Goal: Task Accomplishment & Management: Manage account settings

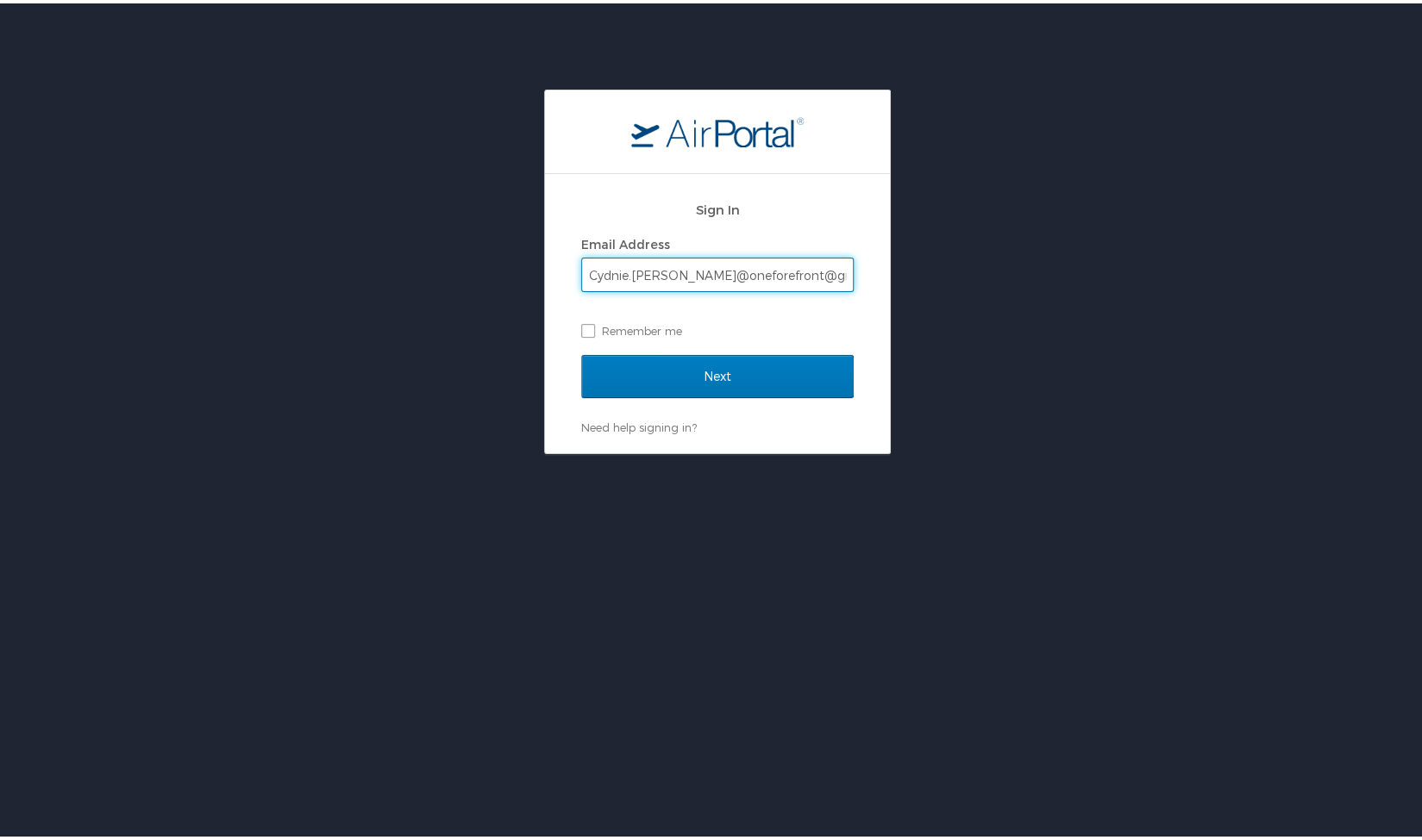
type input "Cydnie.Tedrow@oneforefront@gma"
click at [595, 338] on label "Remember me" at bounding box center [717, 327] width 273 height 25
click at [592, 332] on input "Remember me" at bounding box center [586, 325] width 11 height 11
checkbox input "true"
click at [792, 278] on input "Cydnie.Tedrow@oneforefront@gma" at bounding box center [716, 272] width 271 height 33
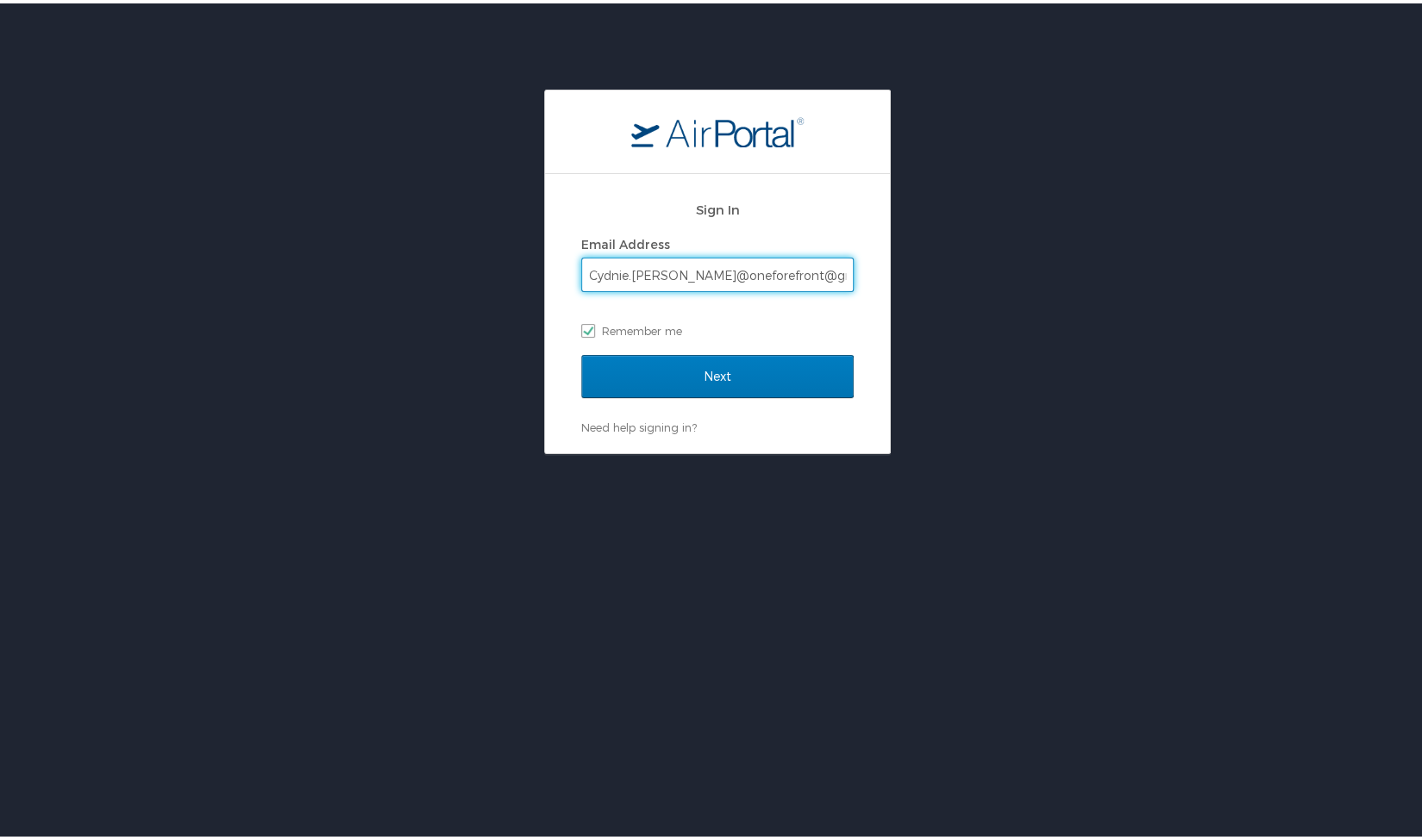
type input "Cydnie.Tedrow@oneforefront@gmai"
checkbox input "false"
type input "Cydnie.Tedrow@oneforefront@gmail.com"
click at [599, 319] on label "Remember me" at bounding box center [717, 327] width 273 height 25
click at [592, 320] on input "Remember me" at bounding box center [586, 325] width 11 height 11
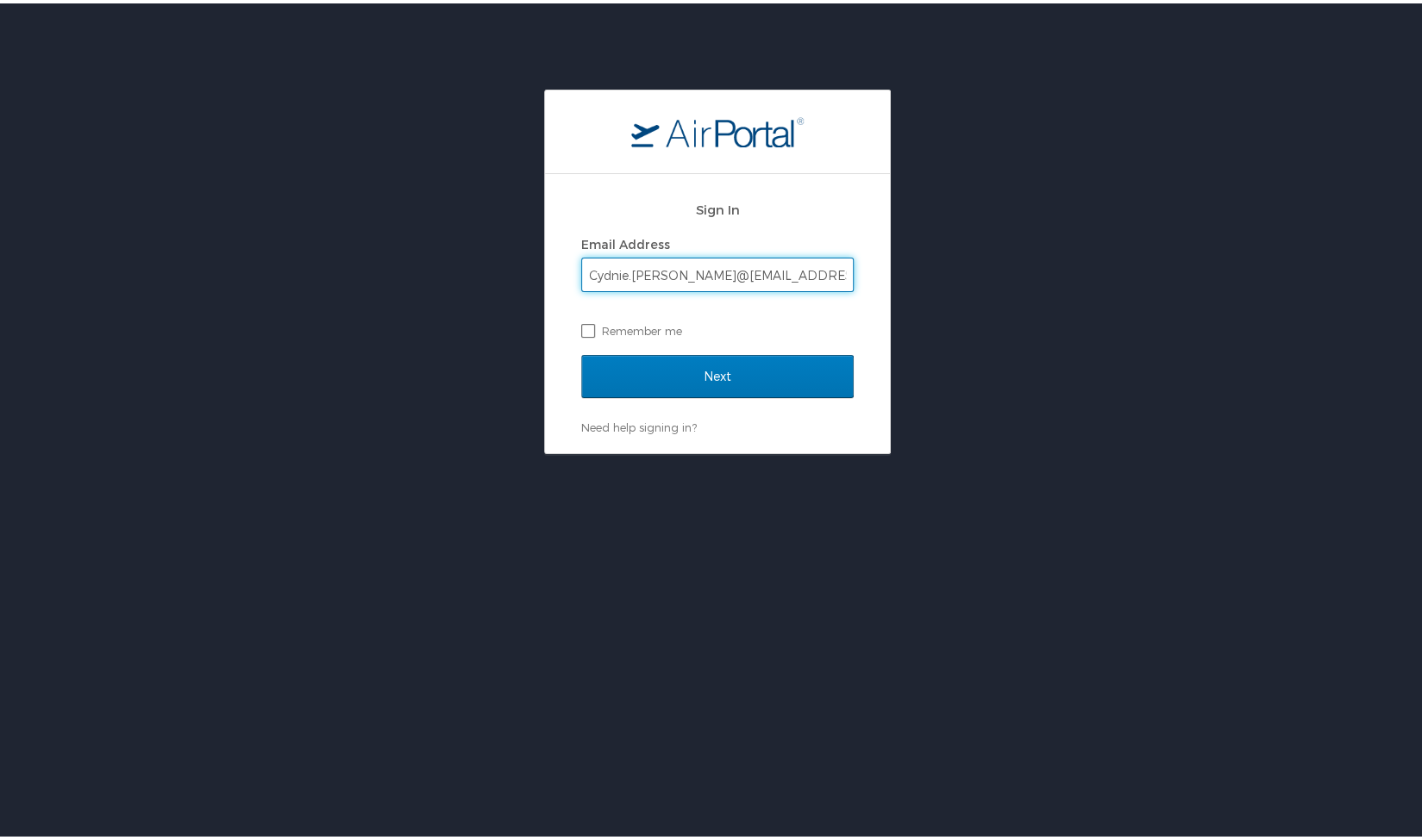
checkbox input "true"
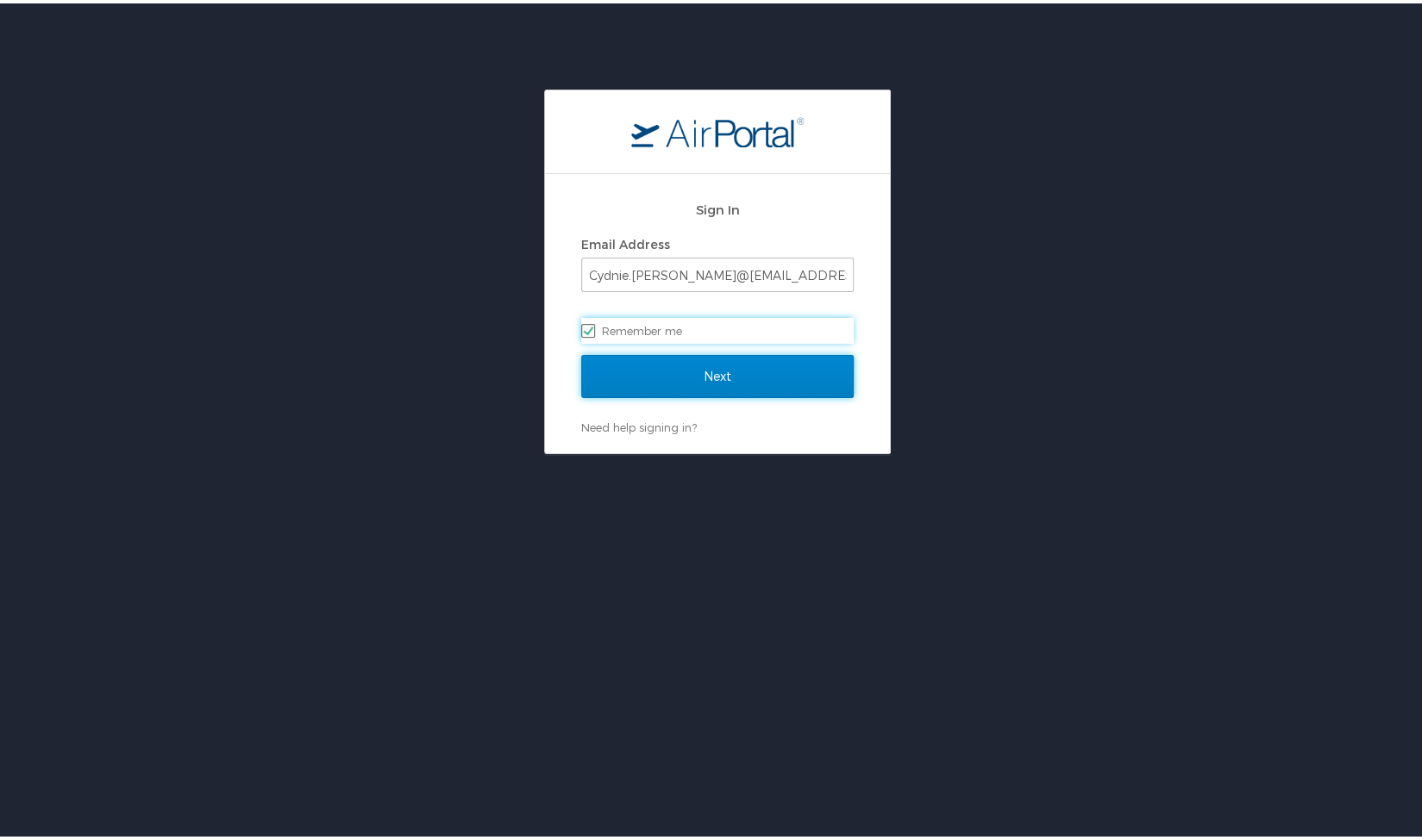
click at [665, 364] on input "Next" at bounding box center [717, 373] width 273 height 43
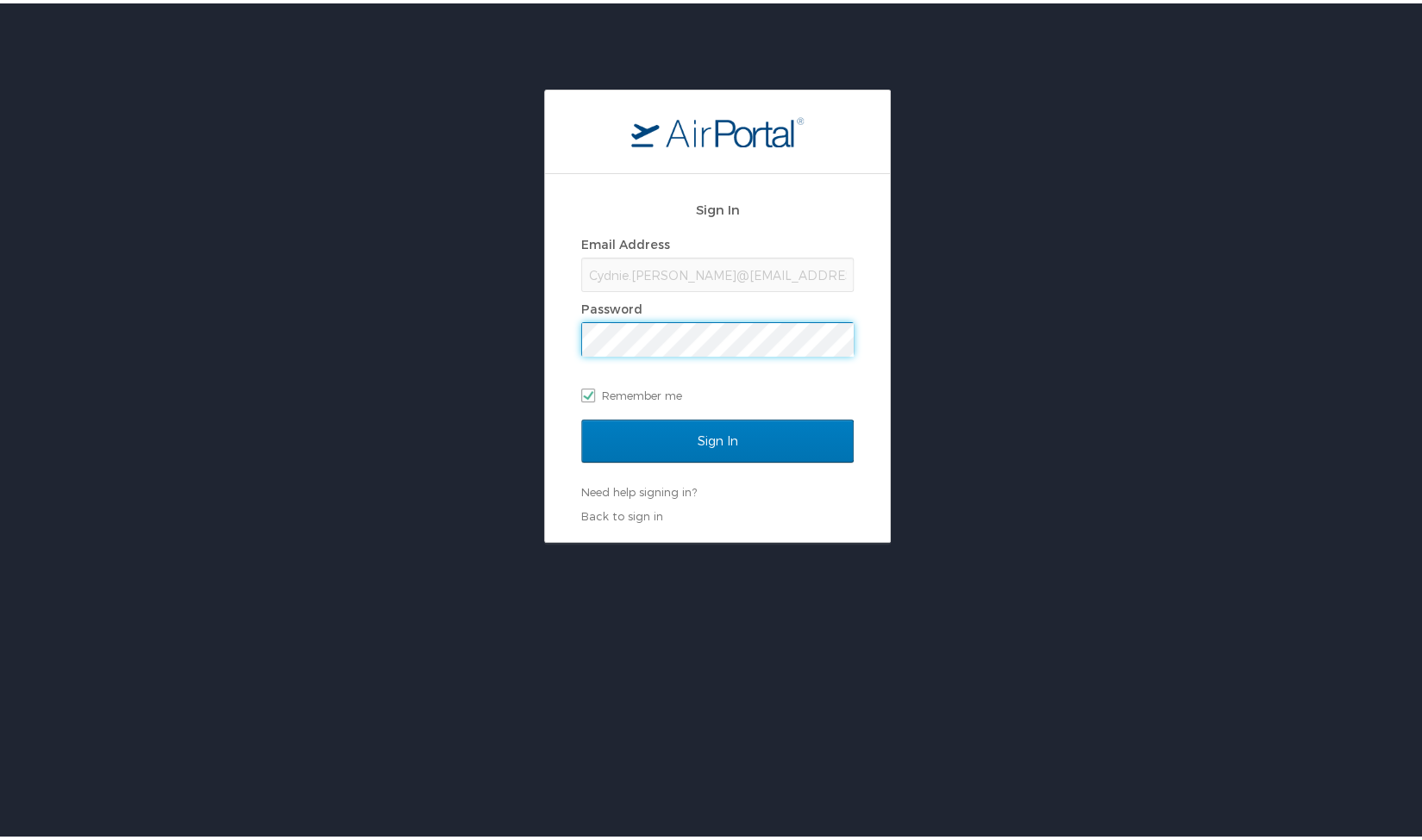
click at [582, 416] on input "Sign In" at bounding box center [717, 438] width 273 height 43
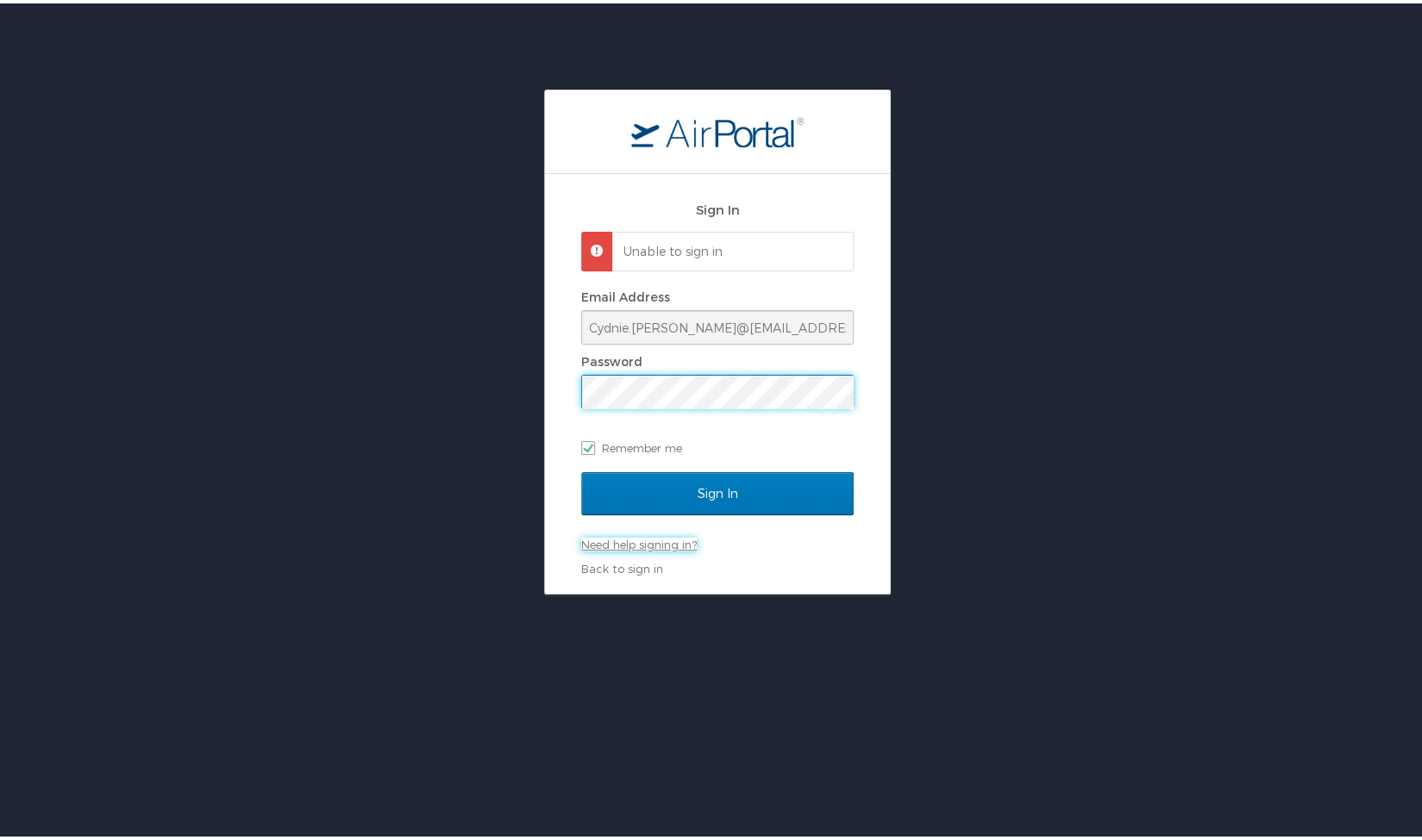
click at [662, 542] on link "Need help signing in?" at bounding box center [639, 541] width 115 height 14
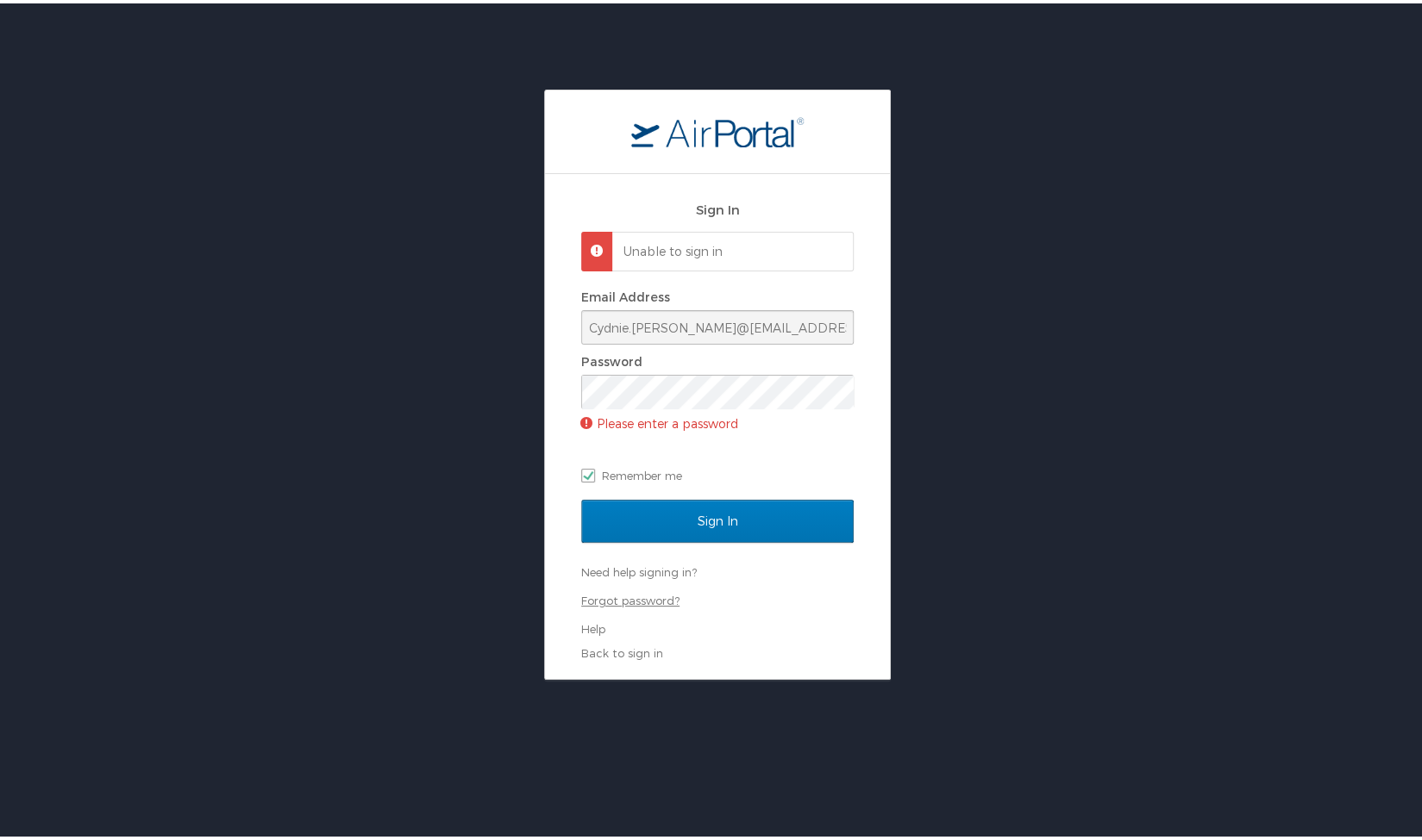
click at [625, 598] on link "Forgot password?" at bounding box center [630, 597] width 99 height 14
click at [619, 405] on p "Please enter a password" at bounding box center [717, 419] width 273 height 27
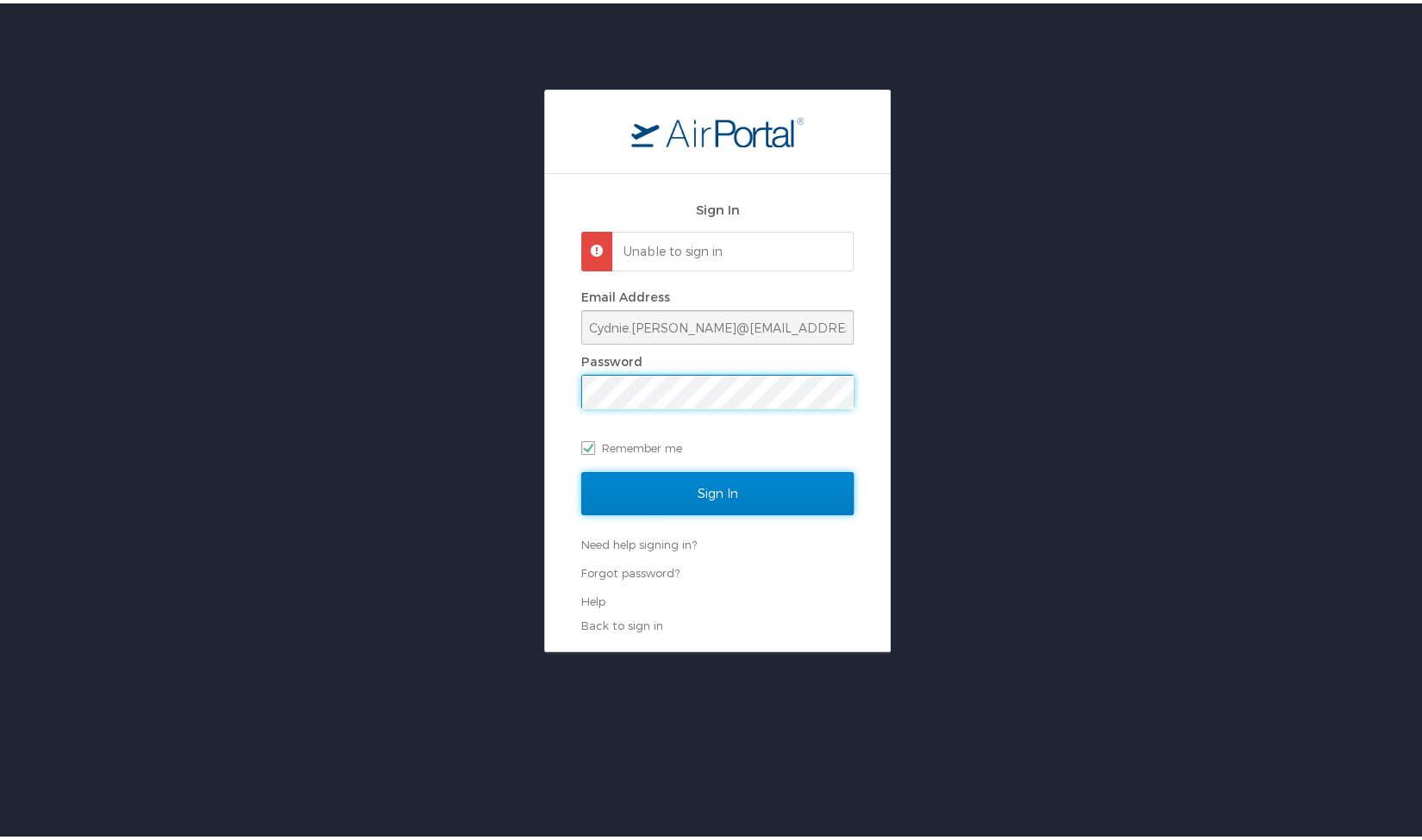
click at [673, 476] on input "Sign In" at bounding box center [717, 490] width 273 height 43
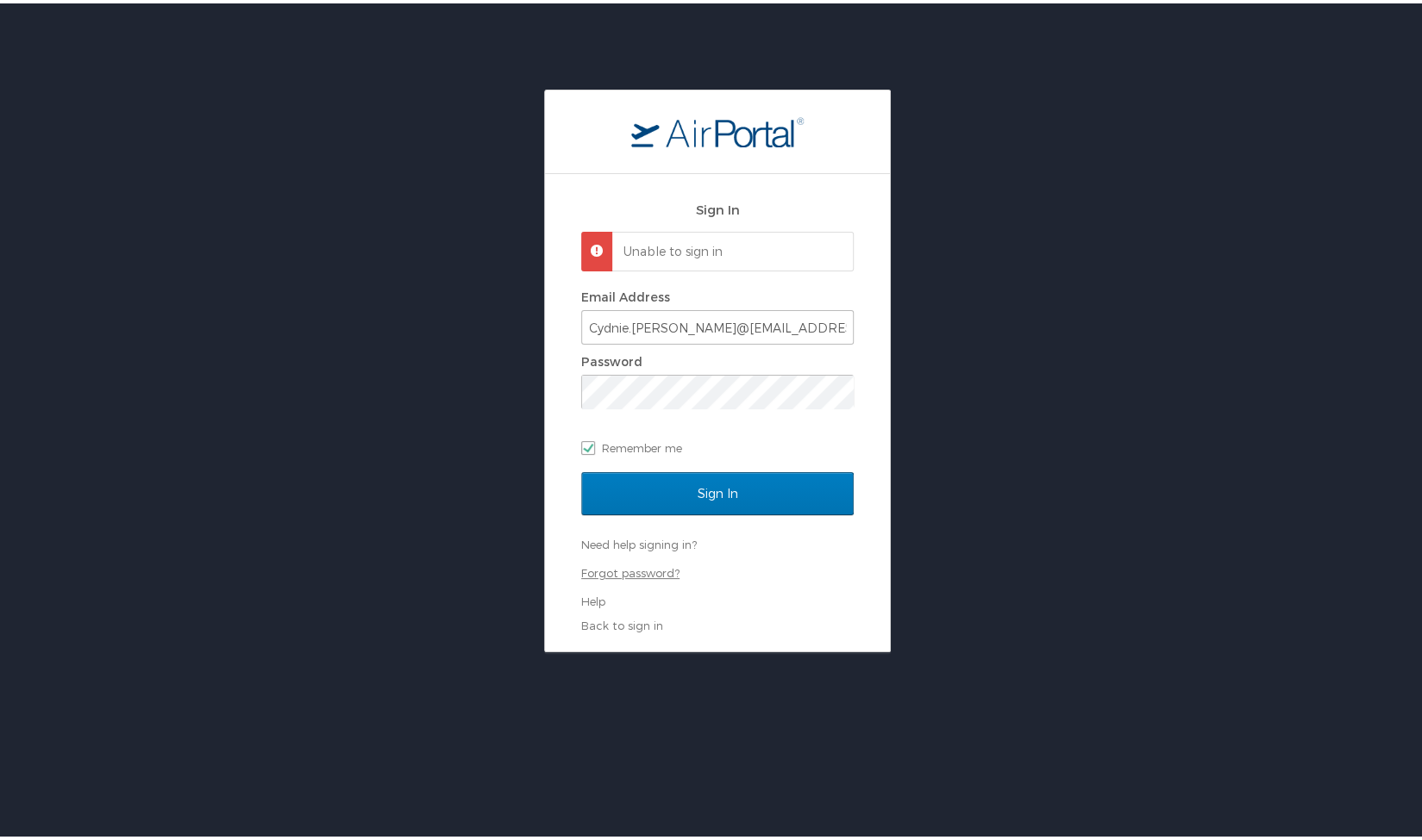
click at [636, 568] on link "Forgot password?" at bounding box center [630, 569] width 99 height 14
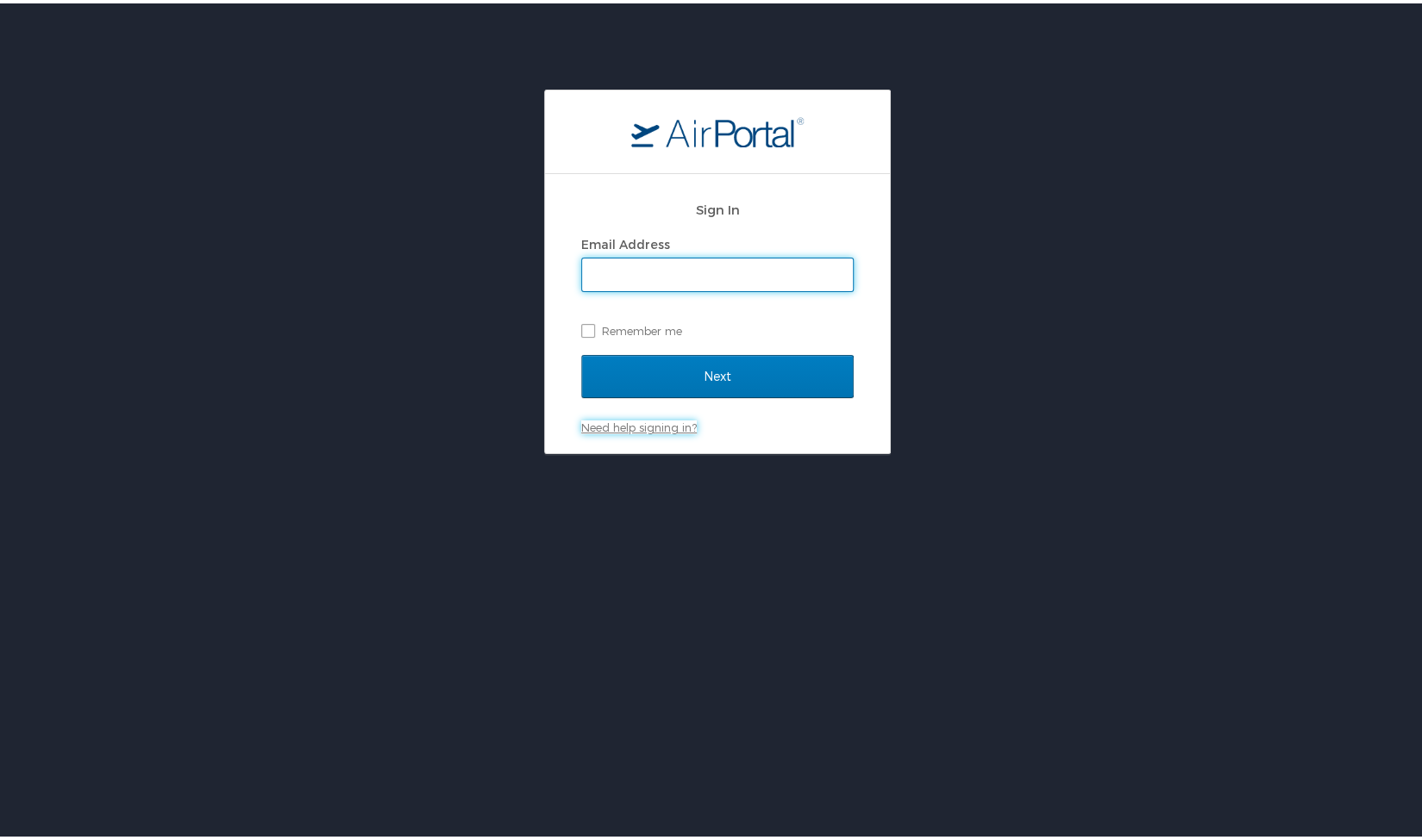
click at [639, 425] on link "Need help signing in?" at bounding box center [639, 424] width 115 height 14
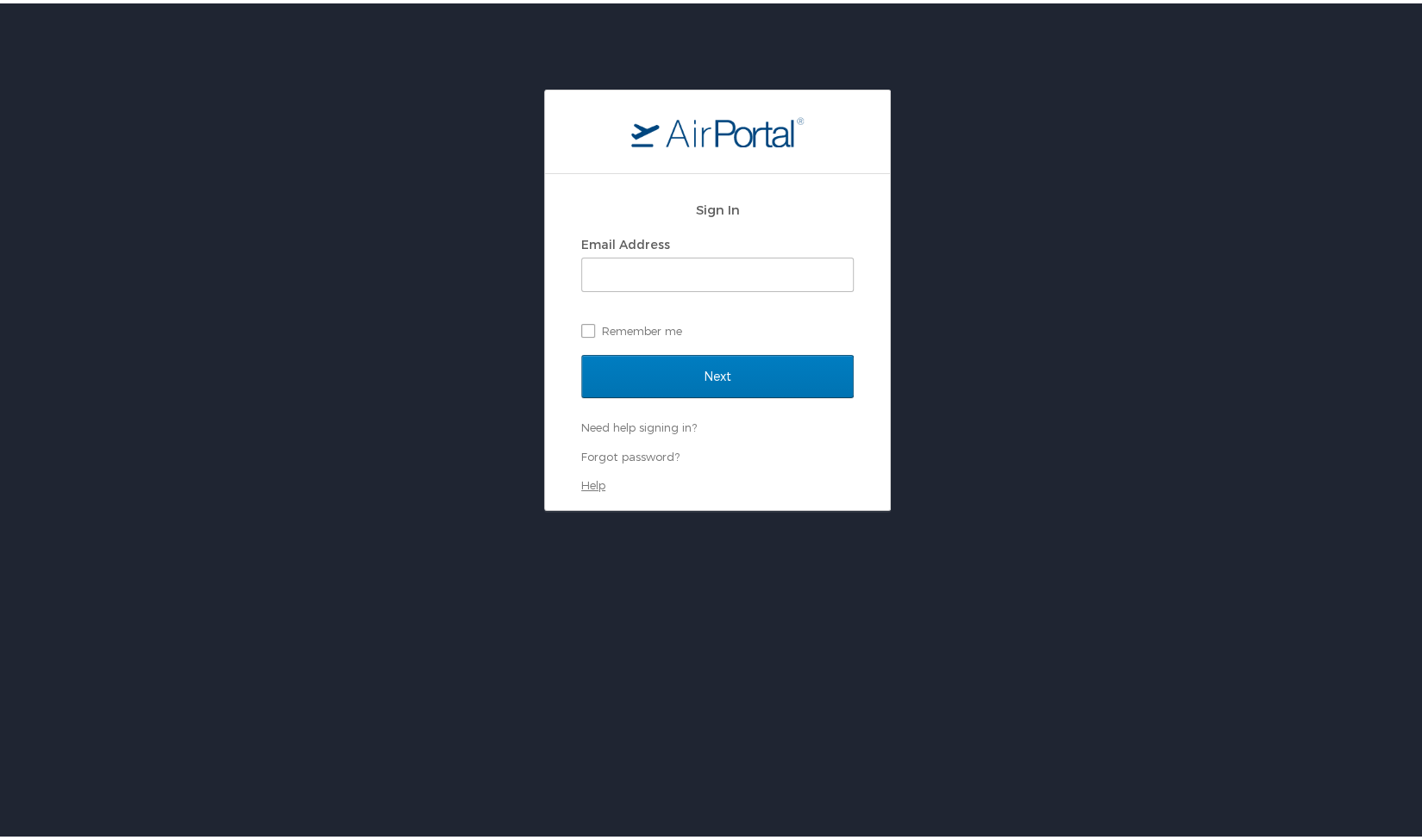
click at [582, 483] on link "Help" at bounding box center [593, 482] width 24 height 14
click at [627, 450] on link "Forgot password?" at bounding box center [630, 453] width 99 height 14
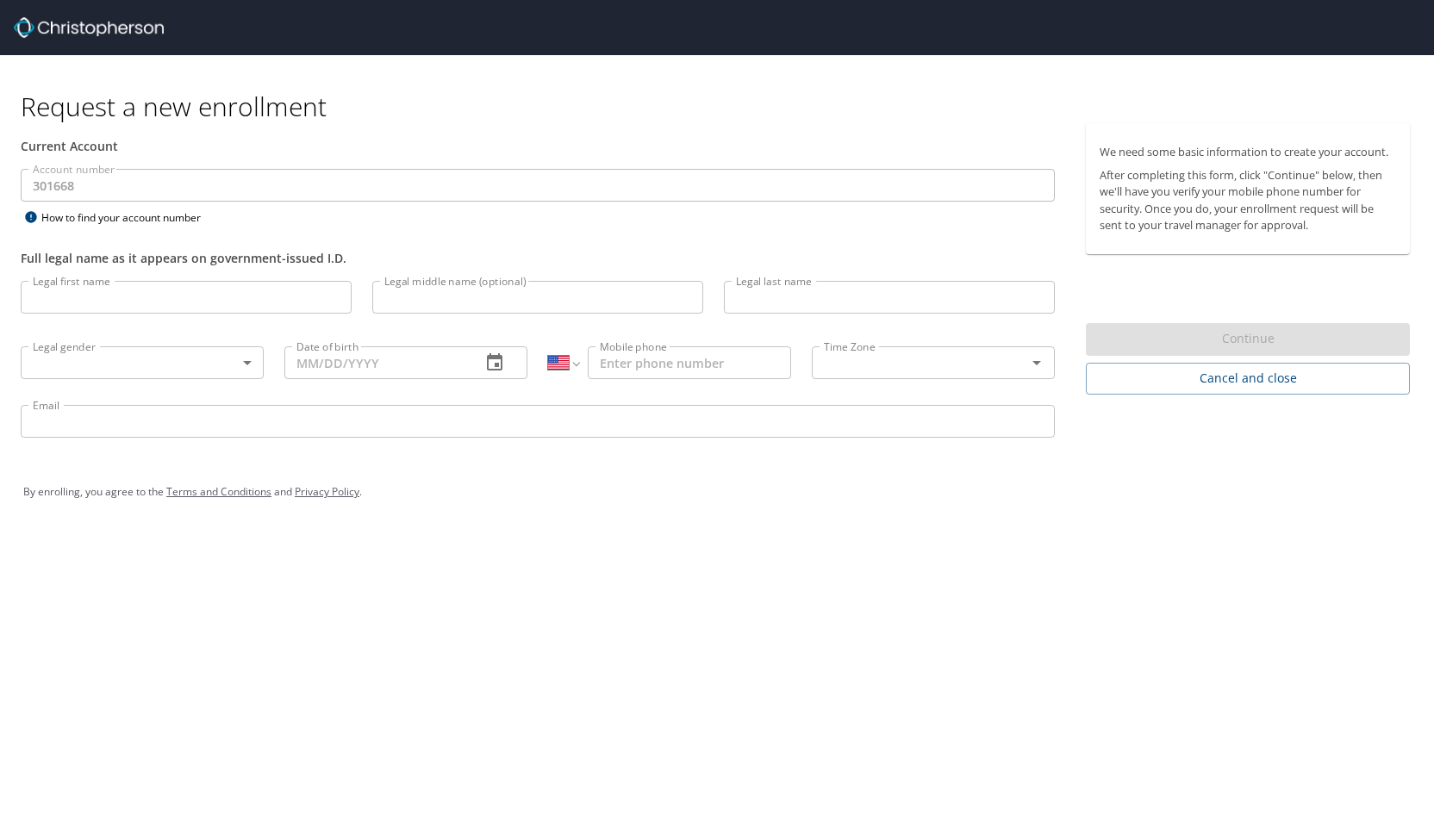
select select "US"
click at [169, 292] on input "Legal first name" at bounding box center [186, 298] width 331 height 33
type input "Cydnie"
click at [394, 298] on input "Legal middle name (optional)" at bounding box center [537, 298] width 331 height 33
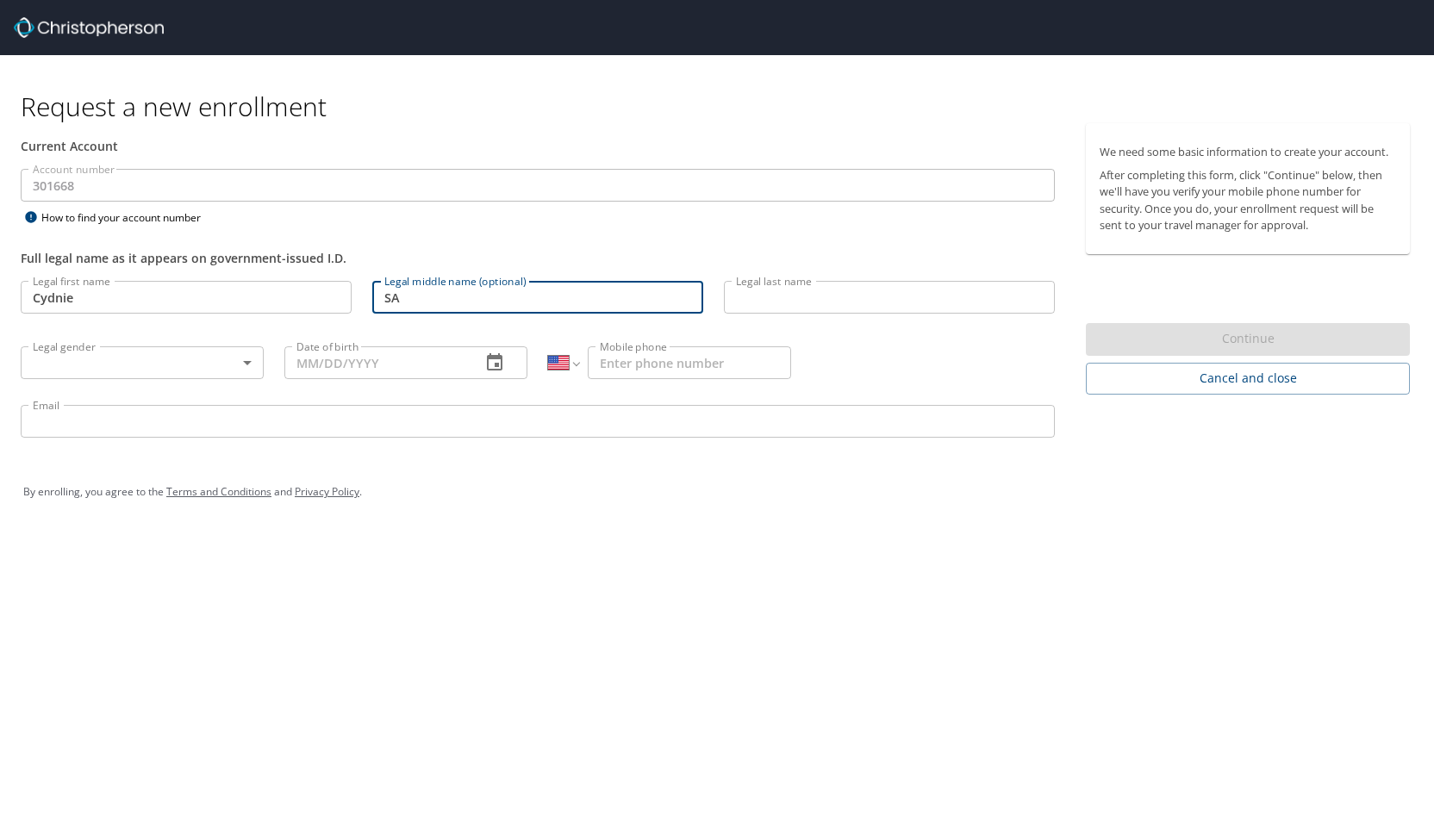
type input "S"
type input "[PERSON_NAME]"
click at [726, 293] on input "Legal last name" at bounding box center [889, 298] width 331 height 33
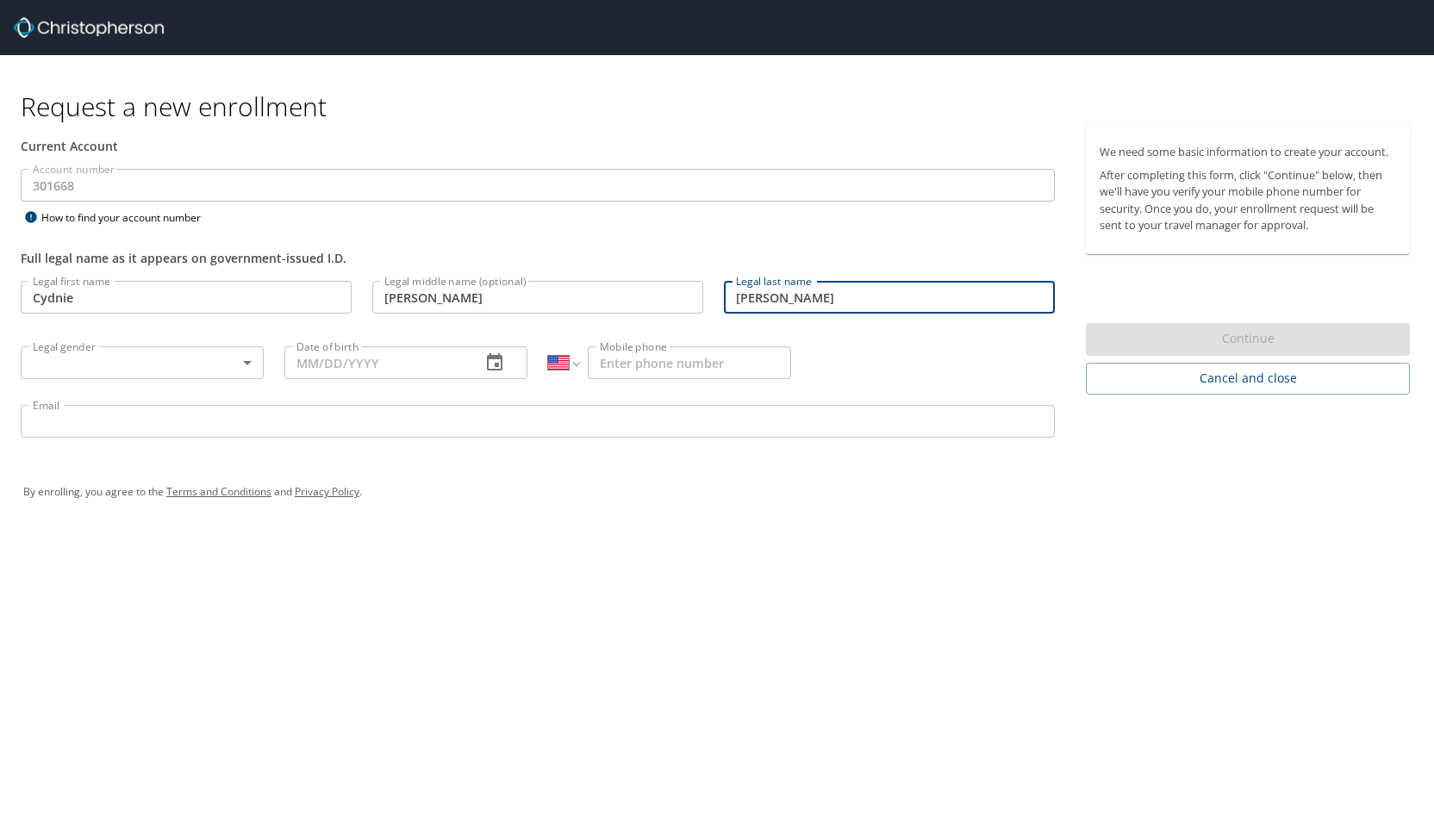
type input "[PERSON_NAME]"
click at [231, 372] on body "Request a new enrollment Current Account Account number 301668 Account number H…" at bounding box center [717, 420] width 1434 height 840
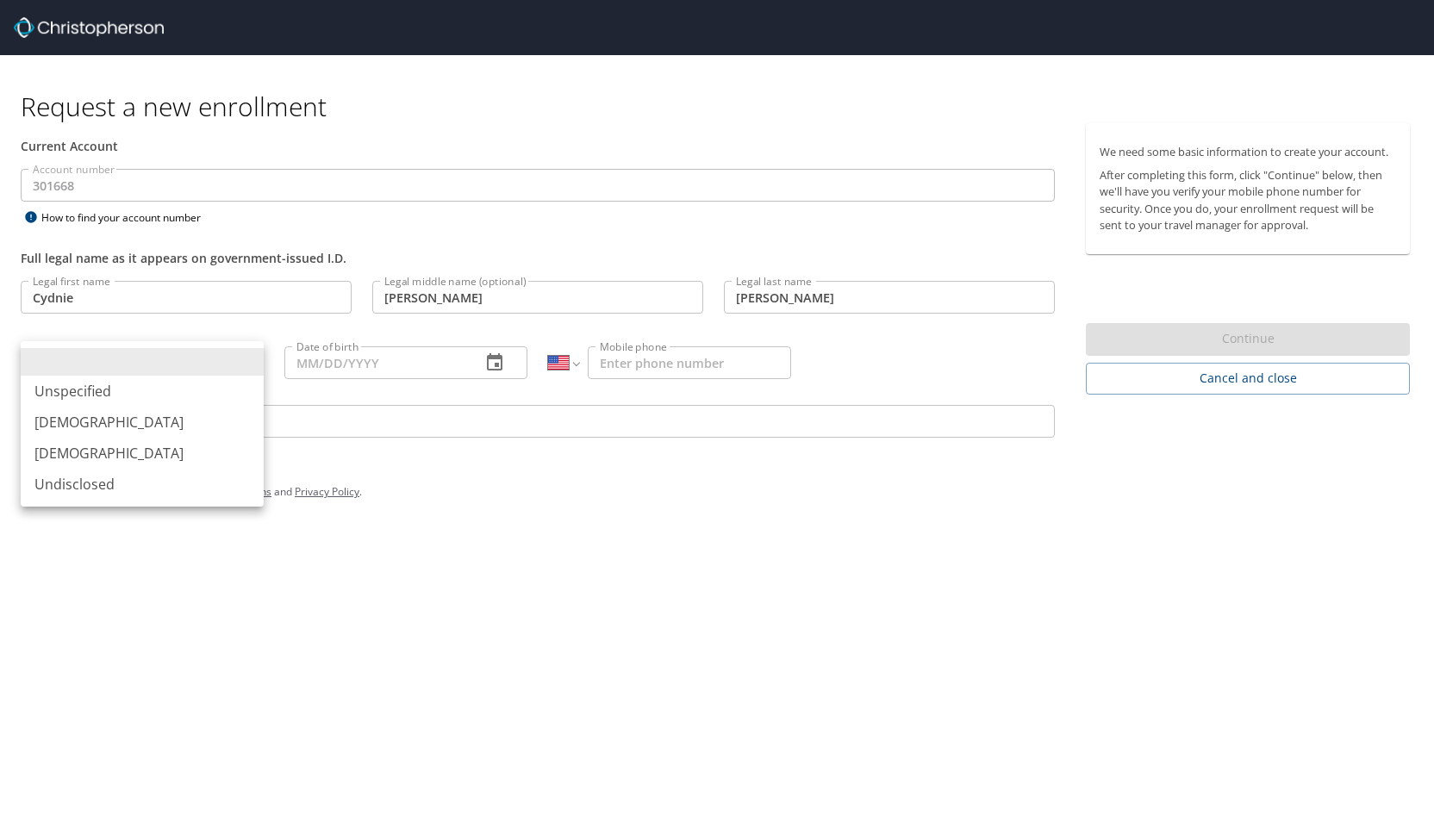
click at [108, 445] on li "[DEMOGRAPHIC_DATA]" at bounding box center [142, 453] width 243 height 31
type input "[DEMOGRAPHIC_DATA]"
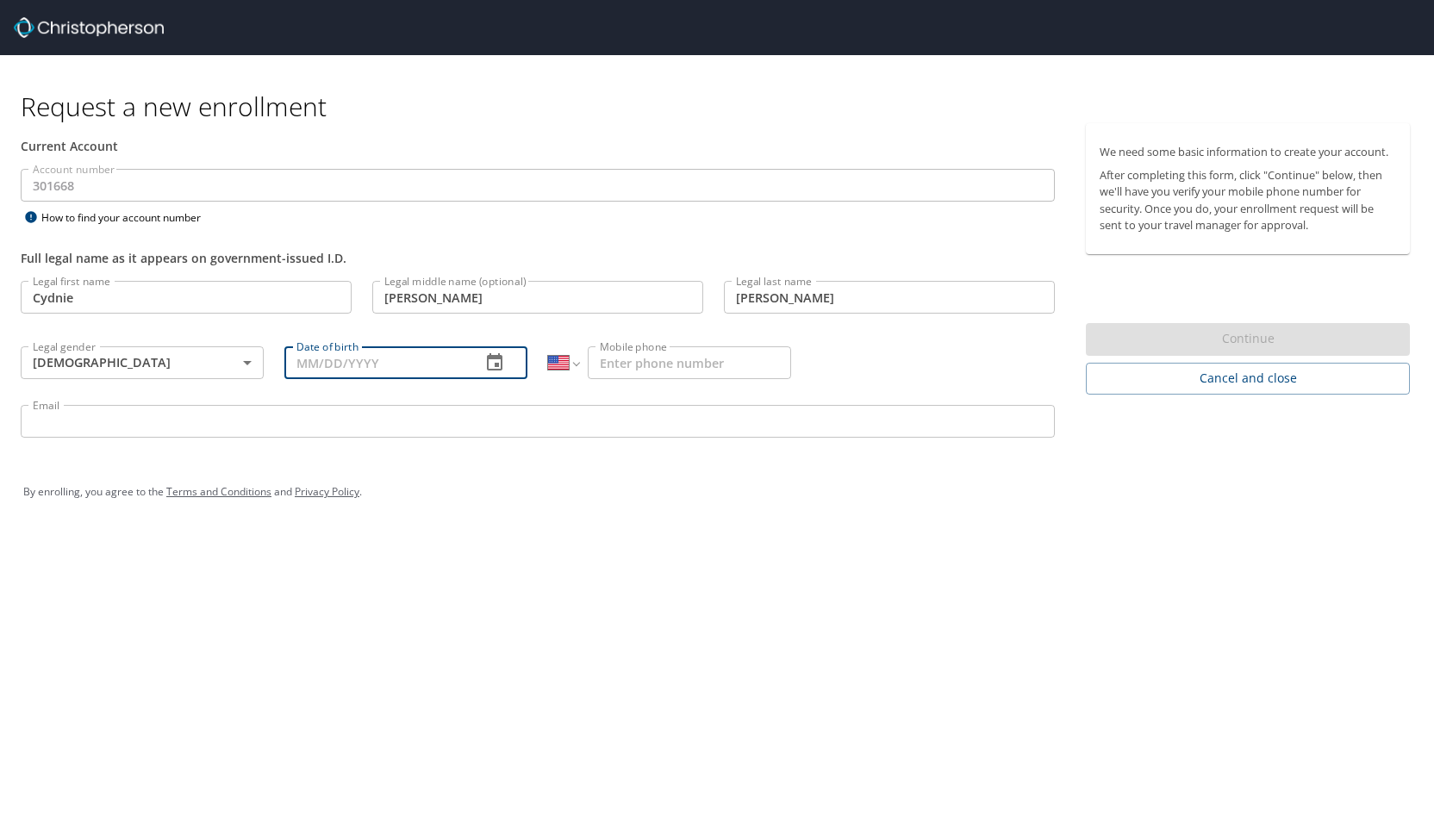
click at [307, 359] on input "Date of birth" at bounding box center [375, 363] width 183 height 33
type input "06/07/2004"
click at [617, 360] on input "Mobile phone" at bounding box center [690, 363] width 203 height 33
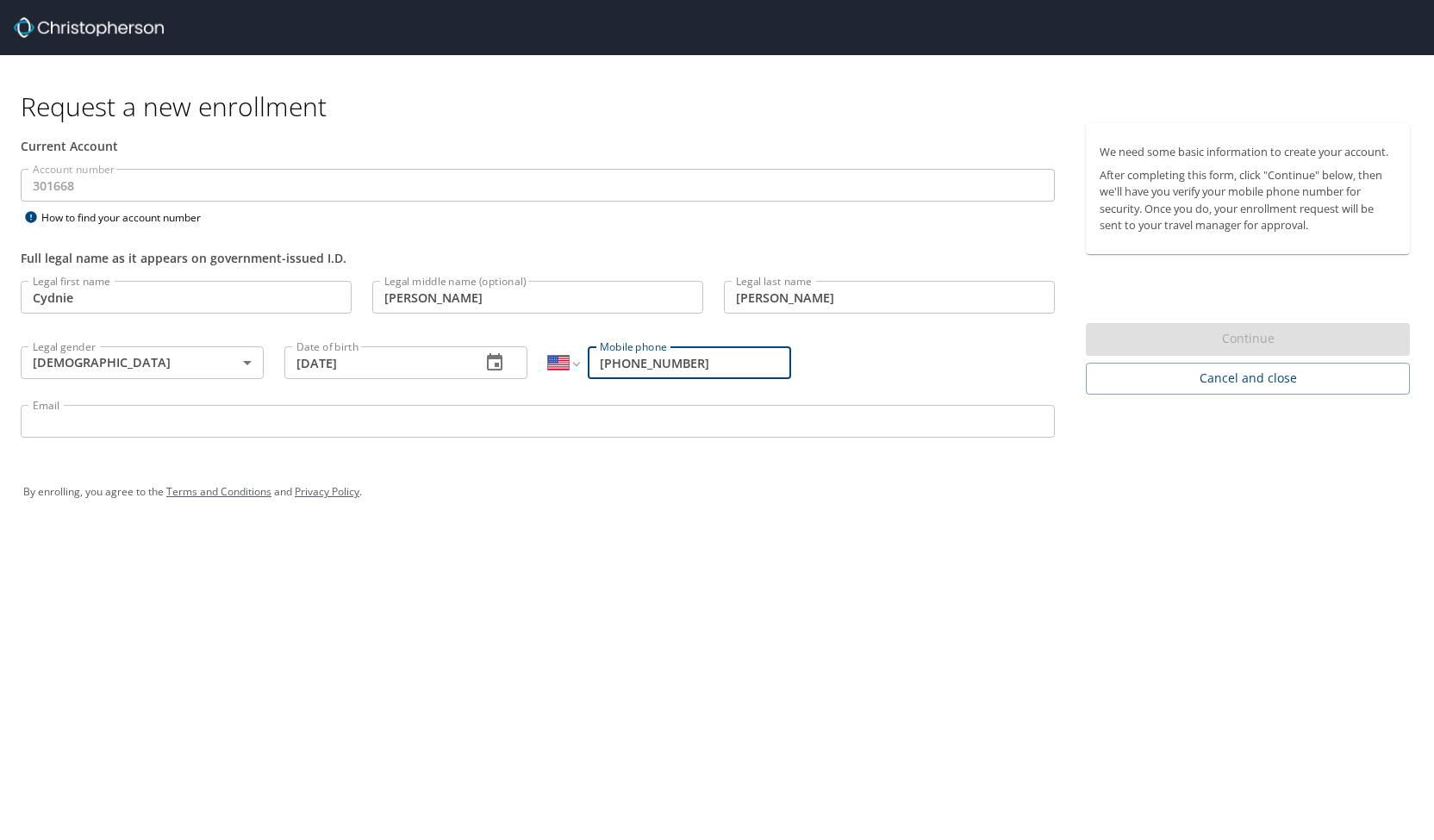
type input "(517) 539-4756"
click at [591, 418] on input "Email" at bounding box center [537, 422] width 1033 height 33
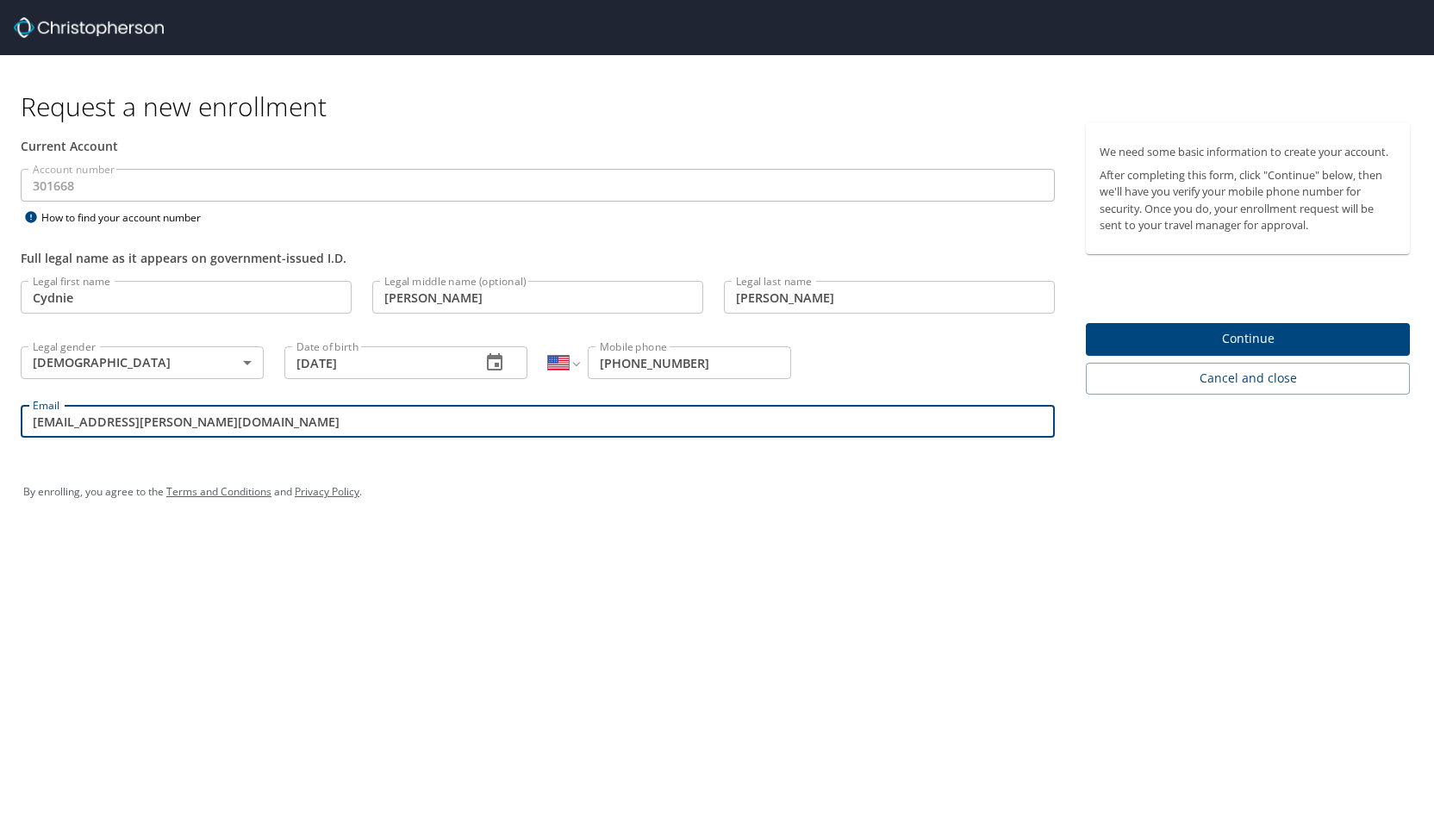
type input "Cydnie.Tedrow@oneforefront.com"
click at [1089, 346] on button "Continue" at bounding box center [1247, 340] width 324 height 33
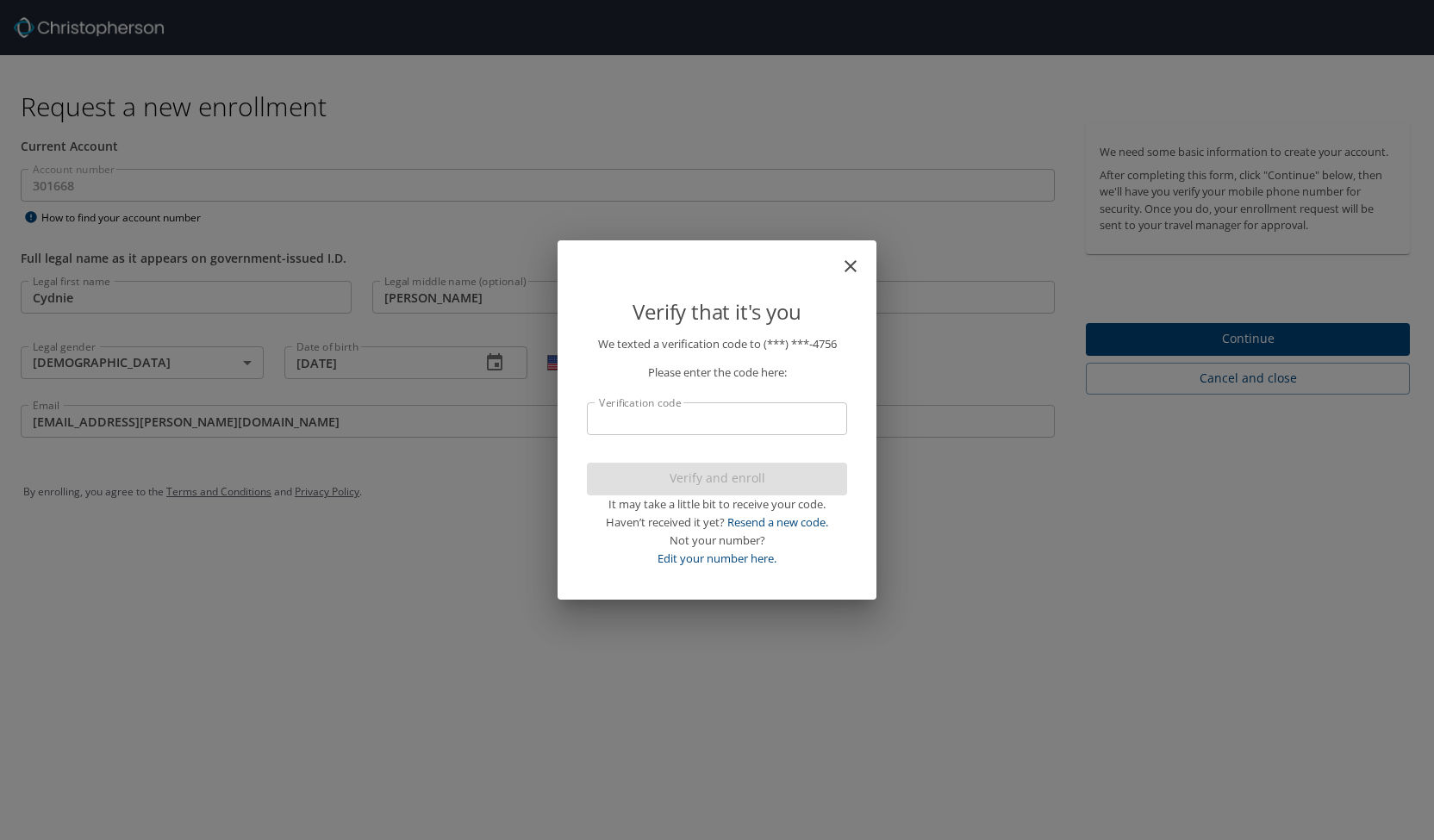
click at [765, 413] on input "Verification code" at bounding box center [717, 419] width 260 height 33
type input "8"
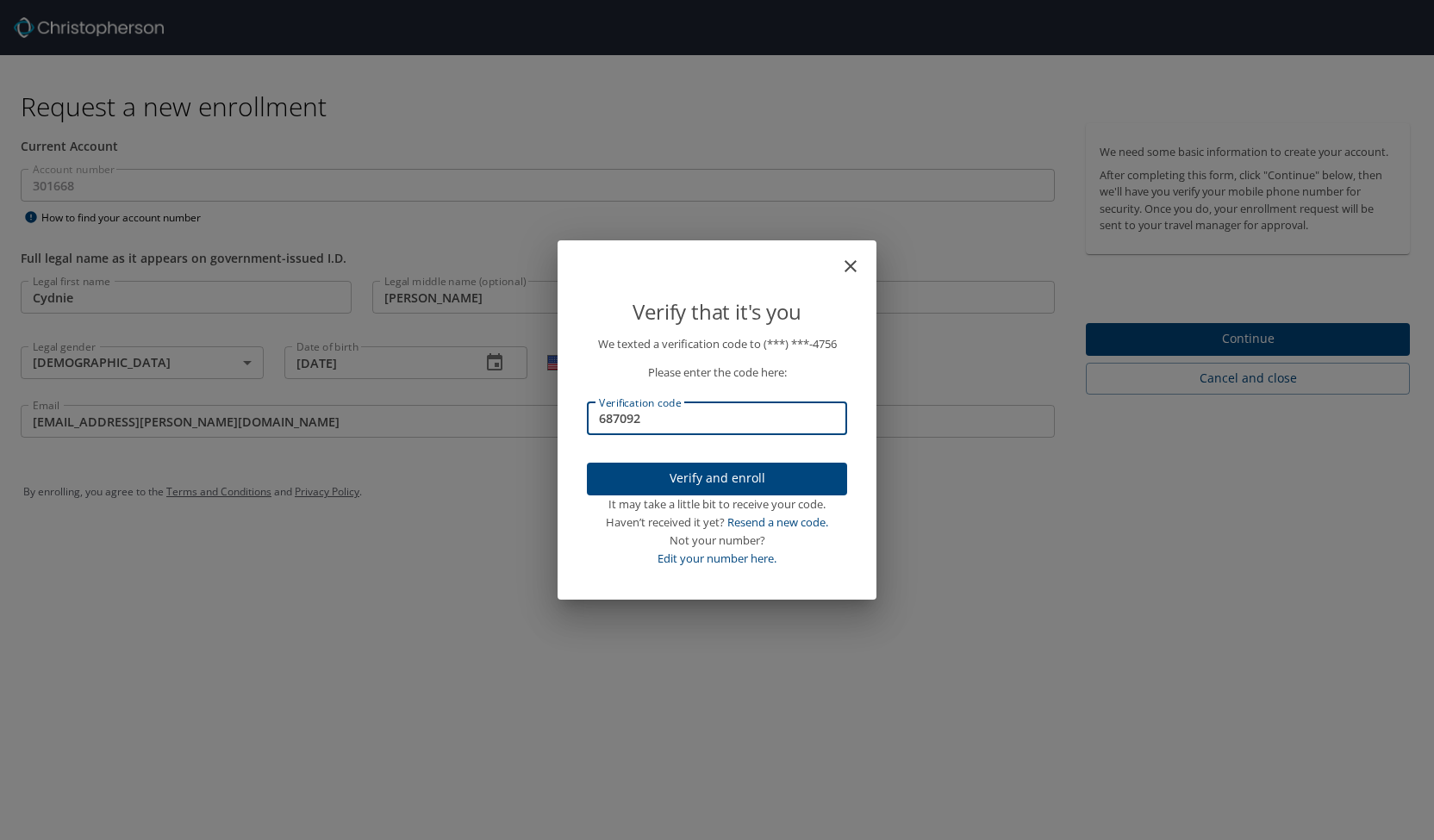
type input "687092"
click at [749, 473] on span "Verify and enroll" at bounding box center [717, 479] width 232 height 21
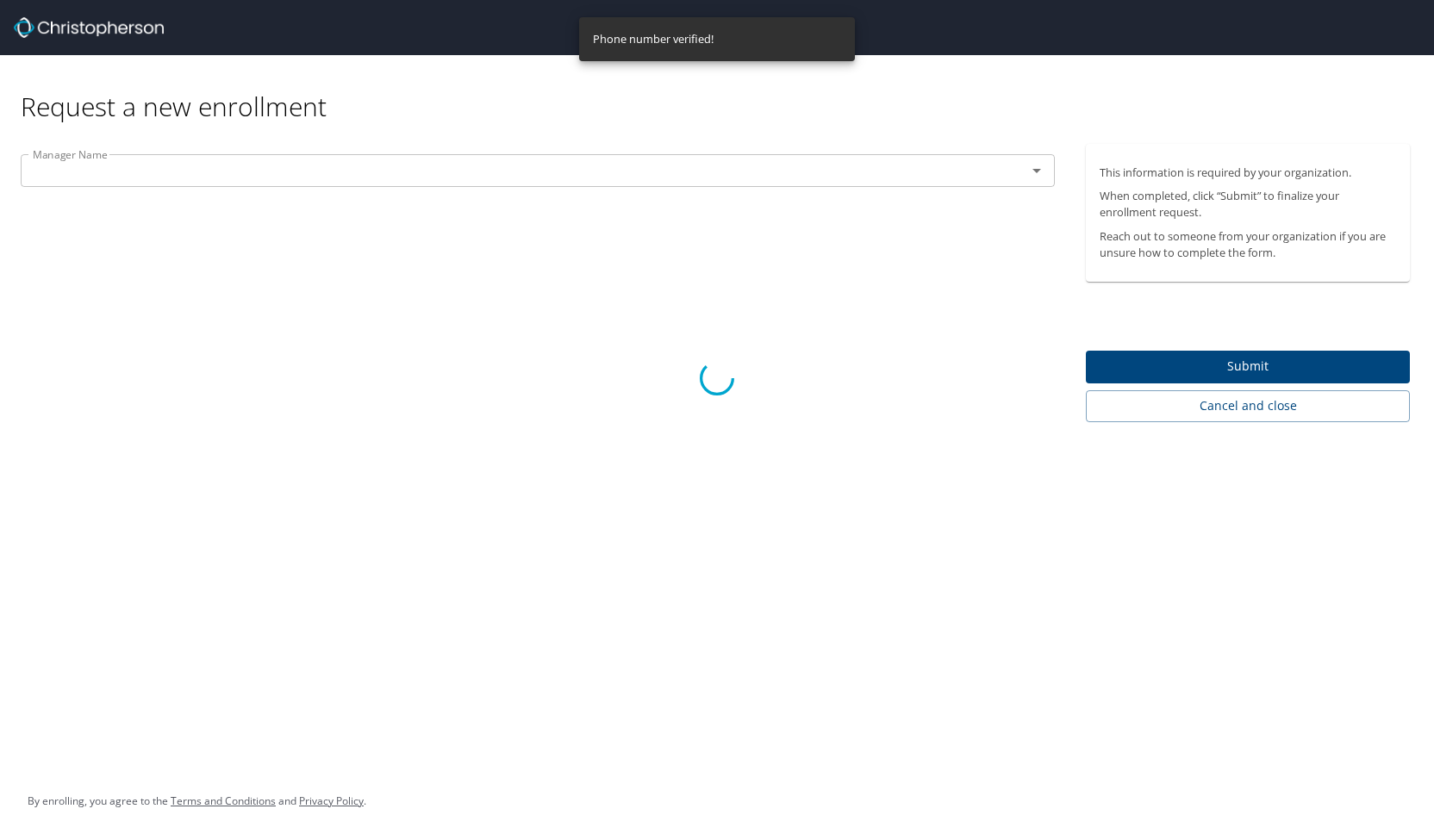
click at [377, 170] on div at bounding box center [717, 378] width 1434 height 924
click at [1033, 170] on div at bounding box center [717, 378] width 1434 height 924
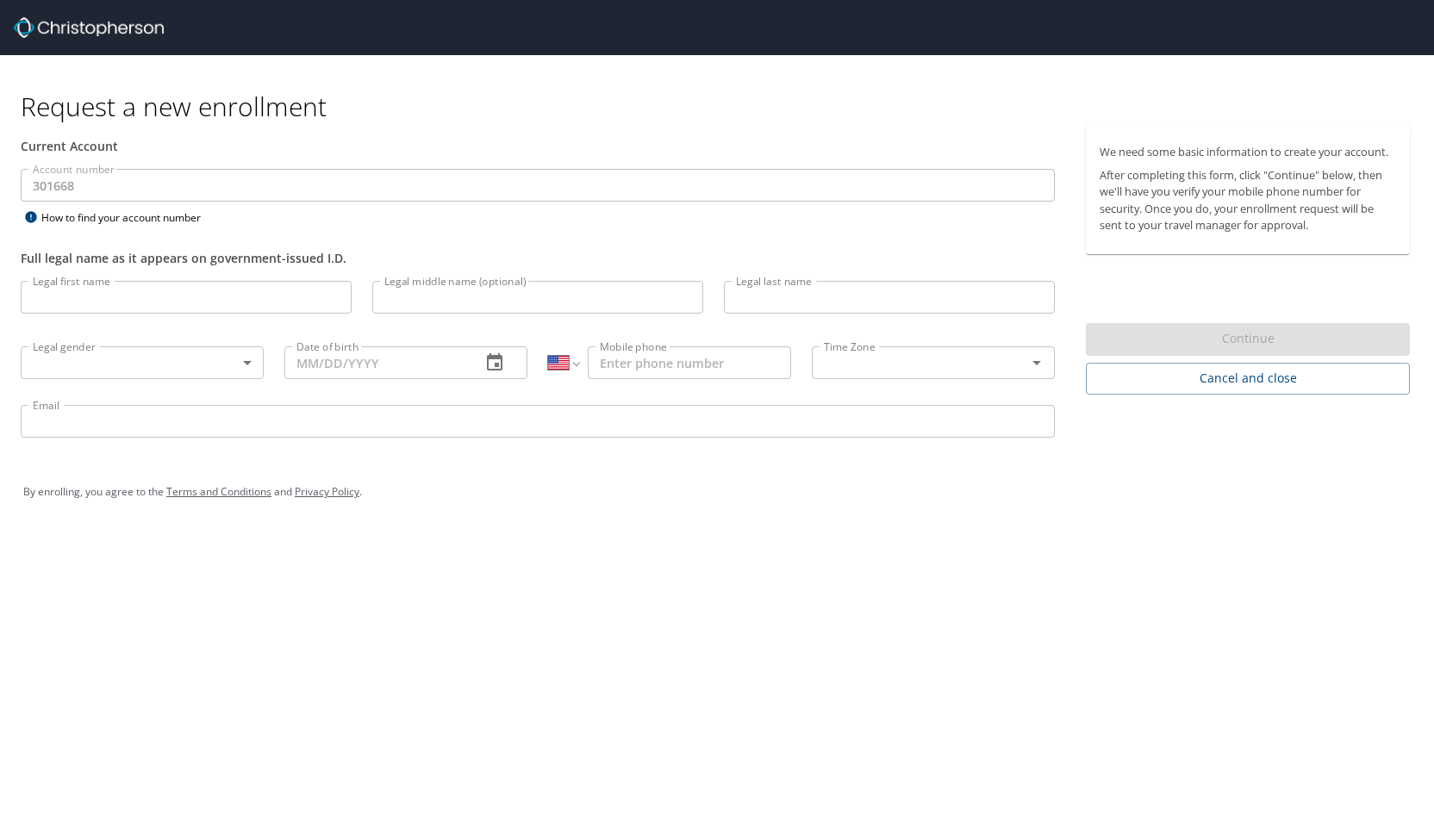
select select "US"
click at [191, 296] on input "Legal first name" at bounding box center [186, 298] width 331 height 33
type input "Cydnie"
click at [438, 306] on input "Legal middle name (optional)" at bounding box center [537, 298] width 331 height 33
type input "[PERSON_NAME]"
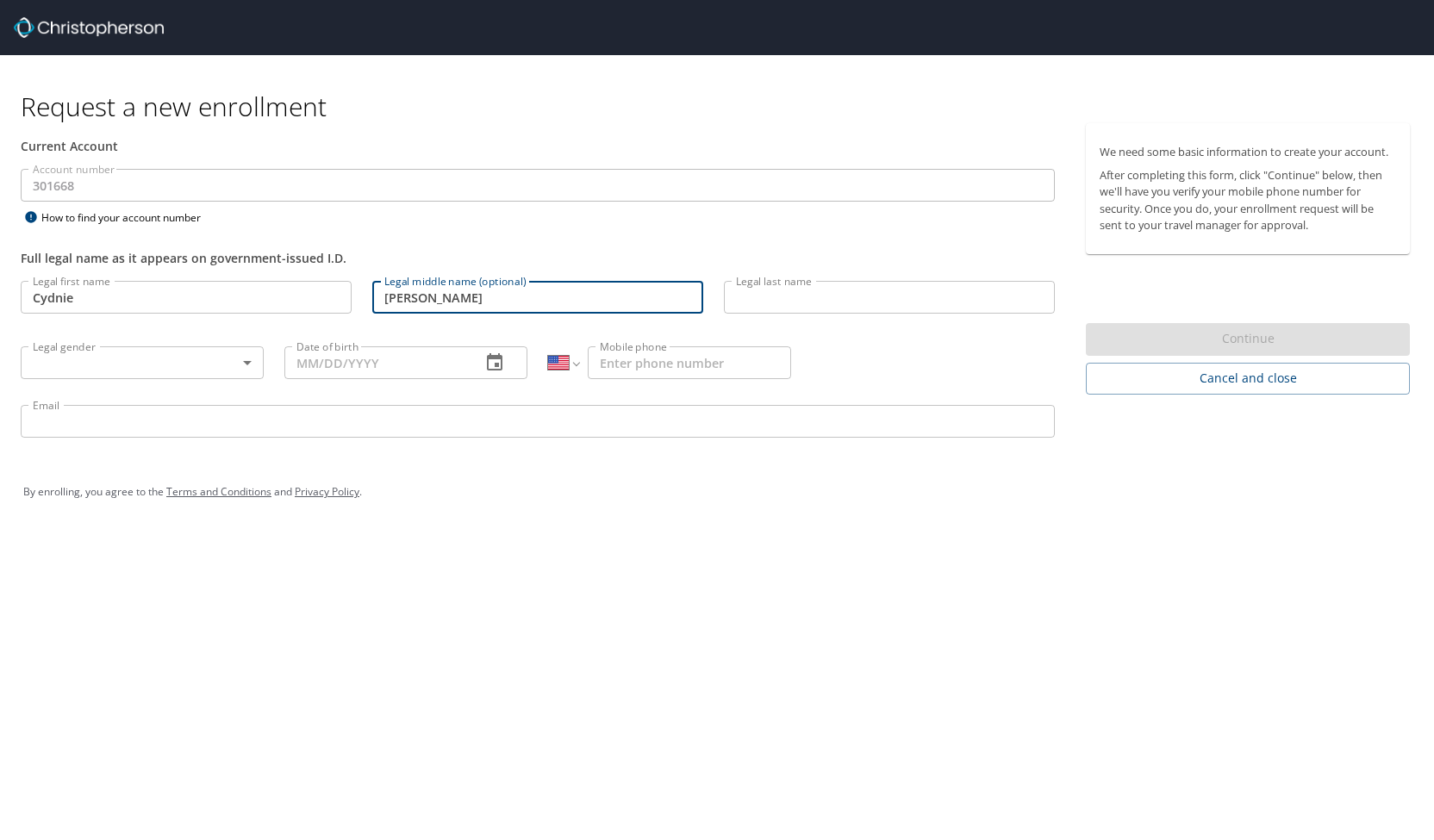
click at [843, 303] on input "Legal last name" at bounding box center [889, 298] width 331 height 33
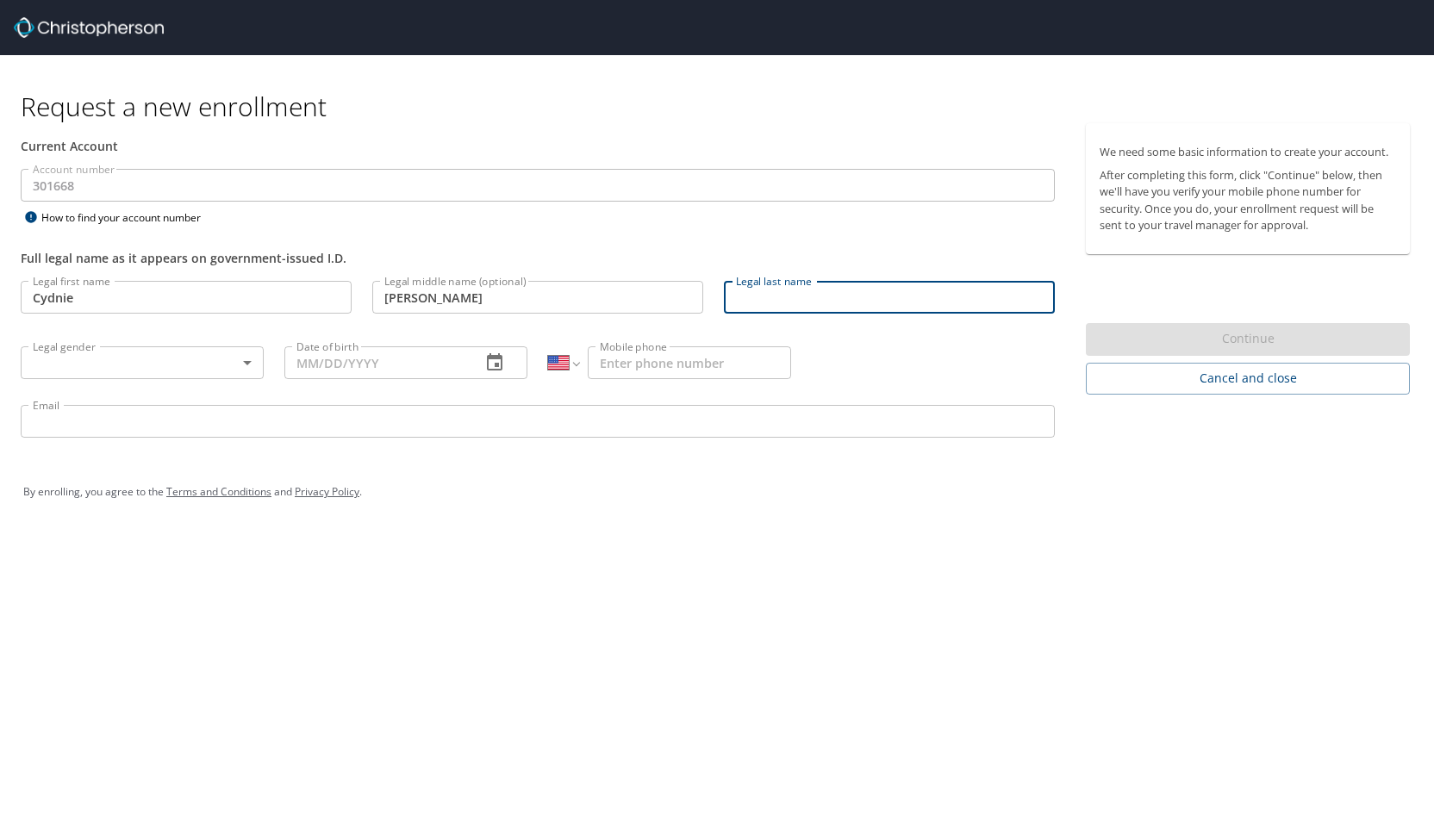
type input "[PERSON_NAME]"
click at [233, 361] on body "Request a new enrollment Current Account Account number 301668 Account number H…" at bounding box center [717, 420] width 1434 height 840
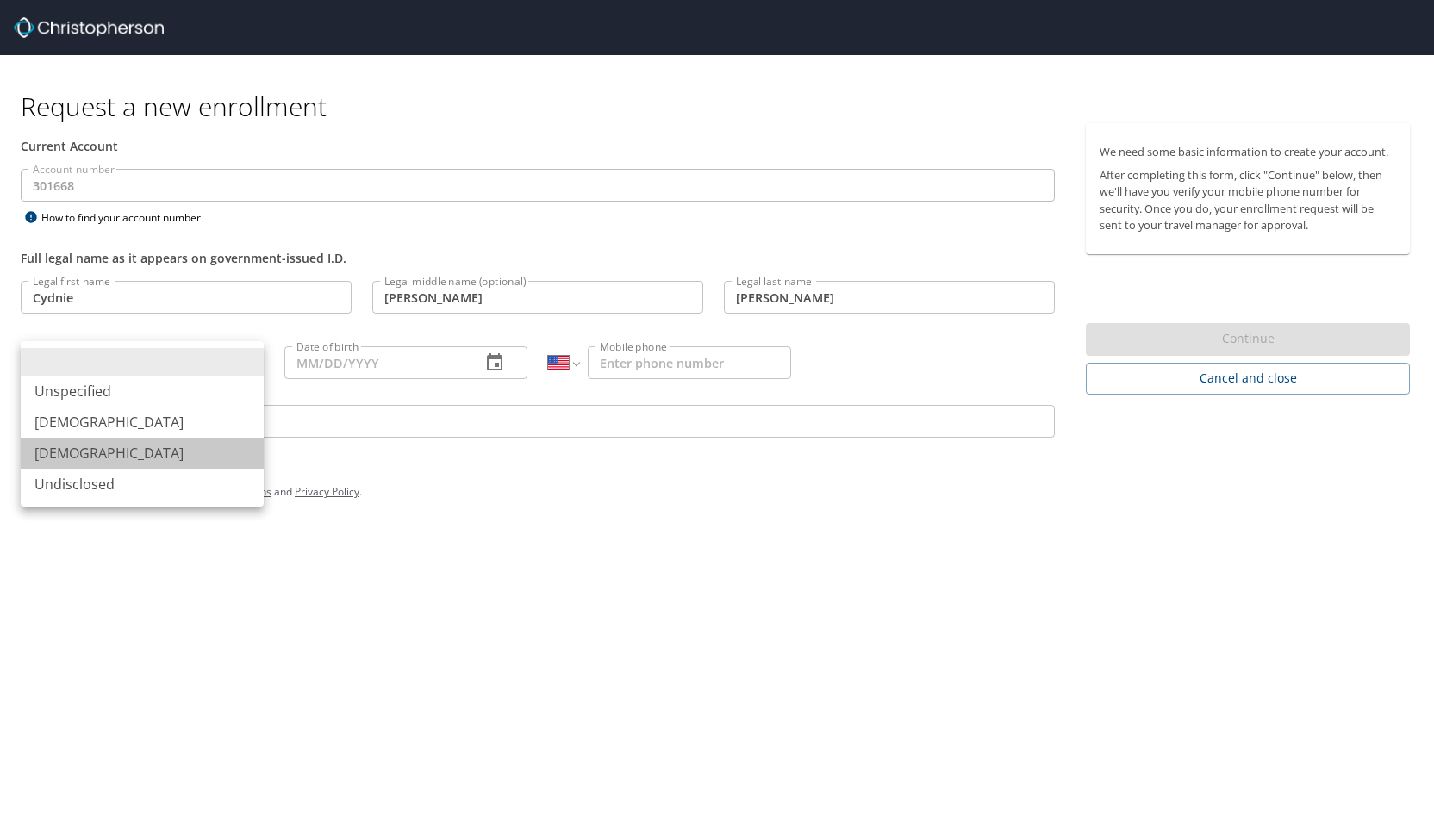
click at [97, 450] on li "[DEMOGRAPHIC_DATA]" at bounding box center [142, 453] width 243 height 31
type input "Female"
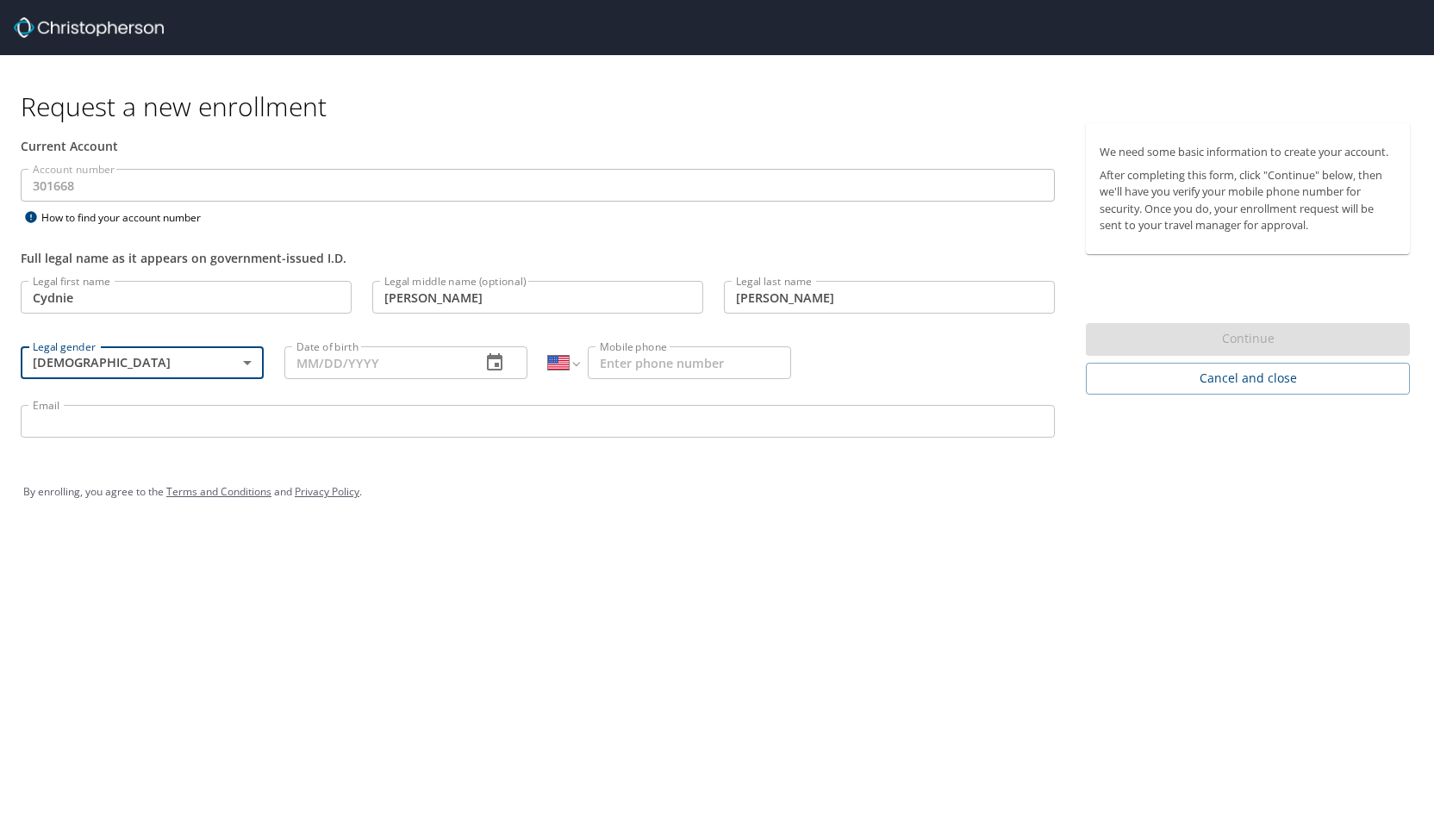
click at [395, 362] on input "Date of birth" at bounding box center [375, 363] width 183 height 33
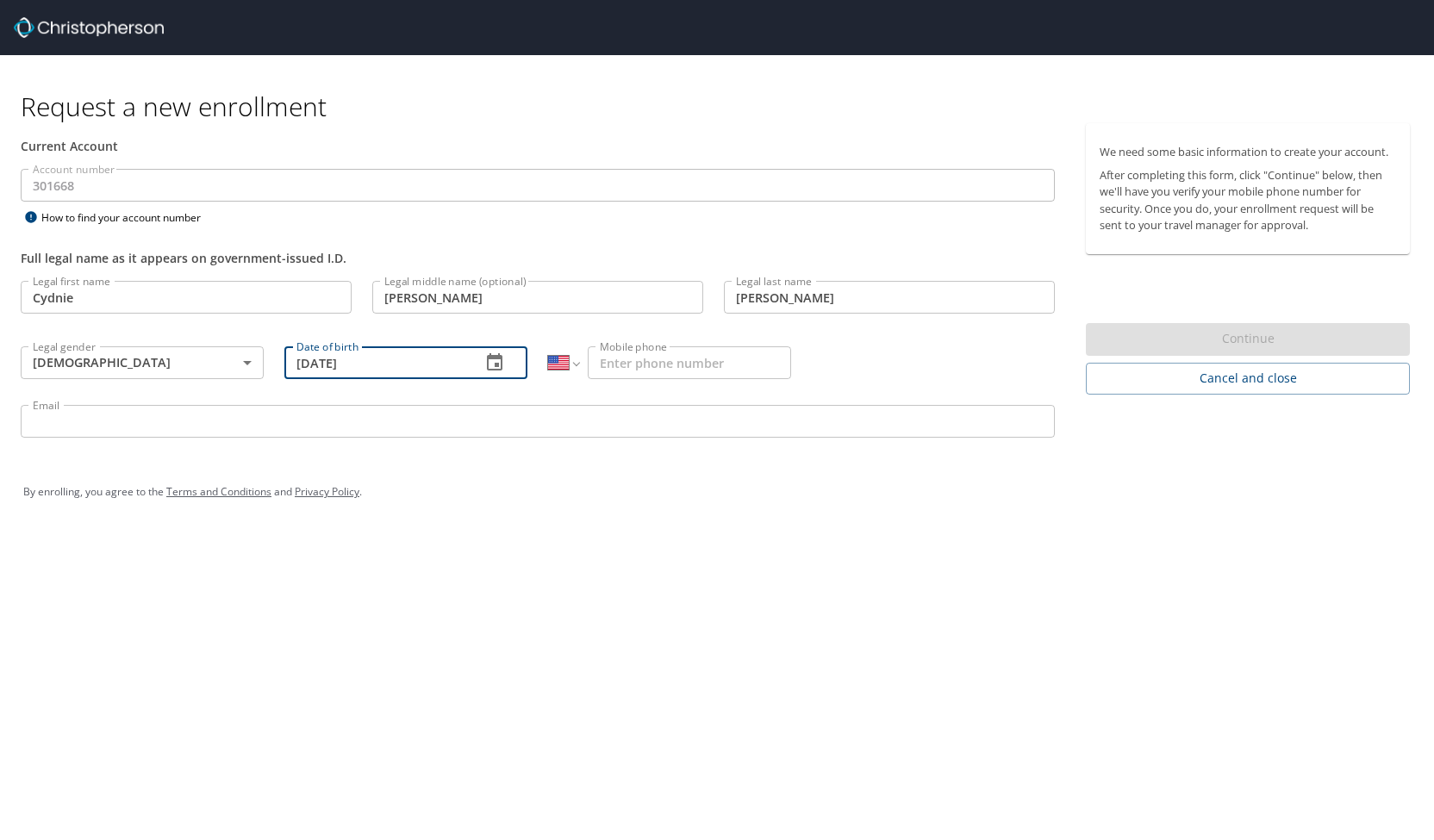
type input "06/07/2004"
click at [610, 352] on input "Mobile phone" at bounding box center [690, 363] width 203 height 33
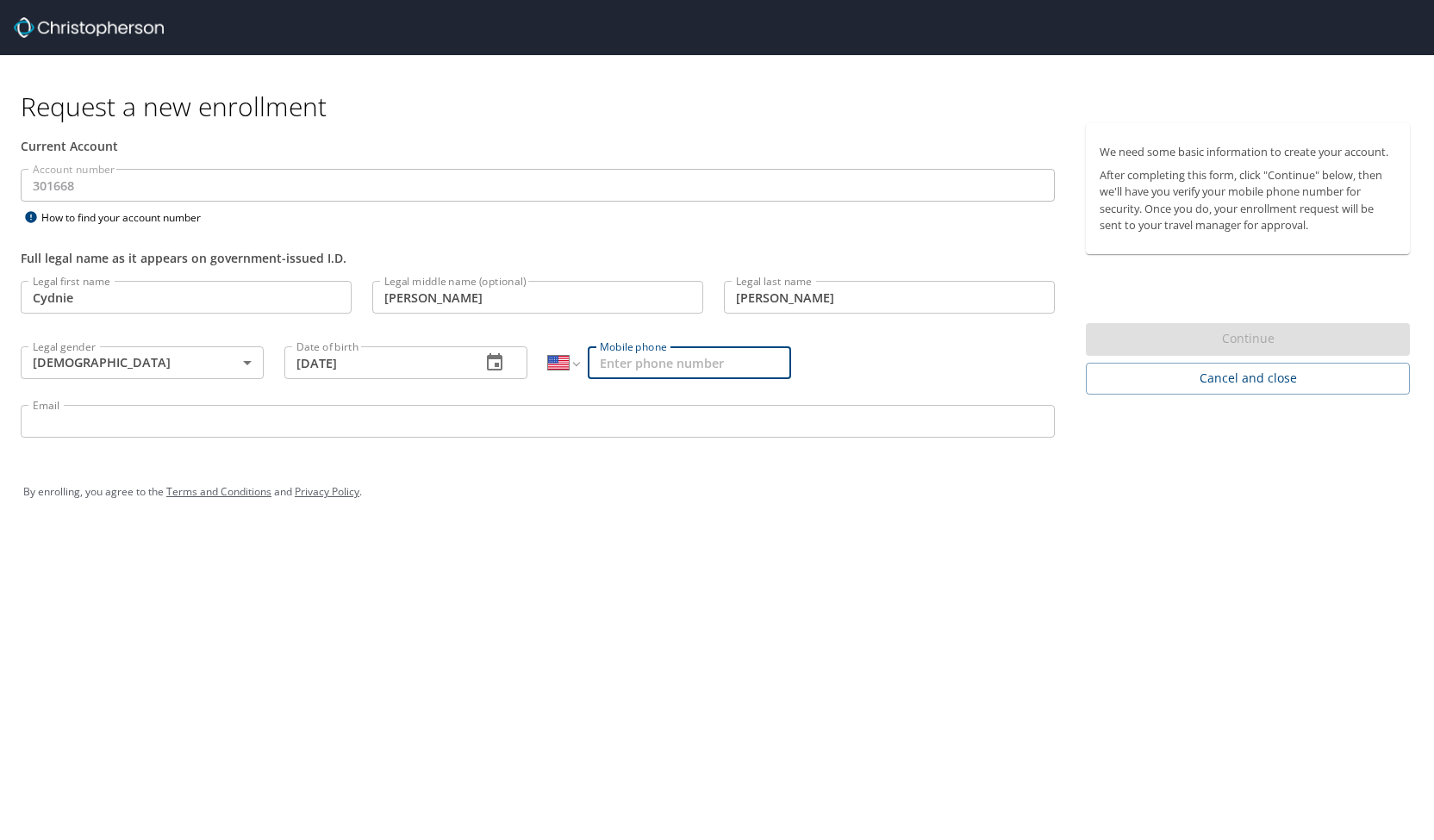
type input "(517) 539-4756"
click at [539, 432] on input "Email" at bounding box center [537, 422] width 1033 height 33
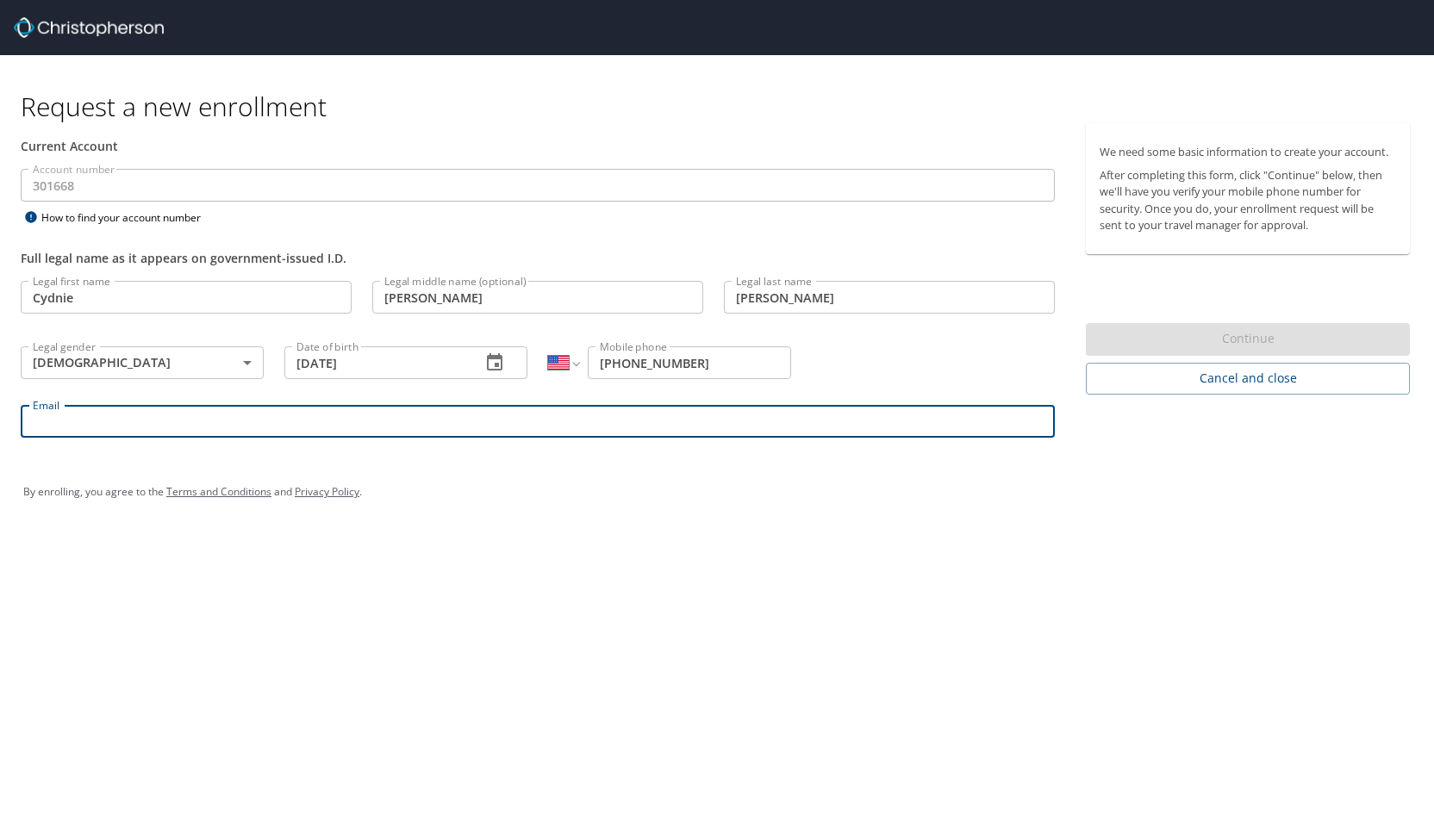
type input "Cydnie.Tedrow@oneforefront.com"
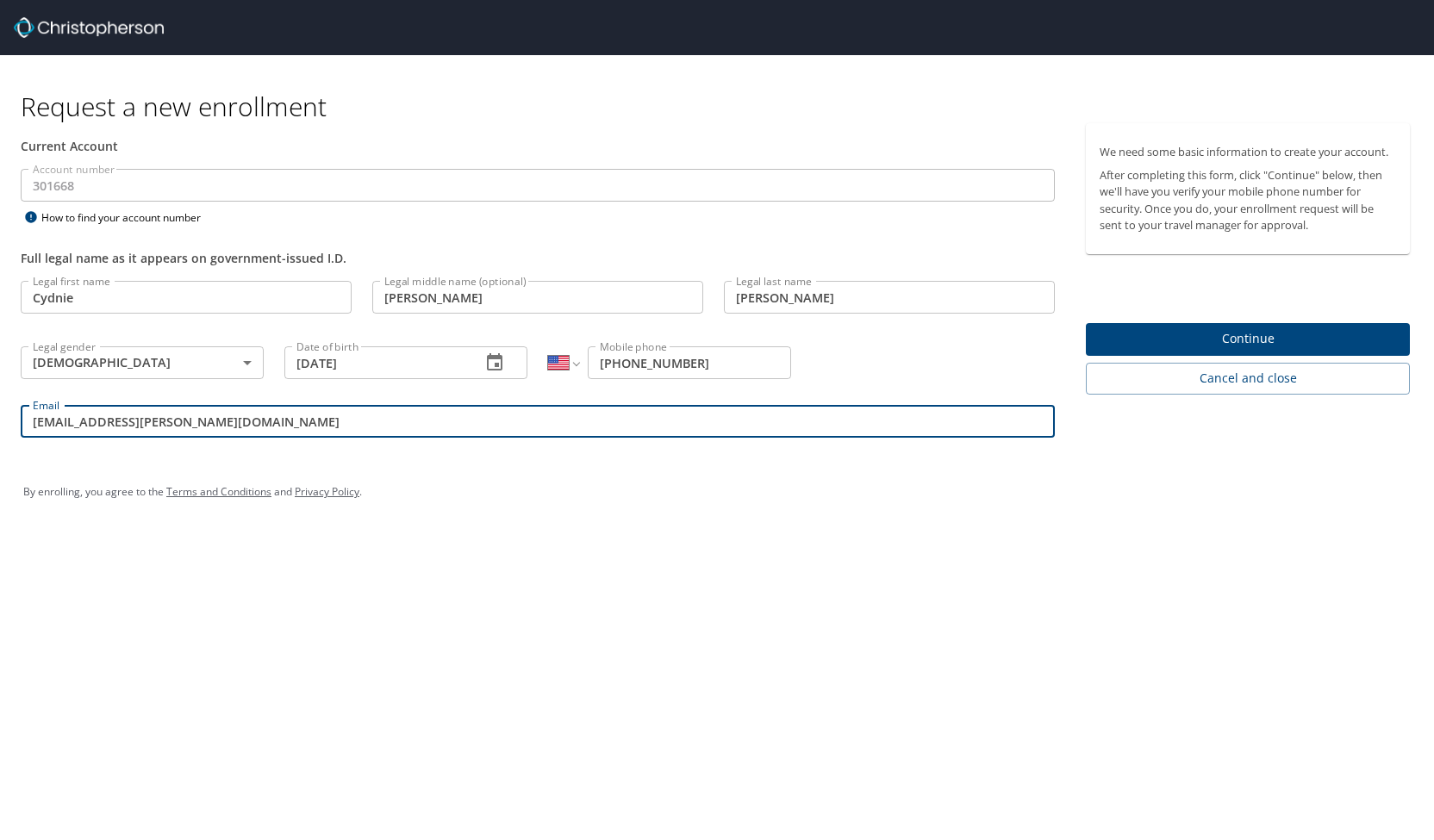
click at [1104, 336] on span "Continue" at bounding box center [1246, 339] width 296 height 21
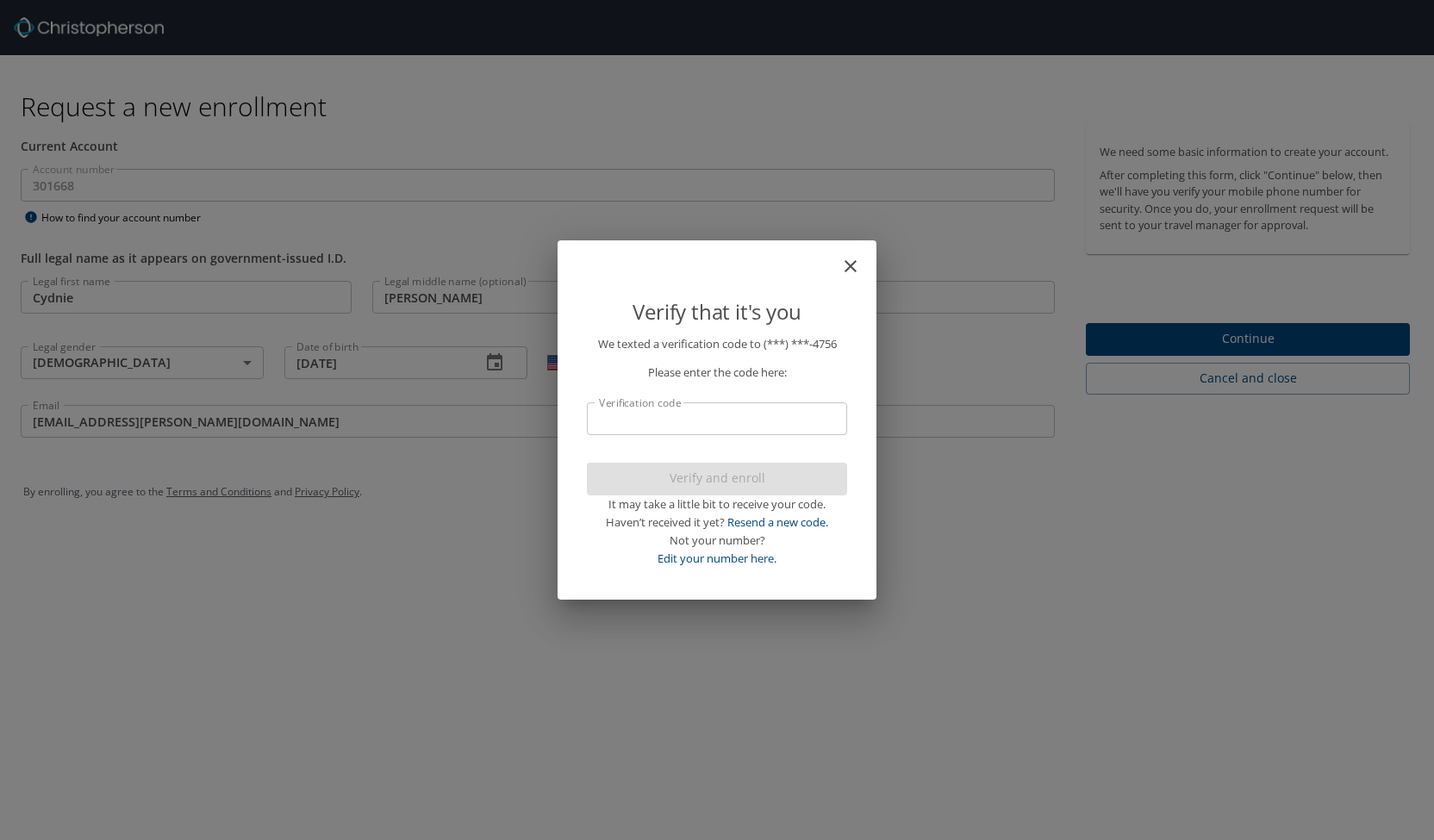
click at [717, 413] on input "Verification code" at bounding box center [717, 419] width 260 height 33
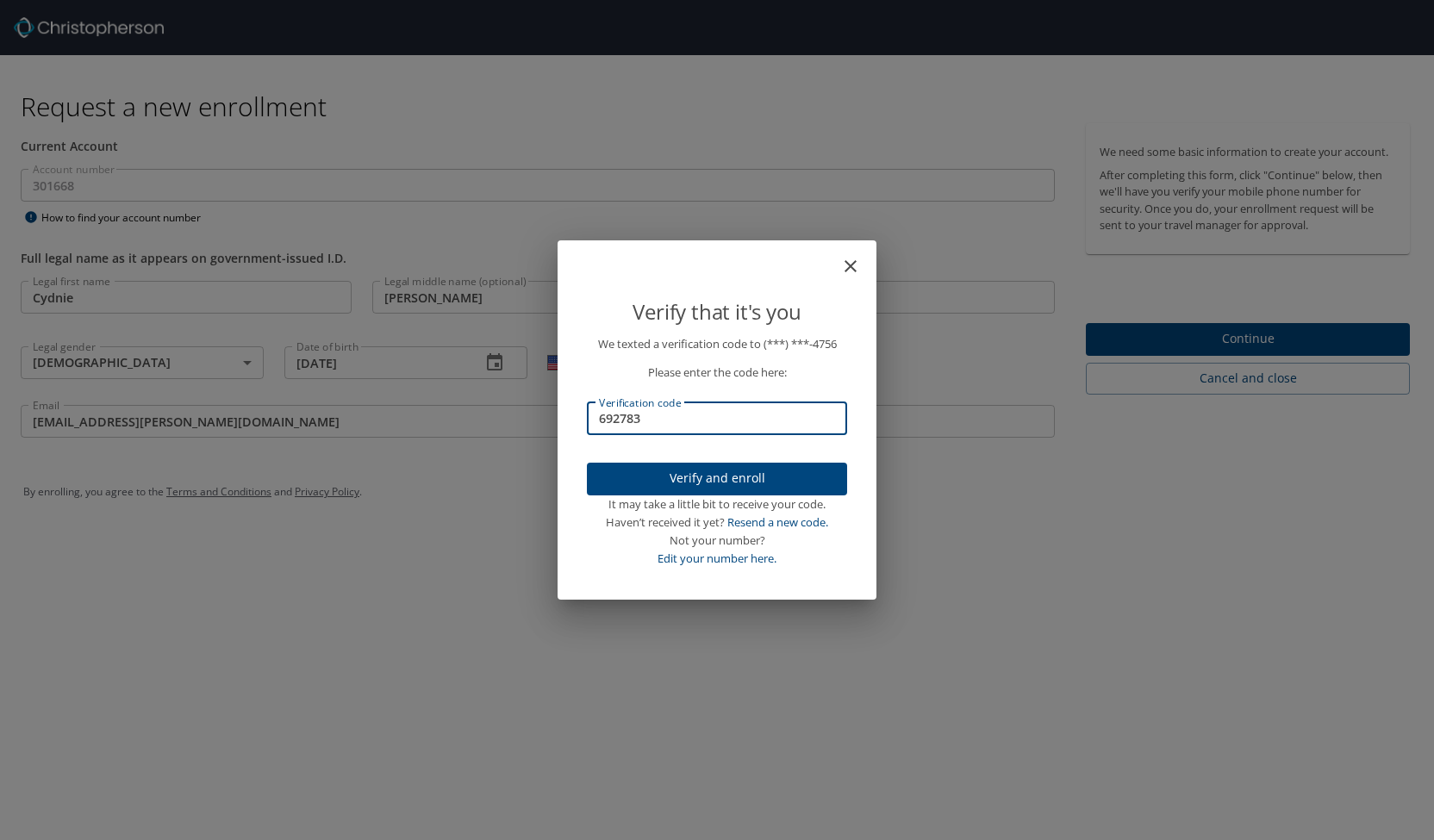
click at [711, 470] on span "Verify and enroll" at bounding box center [717, 479] width 232 height 21
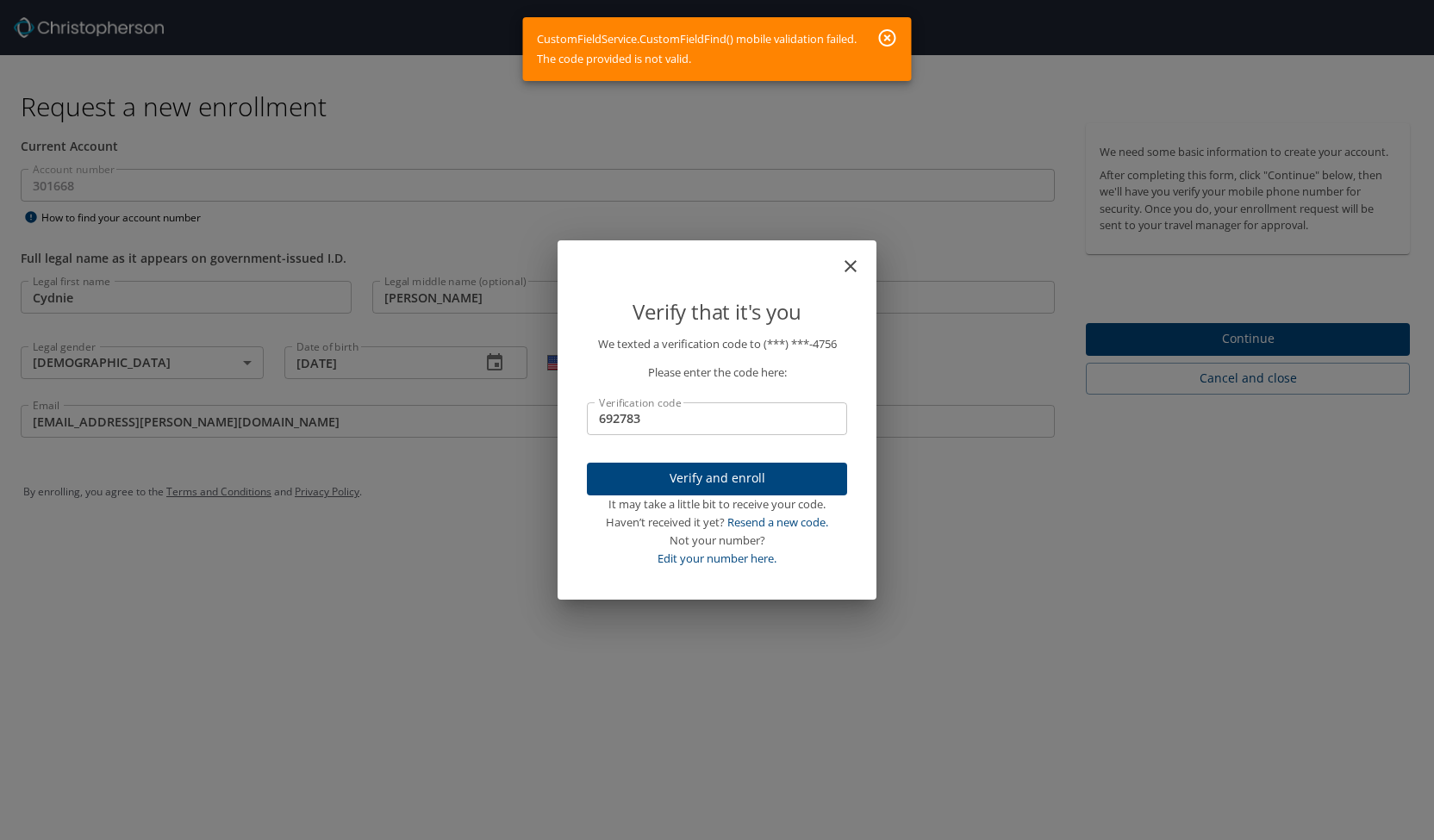
click at [672, 421] on input "692783" at bounding box center [717, 419] width 260 height 33
type input "629783"
drag, startPoint x: 709, startPoint y: 482, endPoint x: 658, endPoint y: 463, distance: 54.4
drag, startPoint x: 658, startPoint y: 463, endPoint x: 657, endPoint y: 477, distance: 14.0
click at [657, 477] on span "Verify and enroll" at bounding box center [717, 479] width 232 height 21
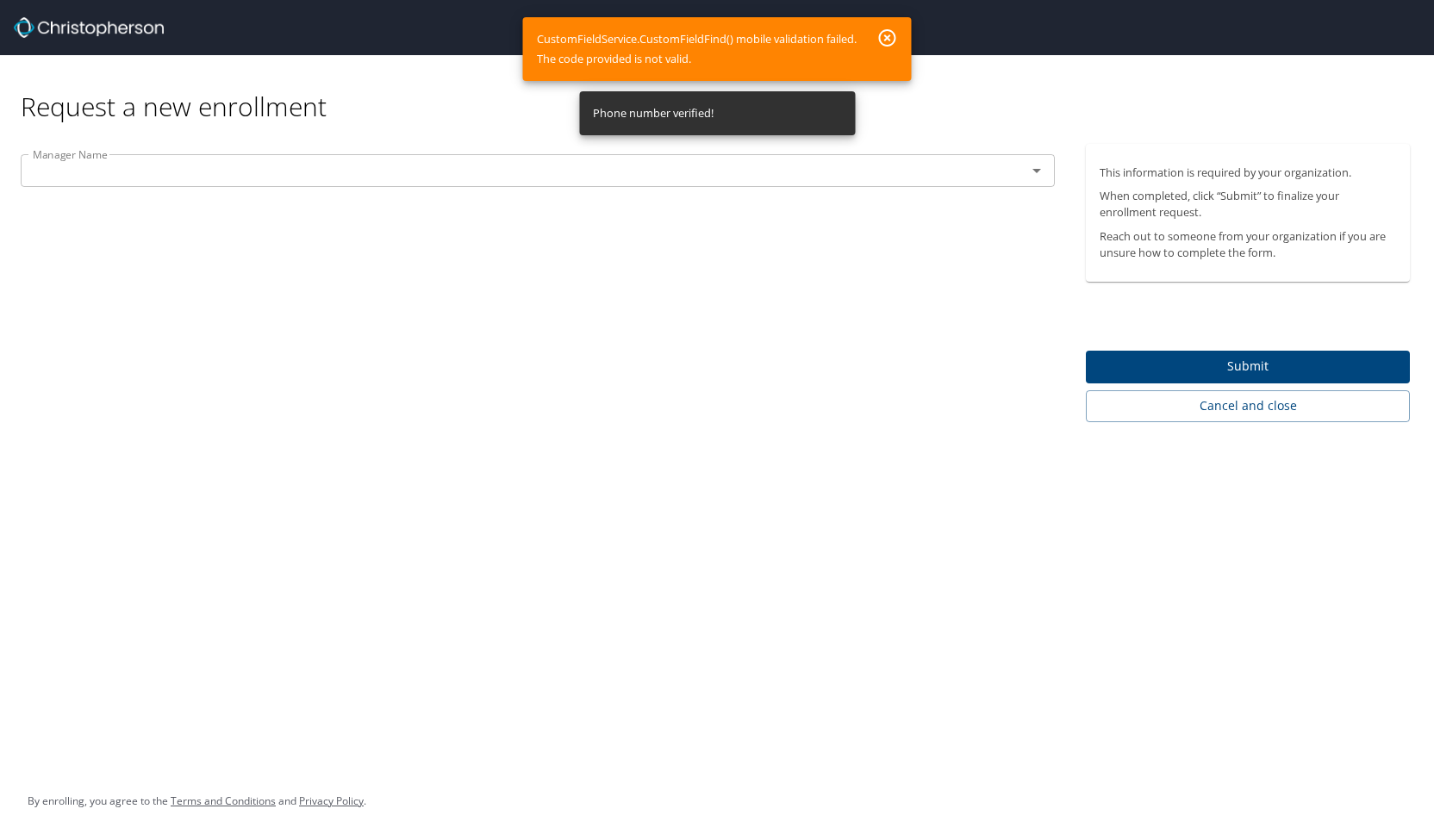
click at [331, 172] on input "text" at bounding box center [512, 170] width 973 height 22
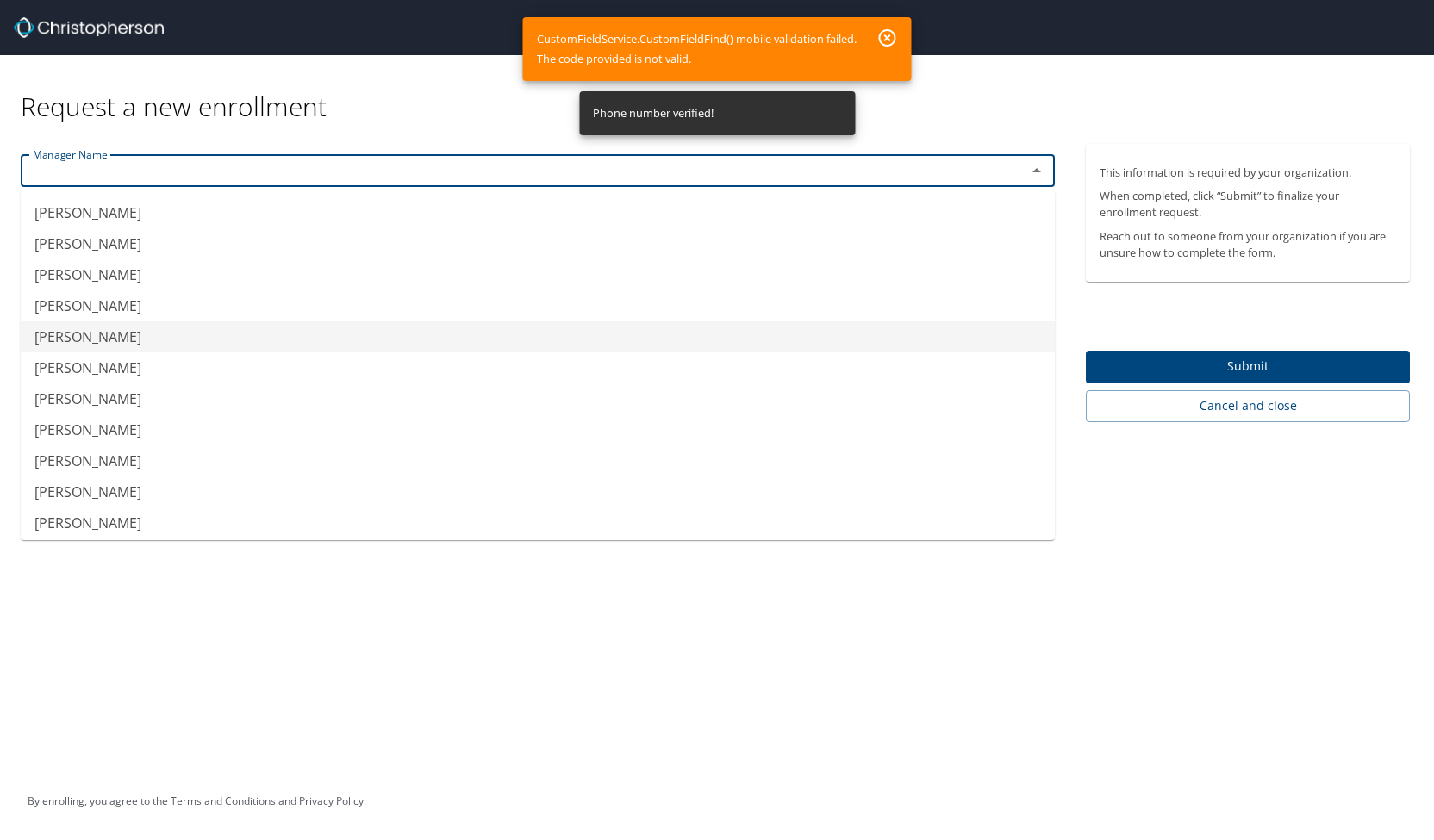
click at [172, 330] on li "Kareem Michael" at bounding box center [537, 337] width 1033 height 31
type input "Kareem Michael"
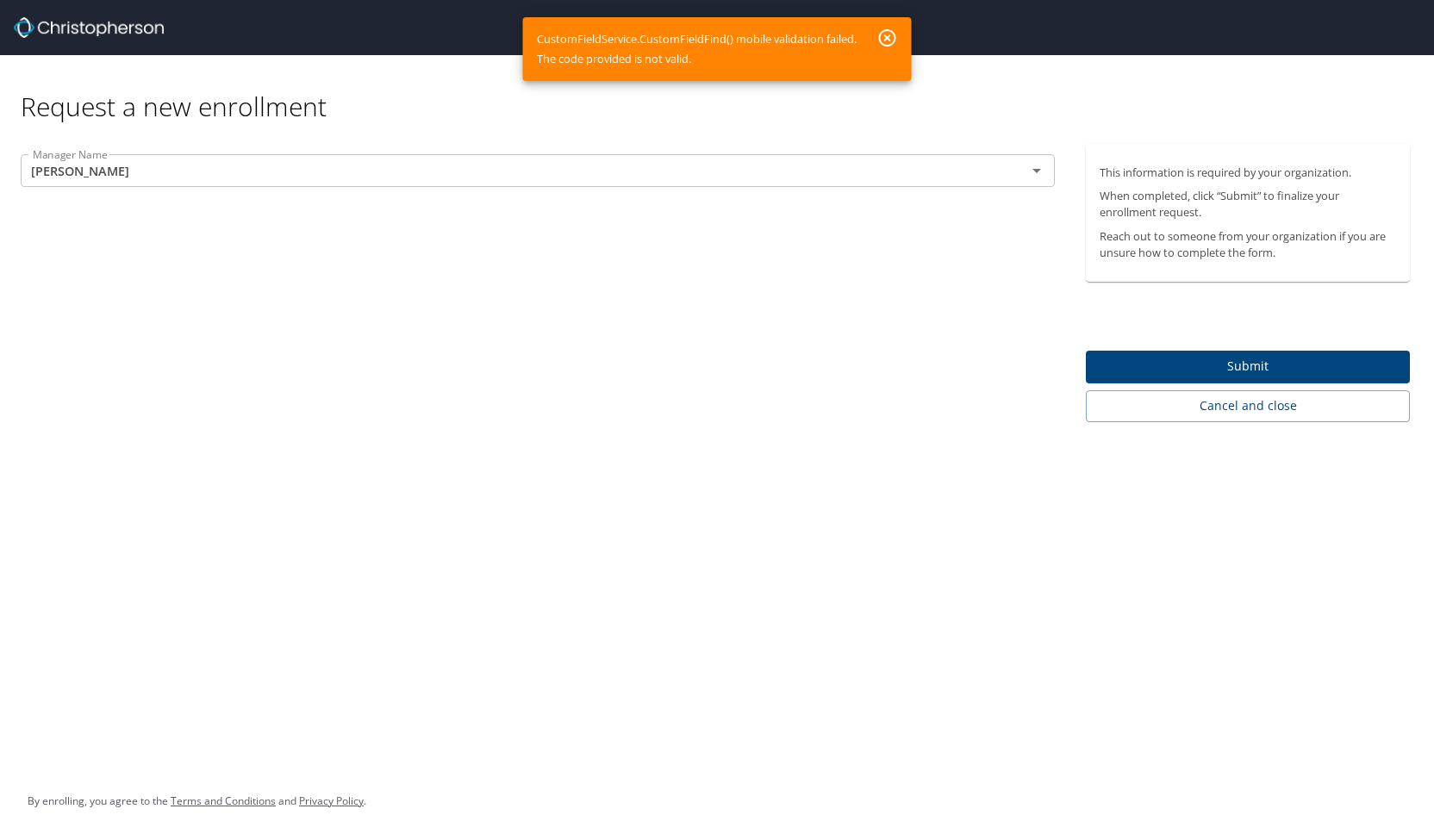
drag, startPoint x: 1139, startPoint y: 375, endPoint x: 1015, endPoint y: 346, distance: 127.3
click at [1015, 346] on div "Manager Name Kareem Michael Manager Name" at bounding box center [537, 282] width 1076 height 278
click at [780, 163] on input "Kareem Michael" at bounding box center [512, 170] width 973 height 22
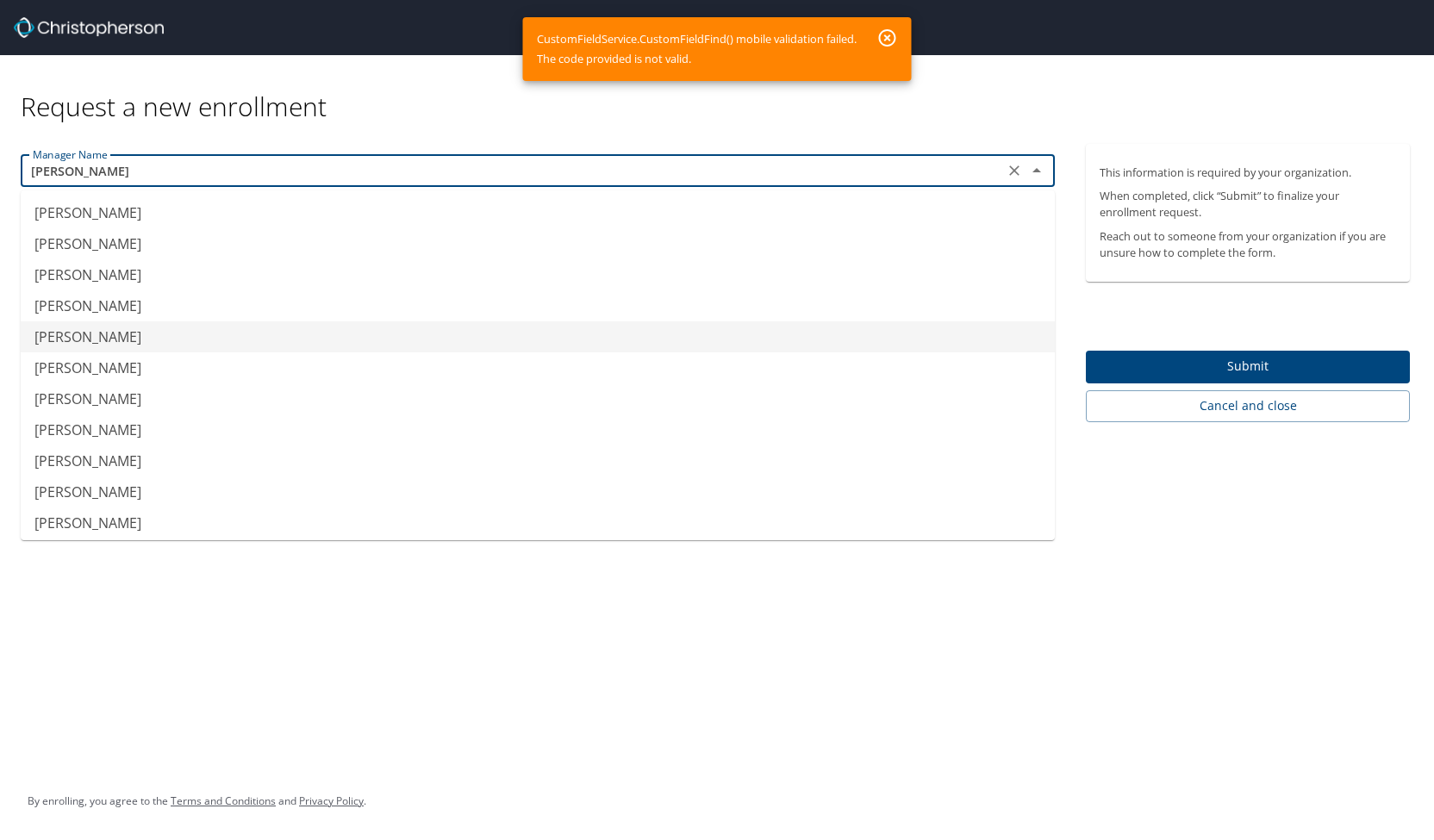
click at [431, 338] on li "Kareem Michael" at bounding box center [537, 337] width 1033 height 31
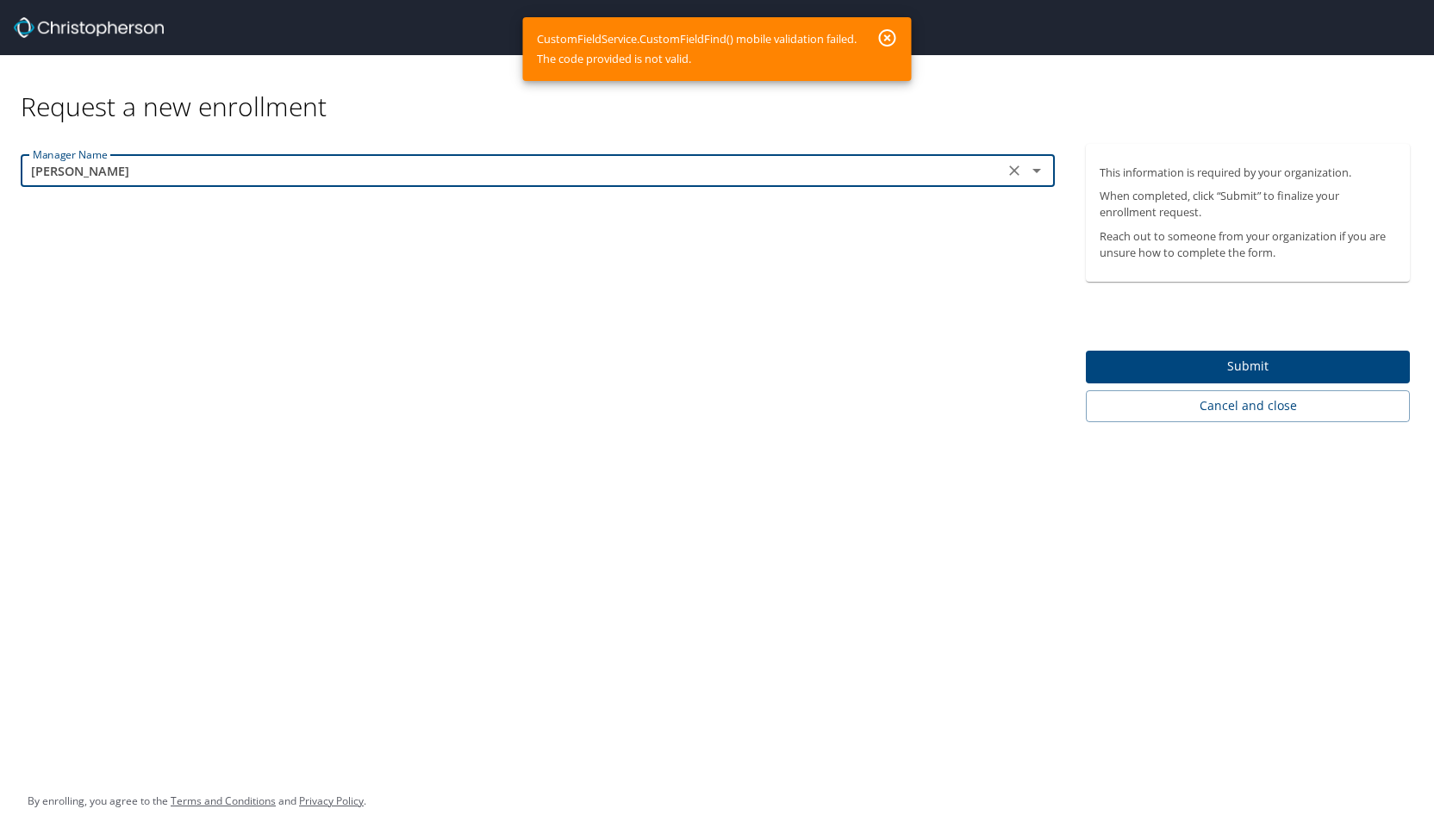
click at [1147, 363] on span "Submit" at bounding box center [1246, 366] width 296 height 21
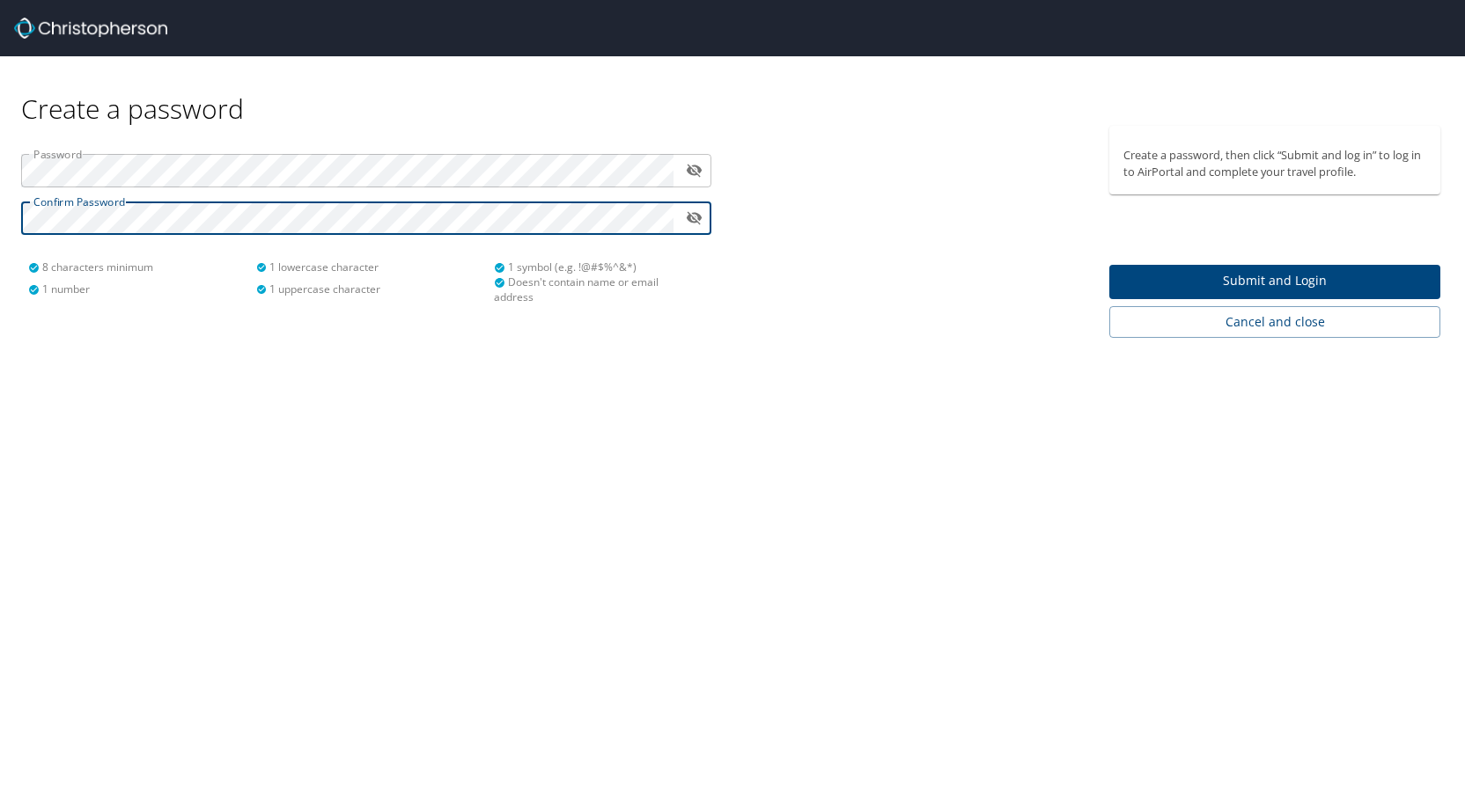
click at [1118, 277] on button "Submit and Login" at bounding box center [1274, 281] width 331 height 34
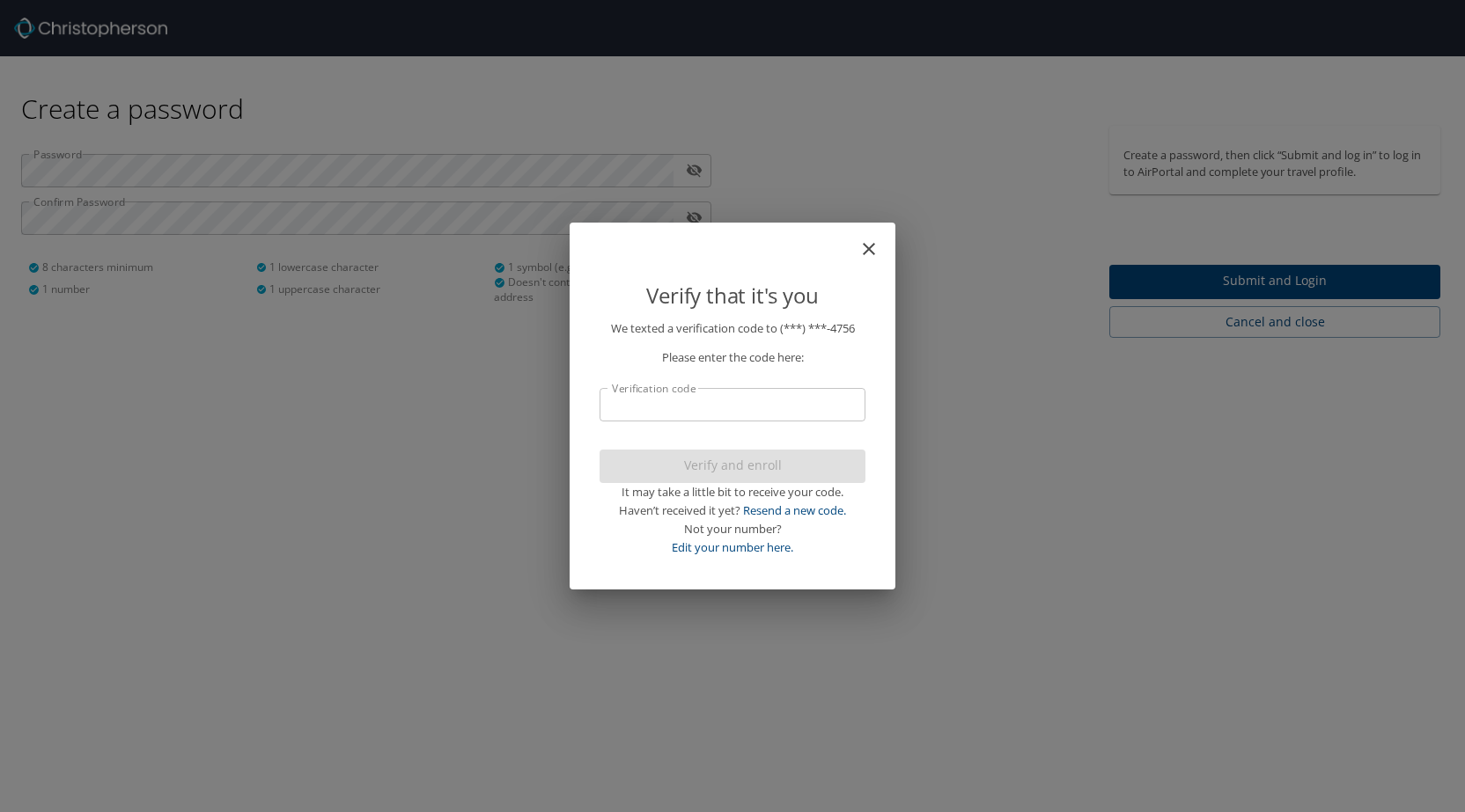
click at [781, 397] on input "Verification code" at bounding box center [732, 405] width 265 height 34
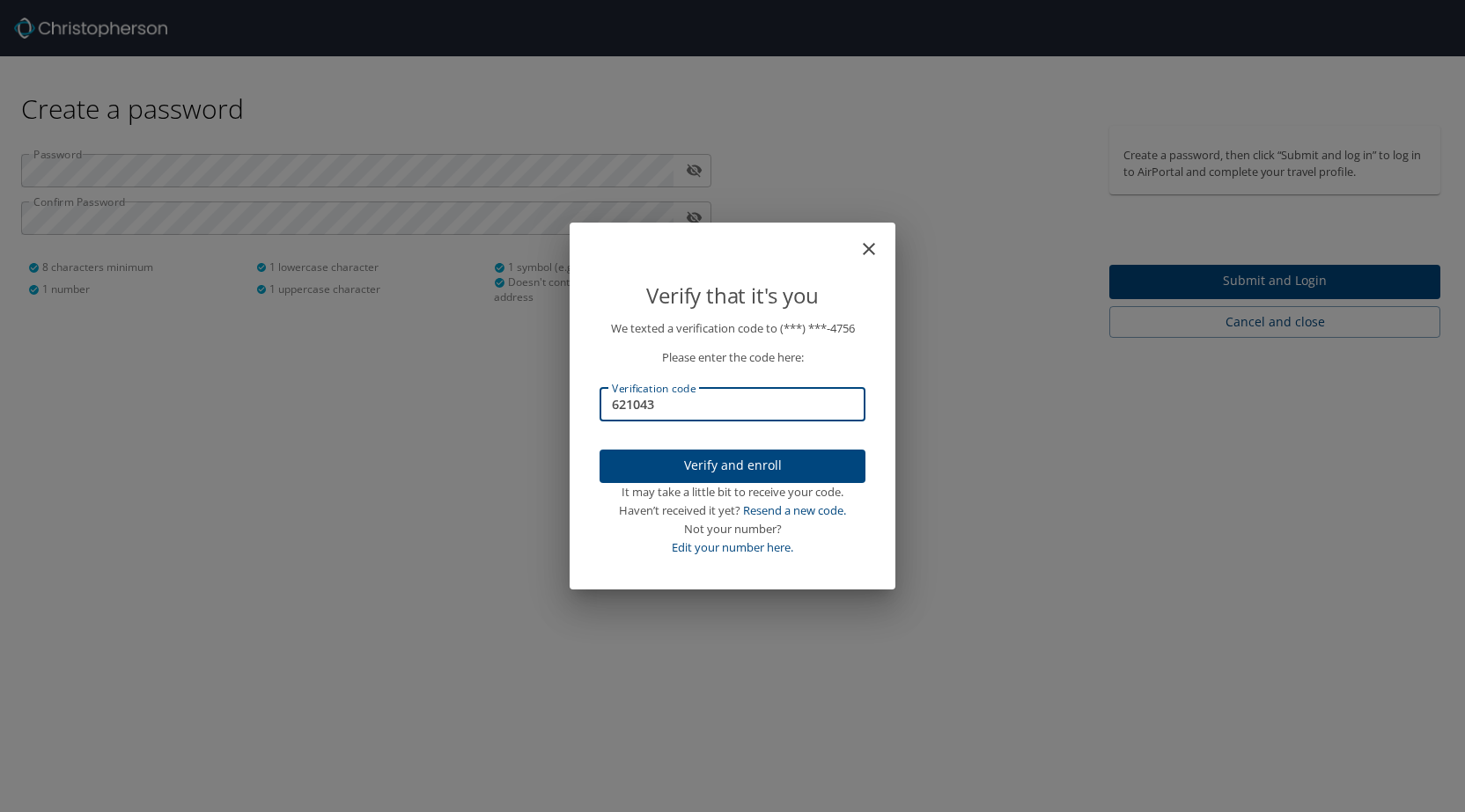
type input "621043"
click at [757, 464] on span "Verify and enroll" at bounding box center [732, 466] width 238 height 22
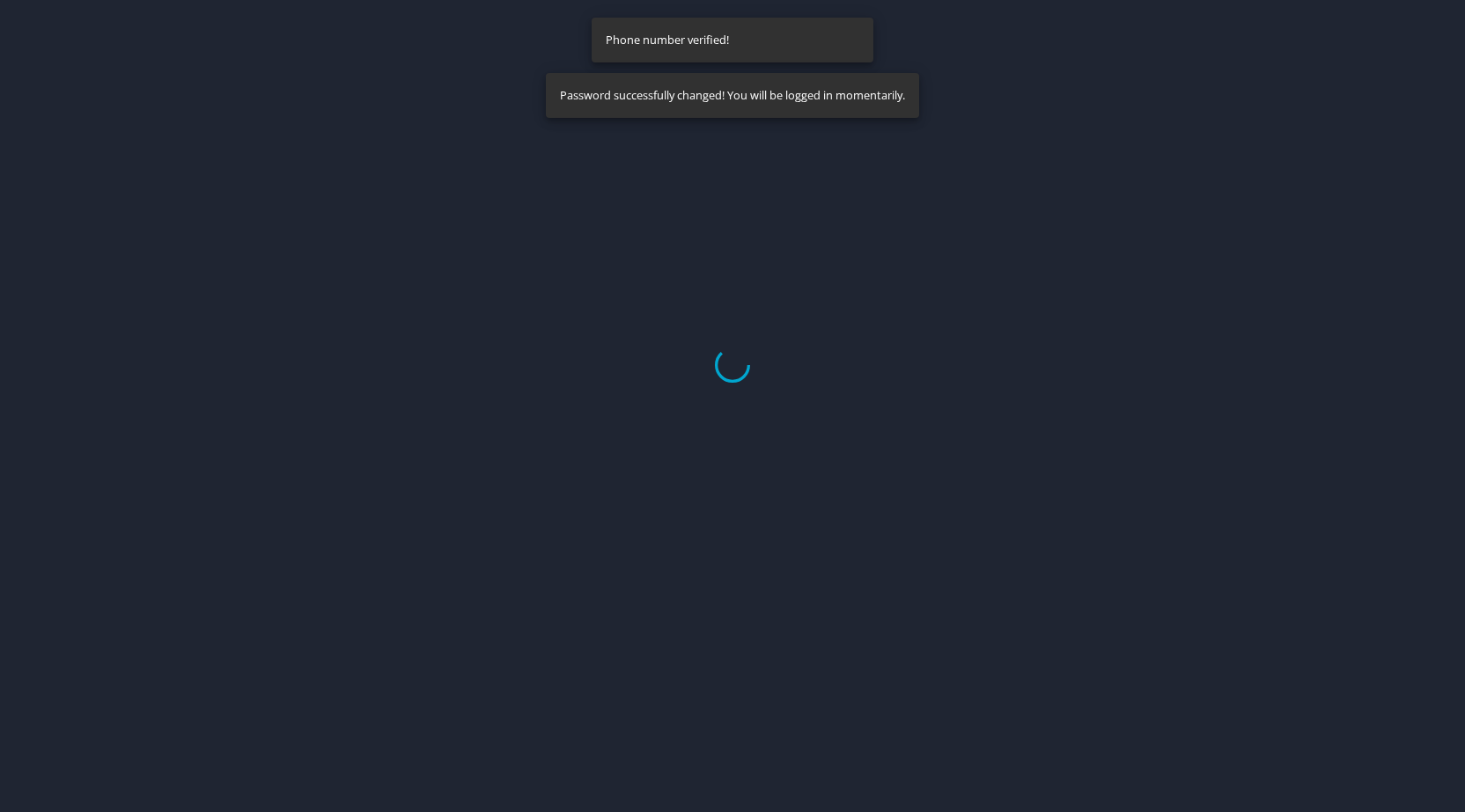
select select "US"
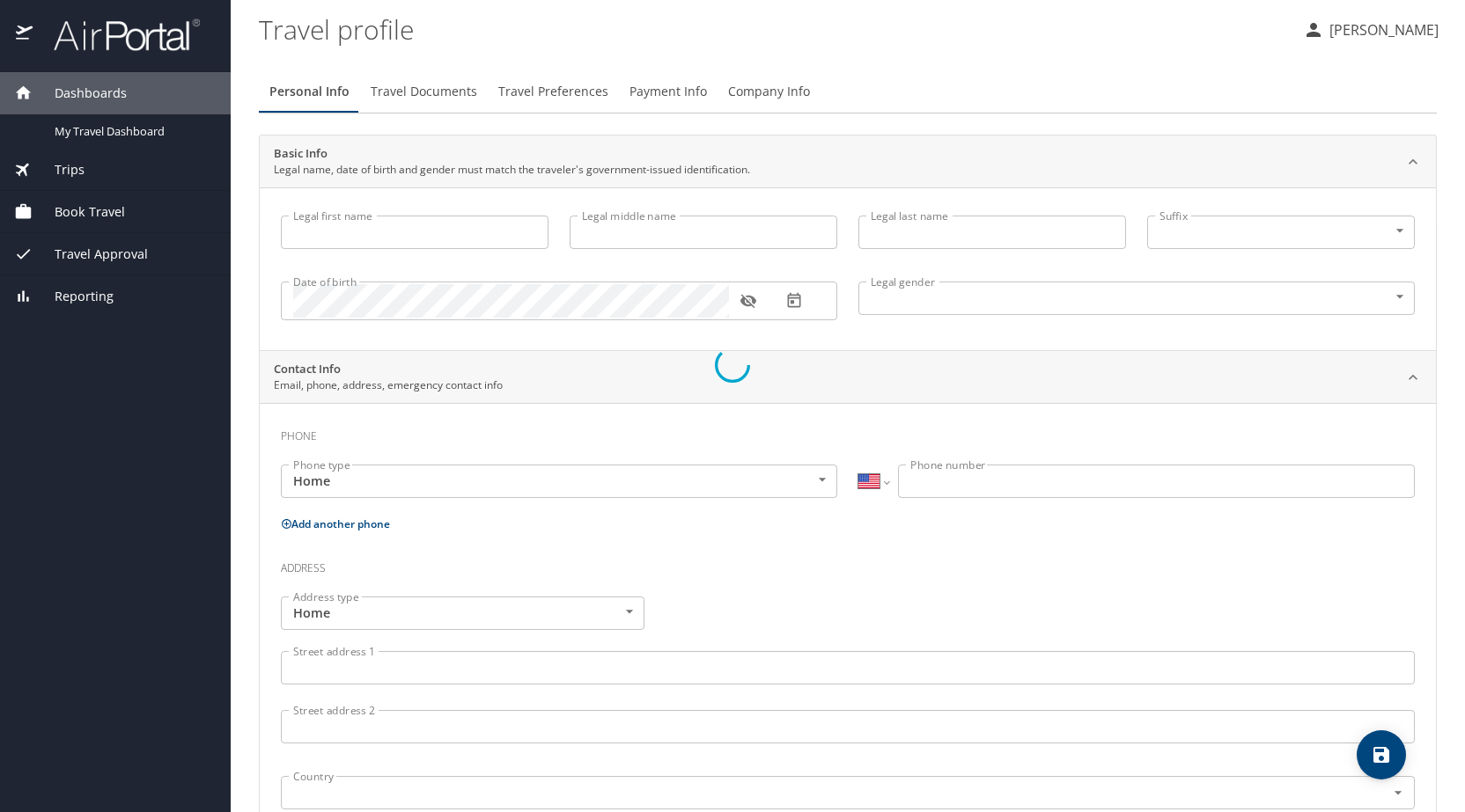
type input "Cydnie"
type input "Anne"
type input "Tedrow"
type input "Female"
select select "US"
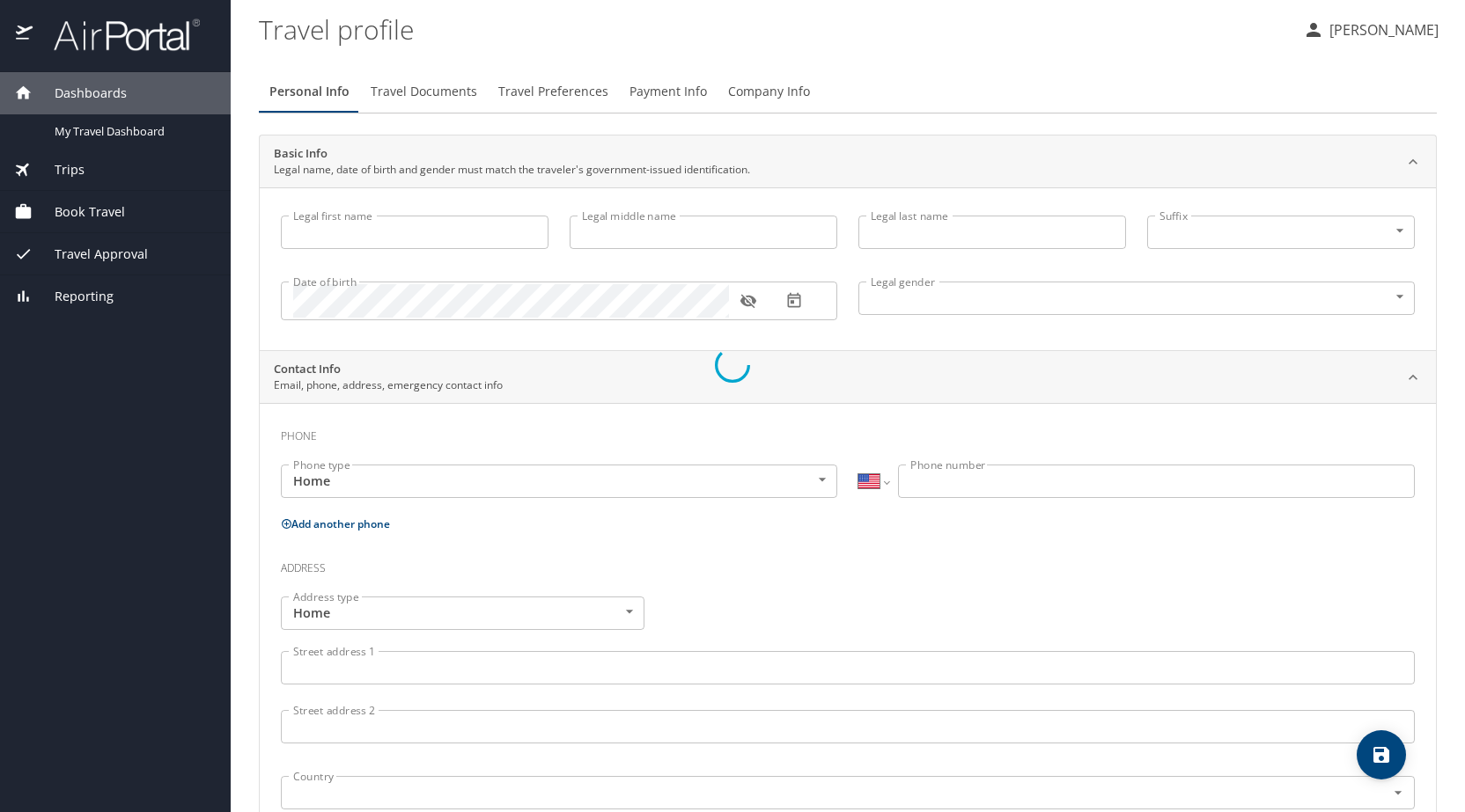
select select "US"
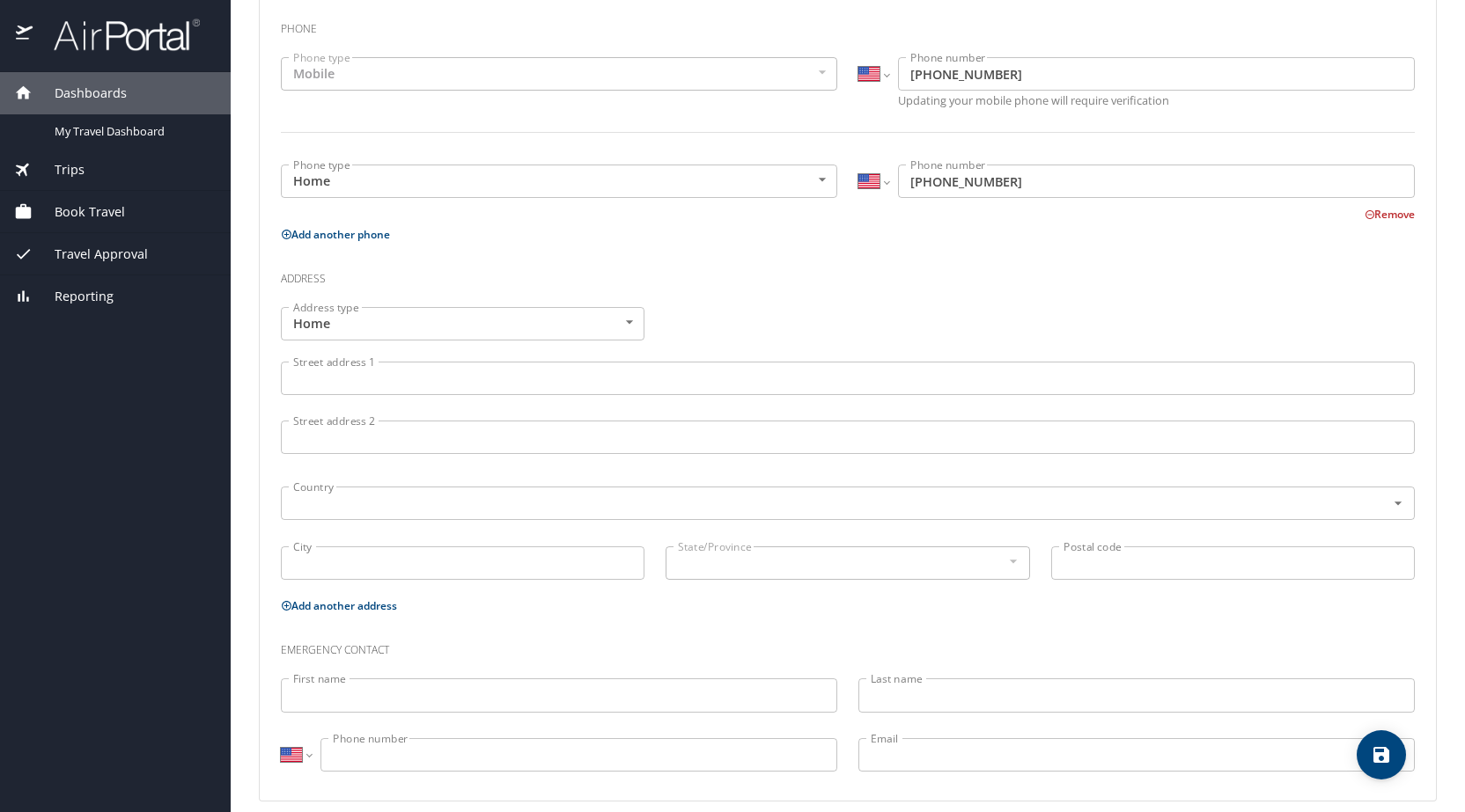
scroll to position [421, 0]
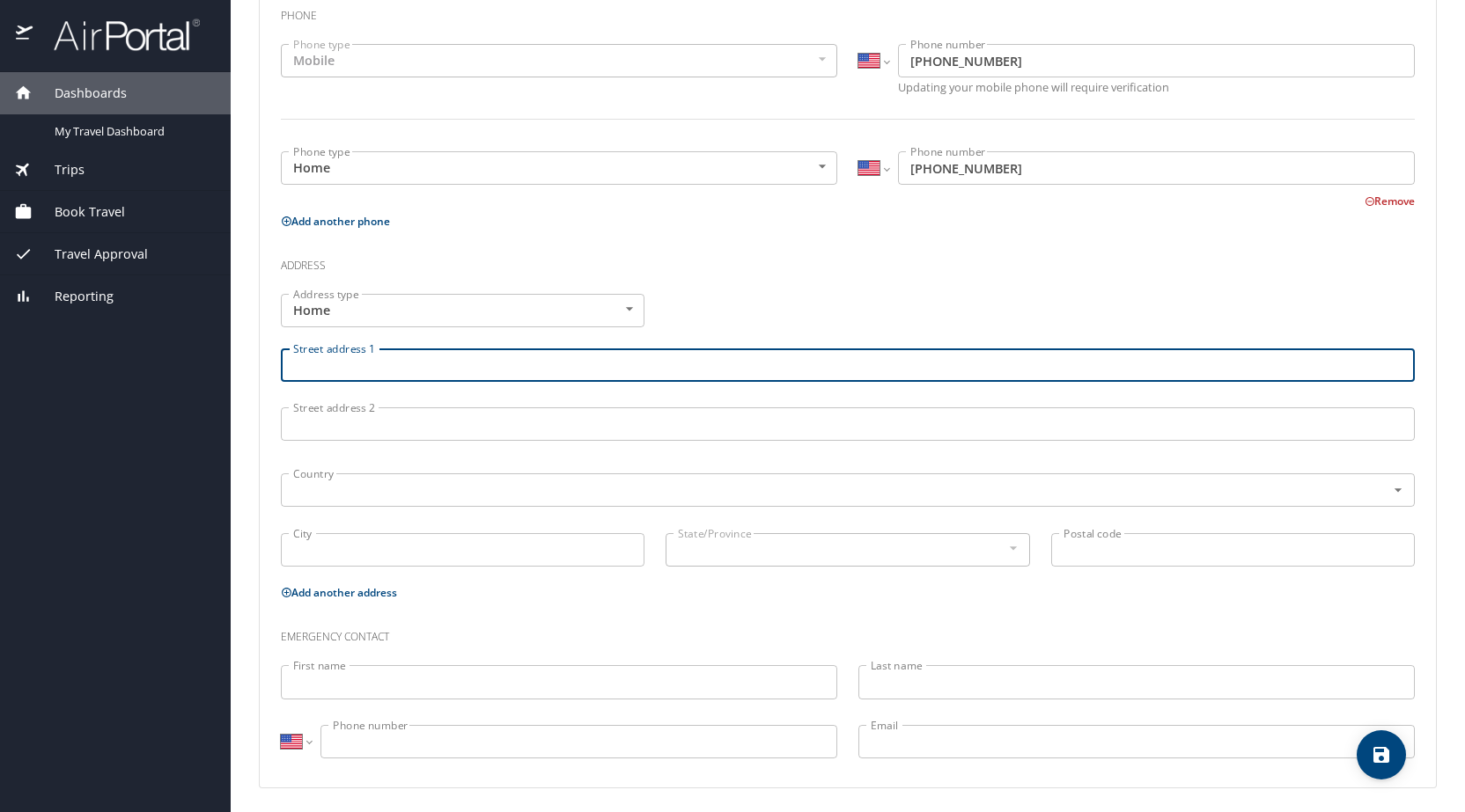
click at [659, 367] on input "Street address 1" at bounding box center [847, 365] width 1134 height 34
type input "191 Long ave"
click at [426, 555] on input "City" at bounding box center [462, 551] width 363 height 34
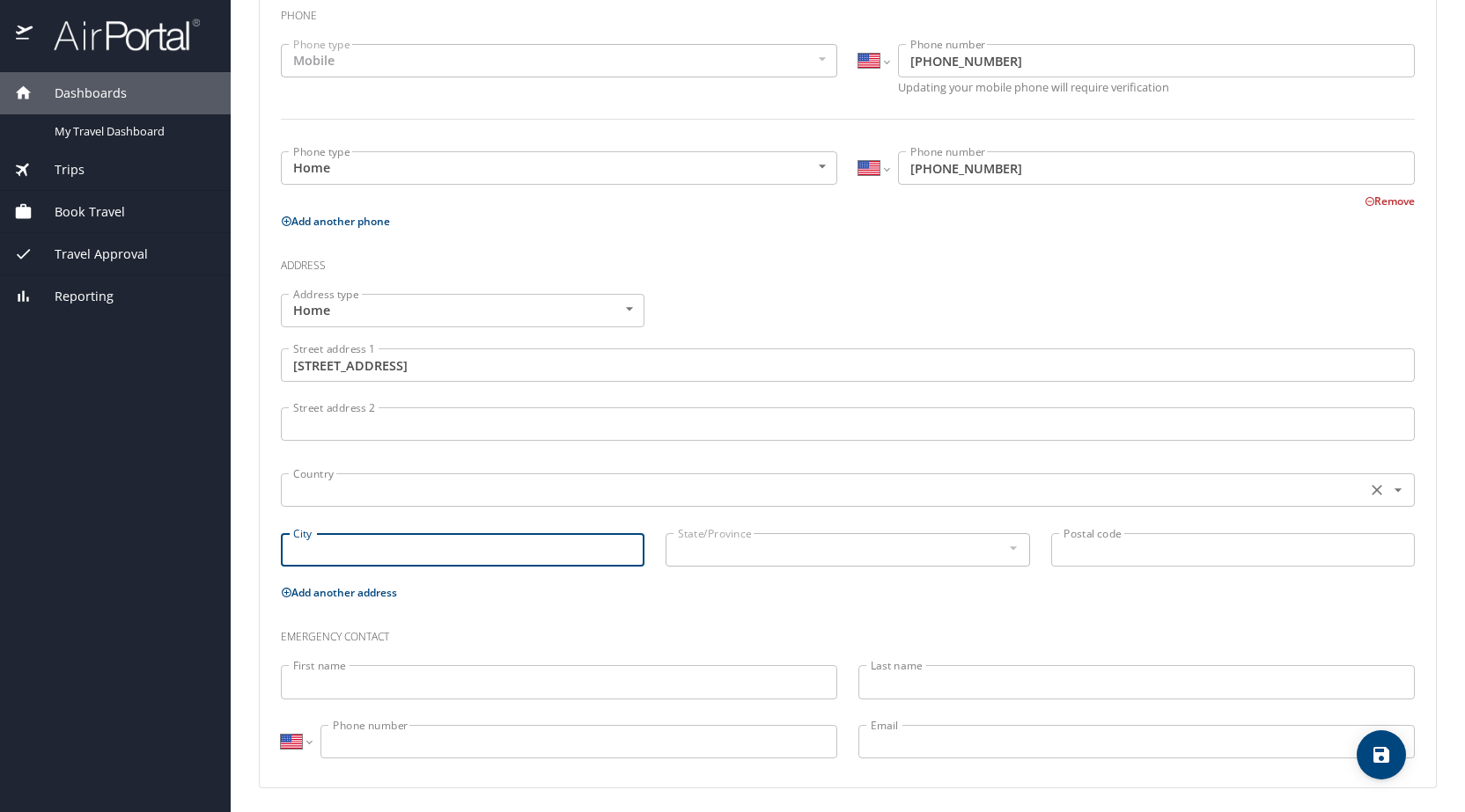
click at [453, 502] on div "Country" at bounding box center [847, 491] width 1134 height 34
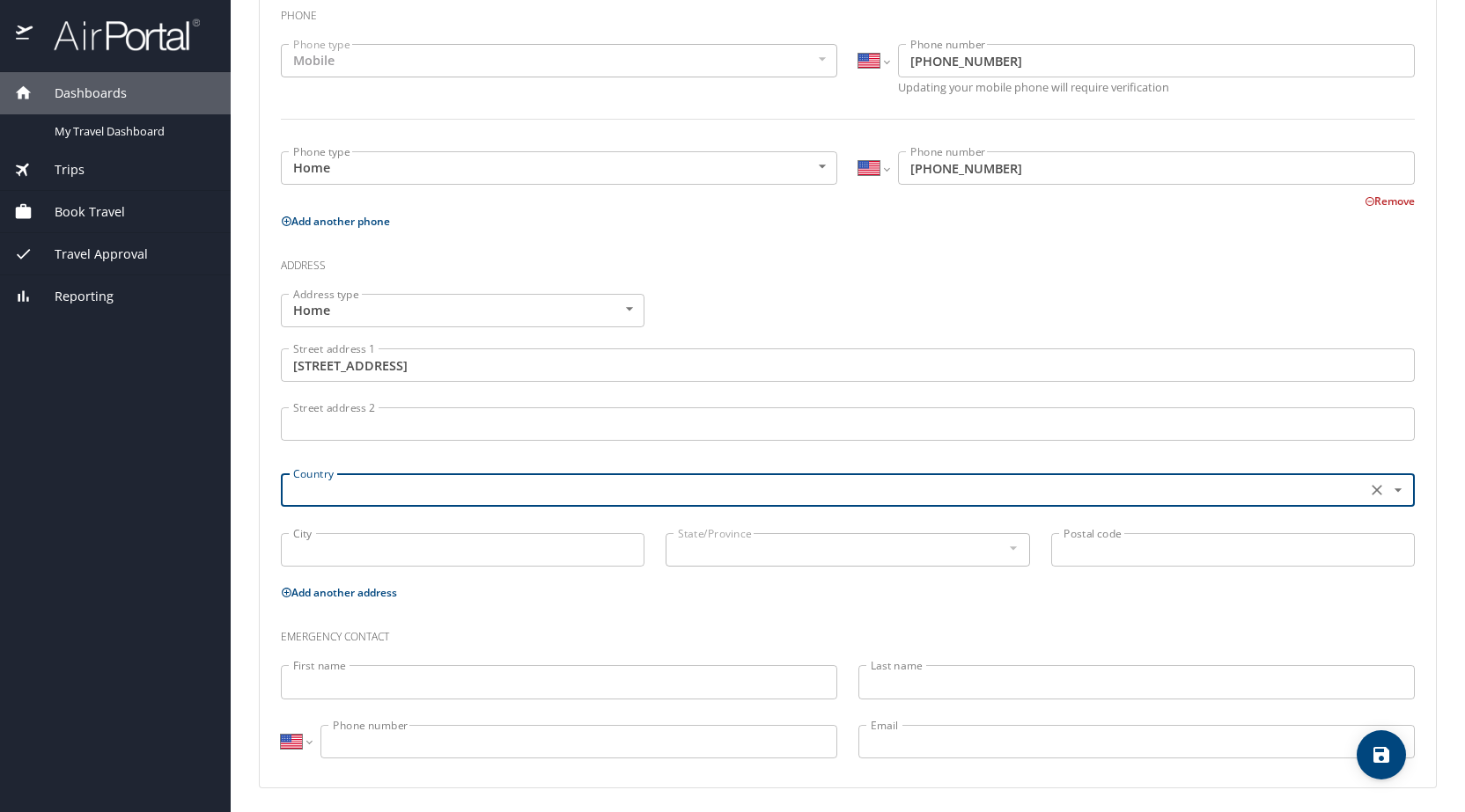
click at [453, 502] on div "Country" at bounding box center [847, 491] width 1134 height 34
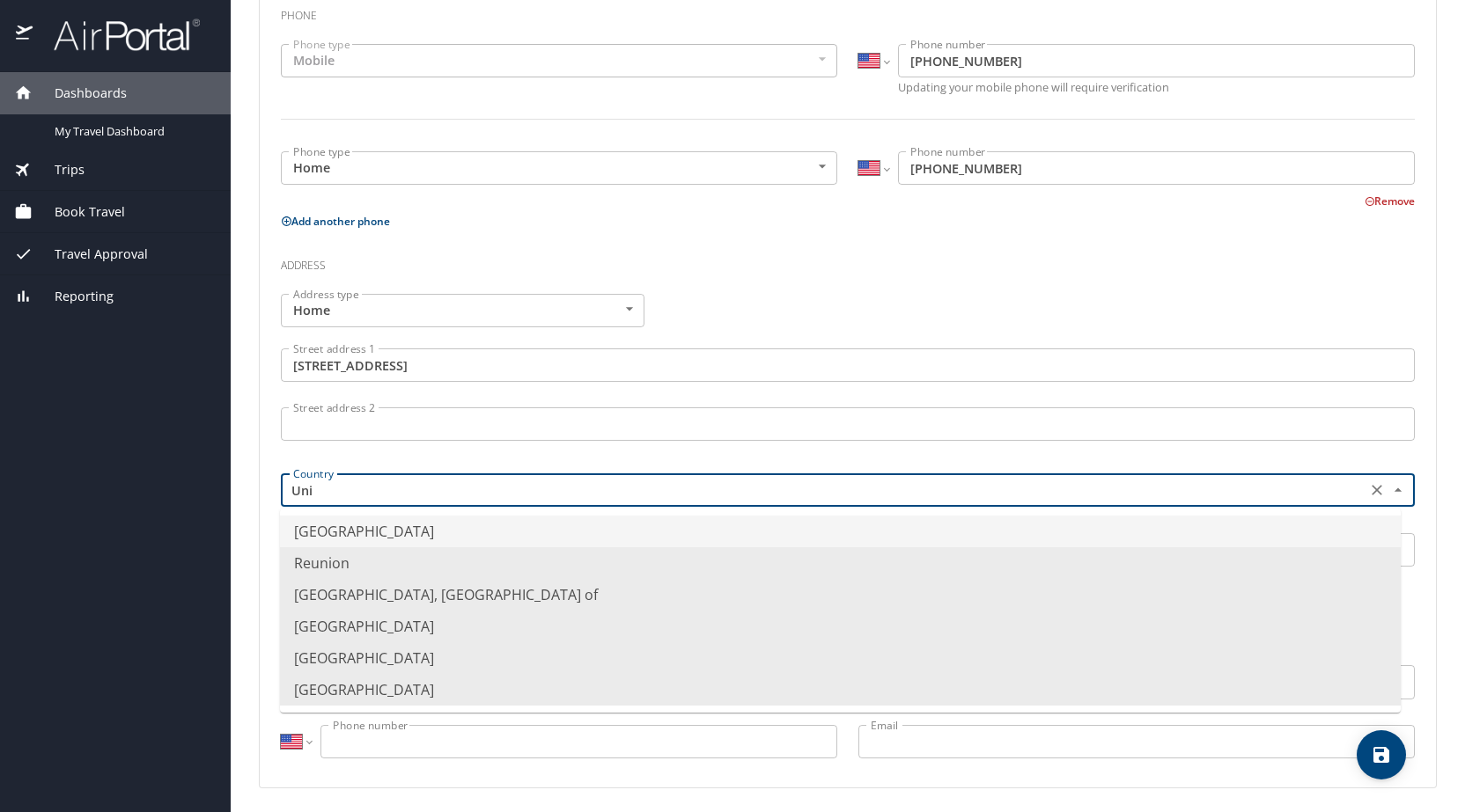
click at [436, 536] on li "United States of America" at bounding box center [839, 532] width 1121 height 32
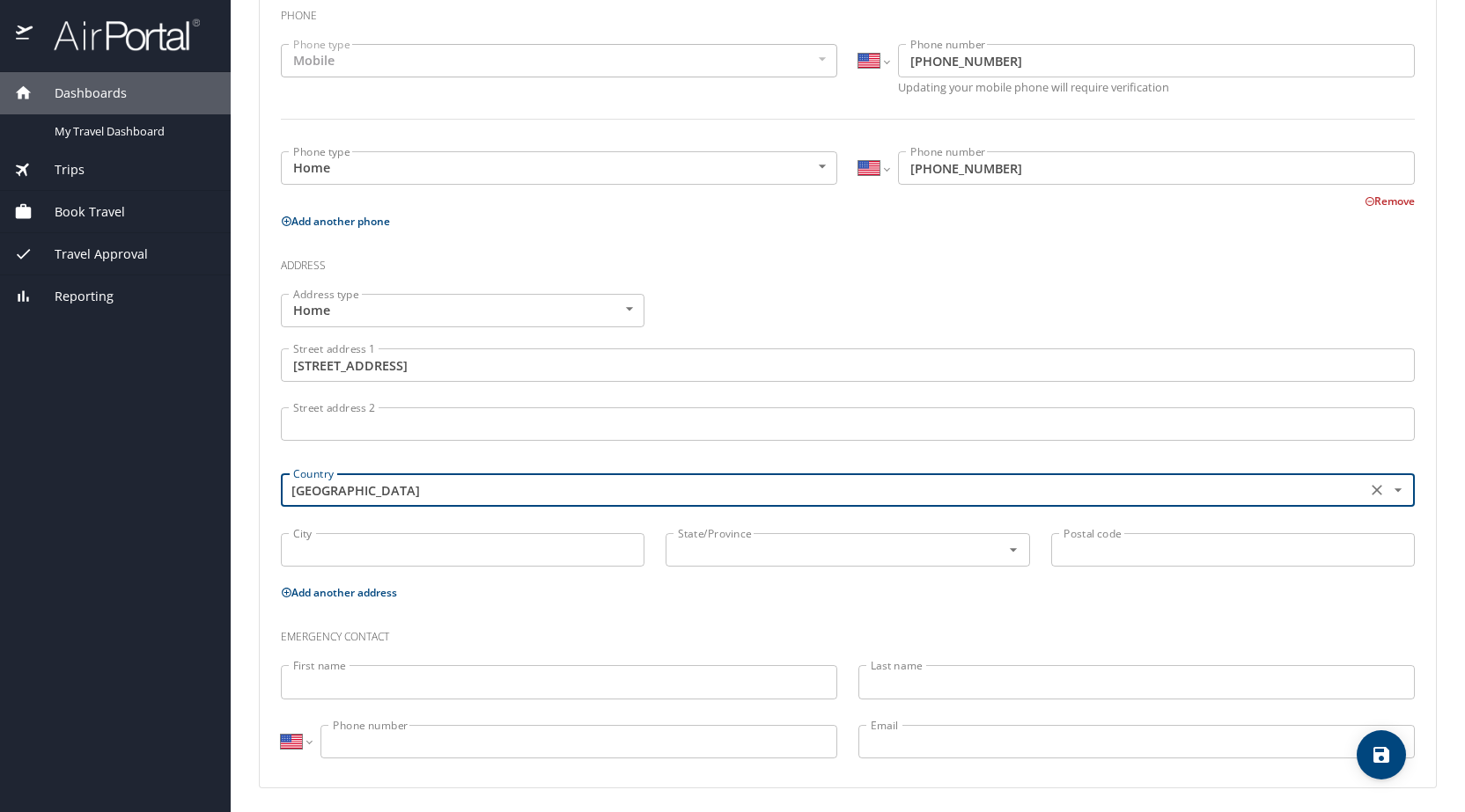
type input "United States of America"
click at [359, 569] on p at bounding box center [462, 569] width 363 height 4
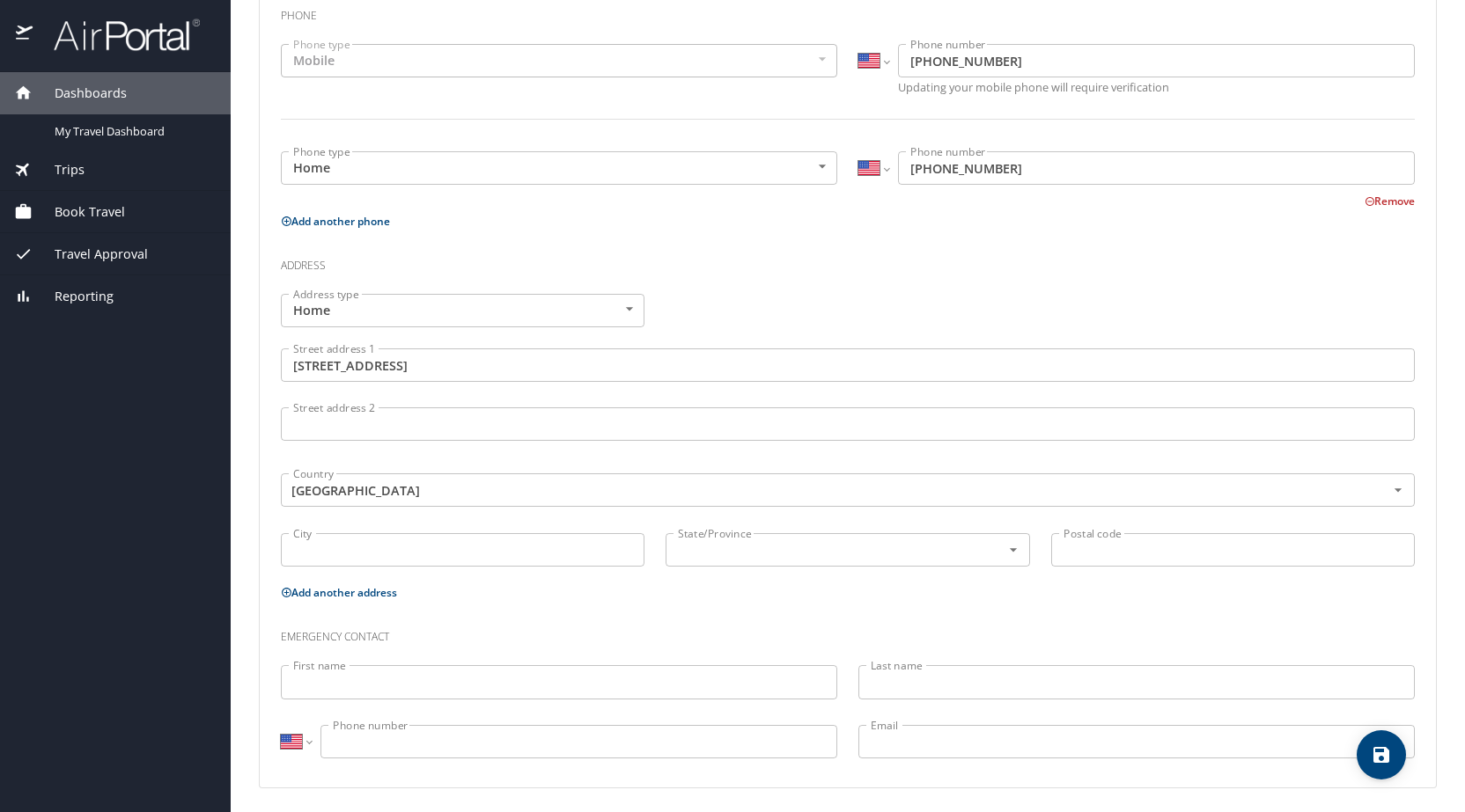
click at [362, 564] on input "City" at bounding box center [462, 551] width 363 height 34
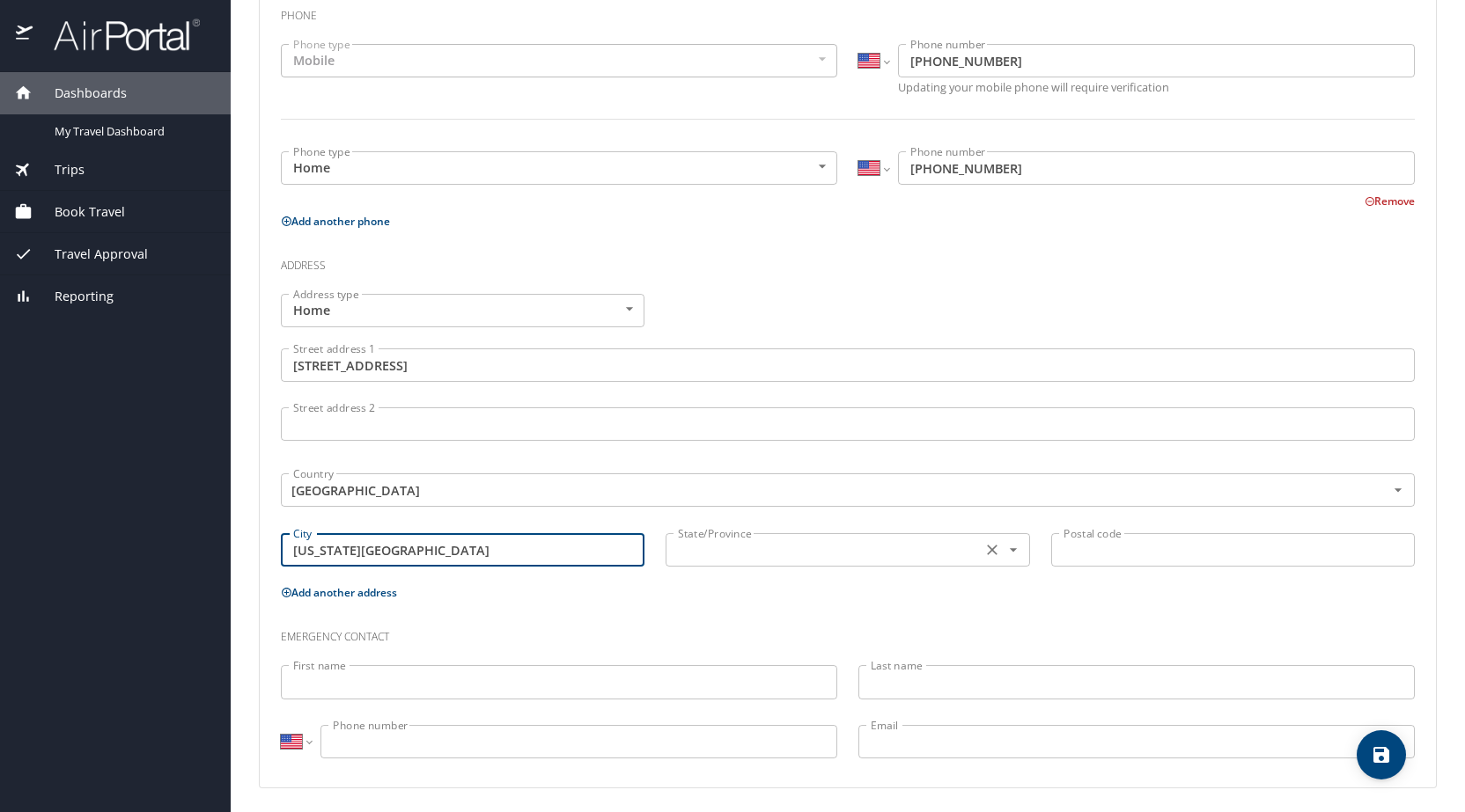
click at [692, 562] on div "State/Province" at bounding box center [847, 551] width 363 height 34
type input "Michigan Center"
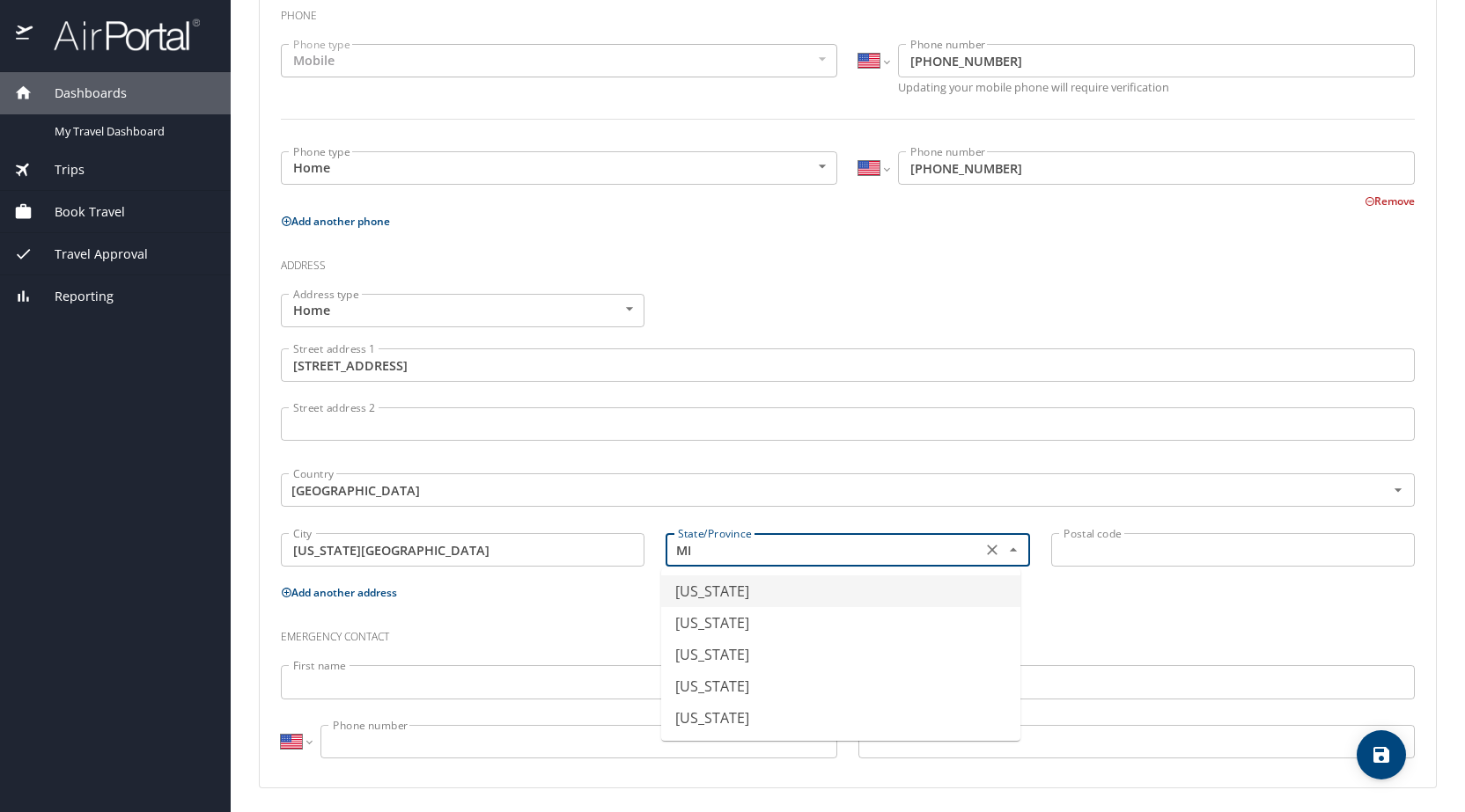
click at [826, 580] on li "Michigan" at bounding box center [840, 592] width 359 height 32
type input "Michigan"
click at [1120, 558] on input "Postal code" at bounding box center [1232, 551] width 363 height 34
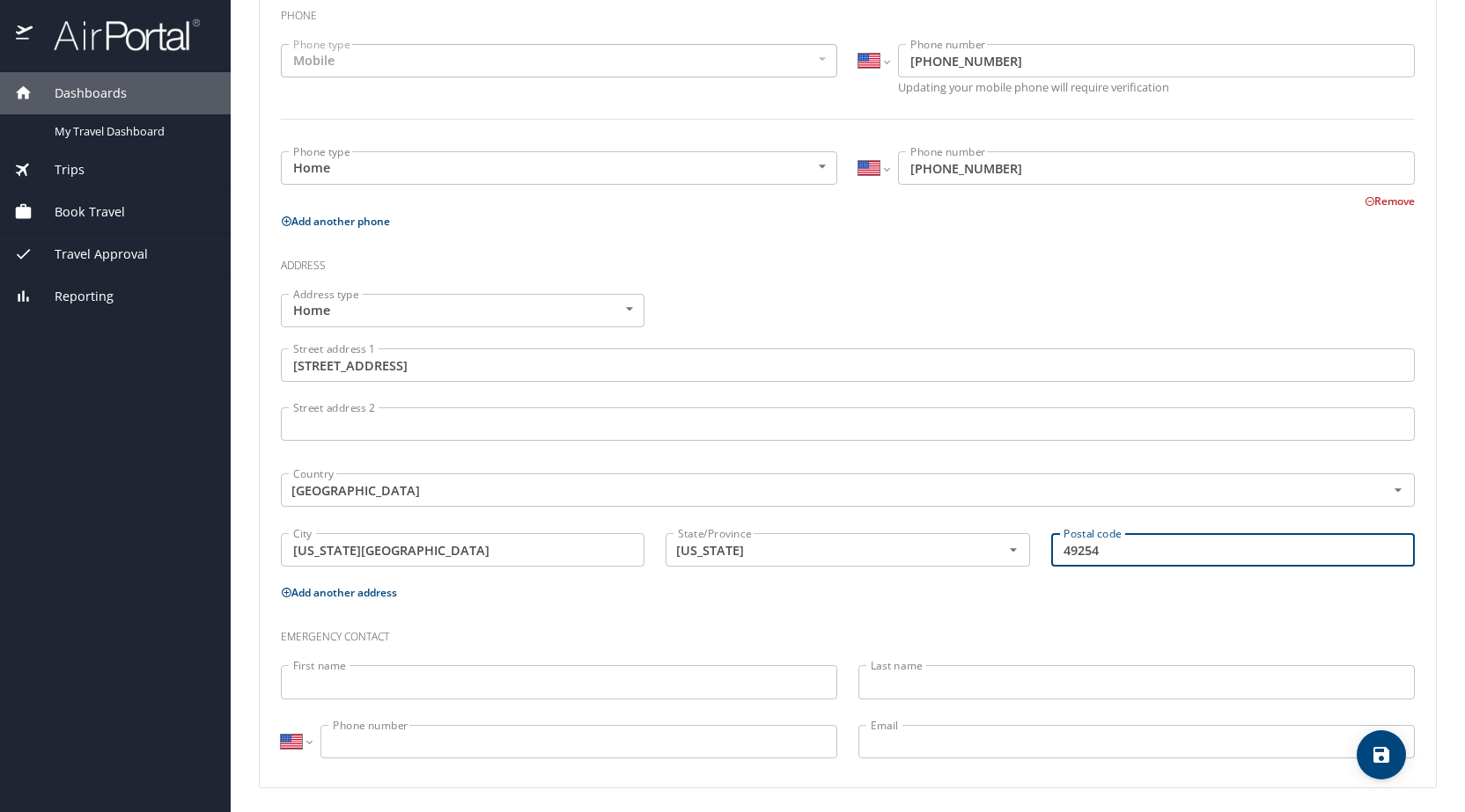
type input "49254"
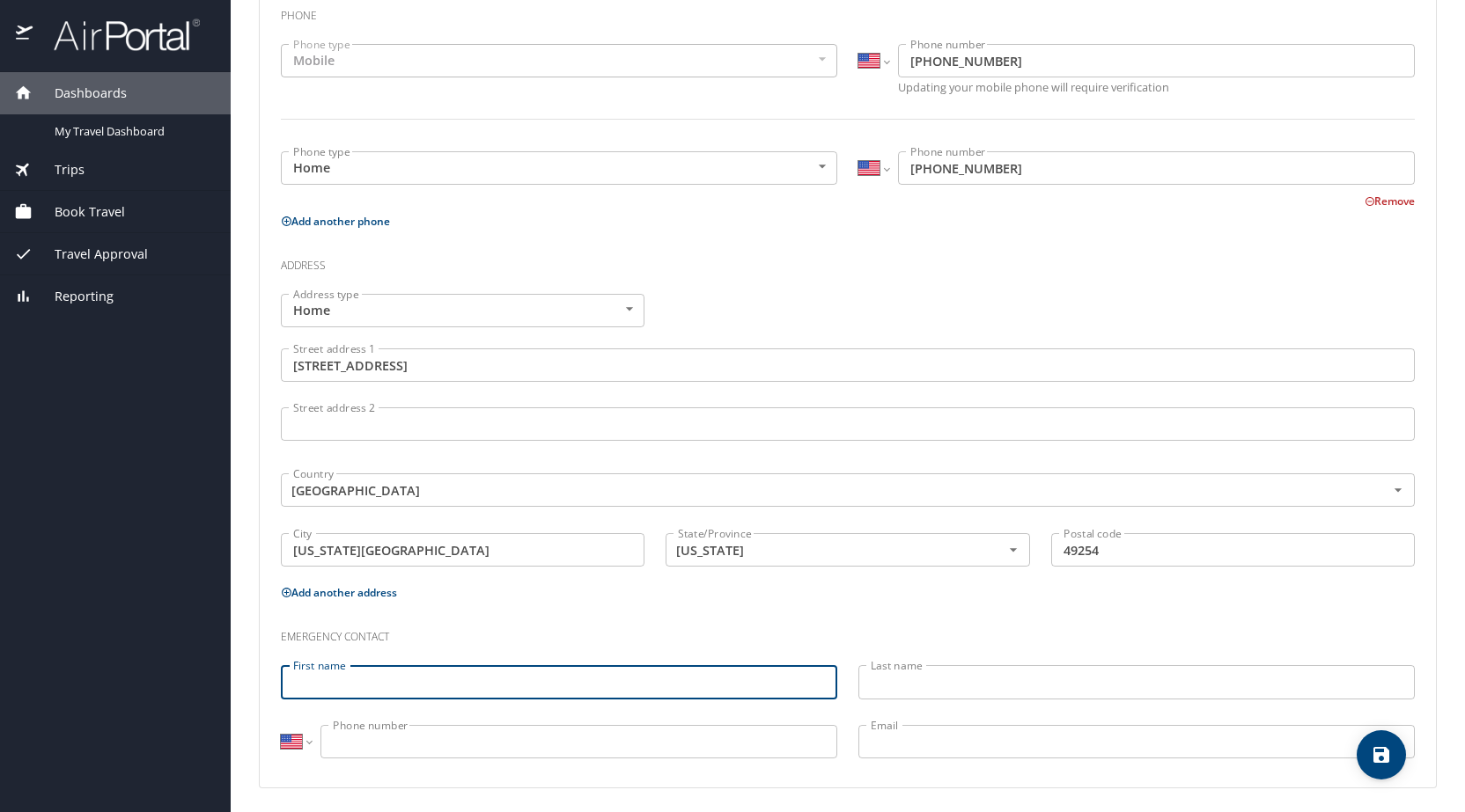
click at [513, 694] on input "First name" at bounding box center [558, 682] width 556 height 34
type input "j"
type input "Jamie"
click at [879, 679] on input "Last name" at bounding box center [1136, 682] width 556 height 34
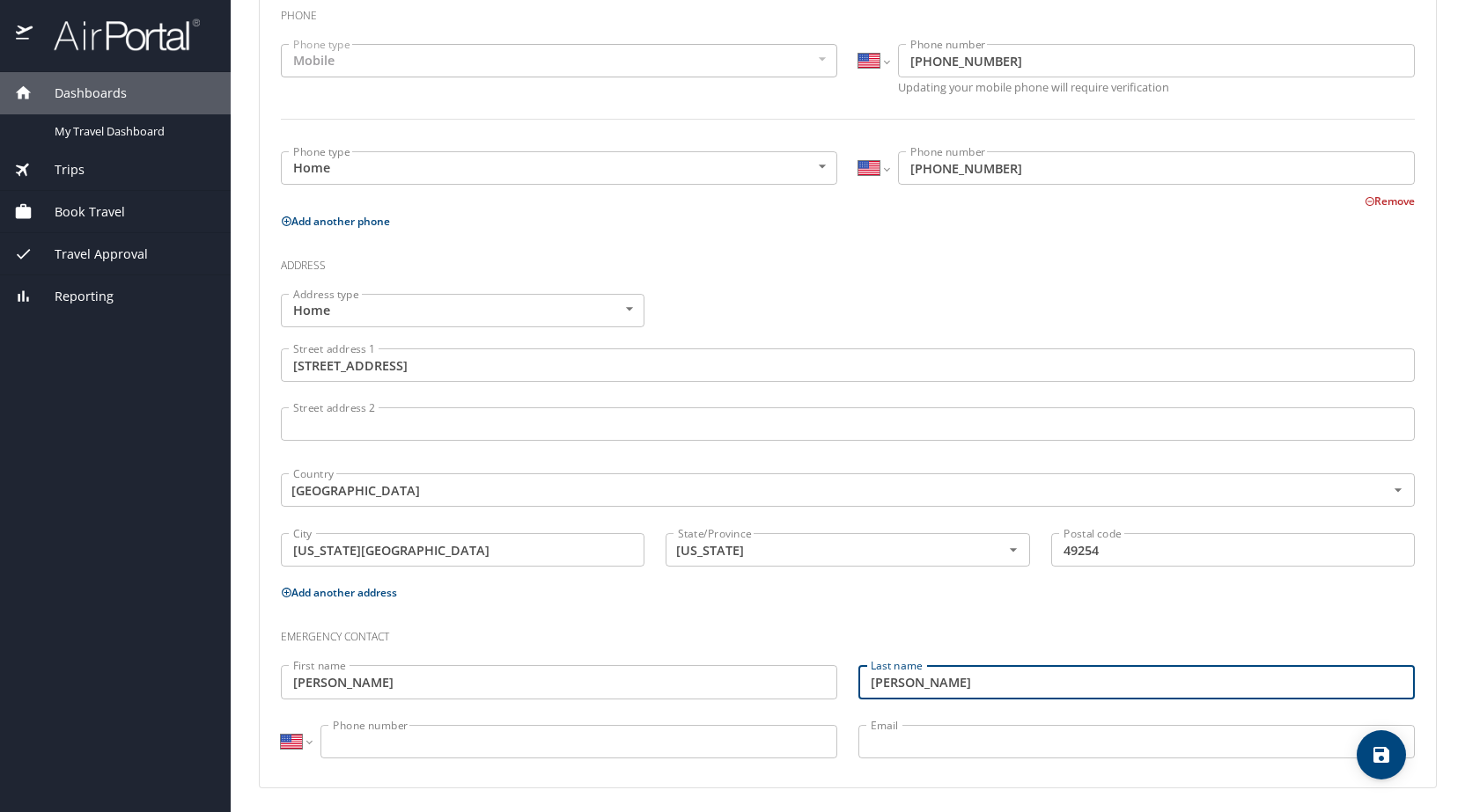
type input "Tedrow"
click at [525, 735] on input "Phone number" at bounding box center [579, 742] width 517 height 34
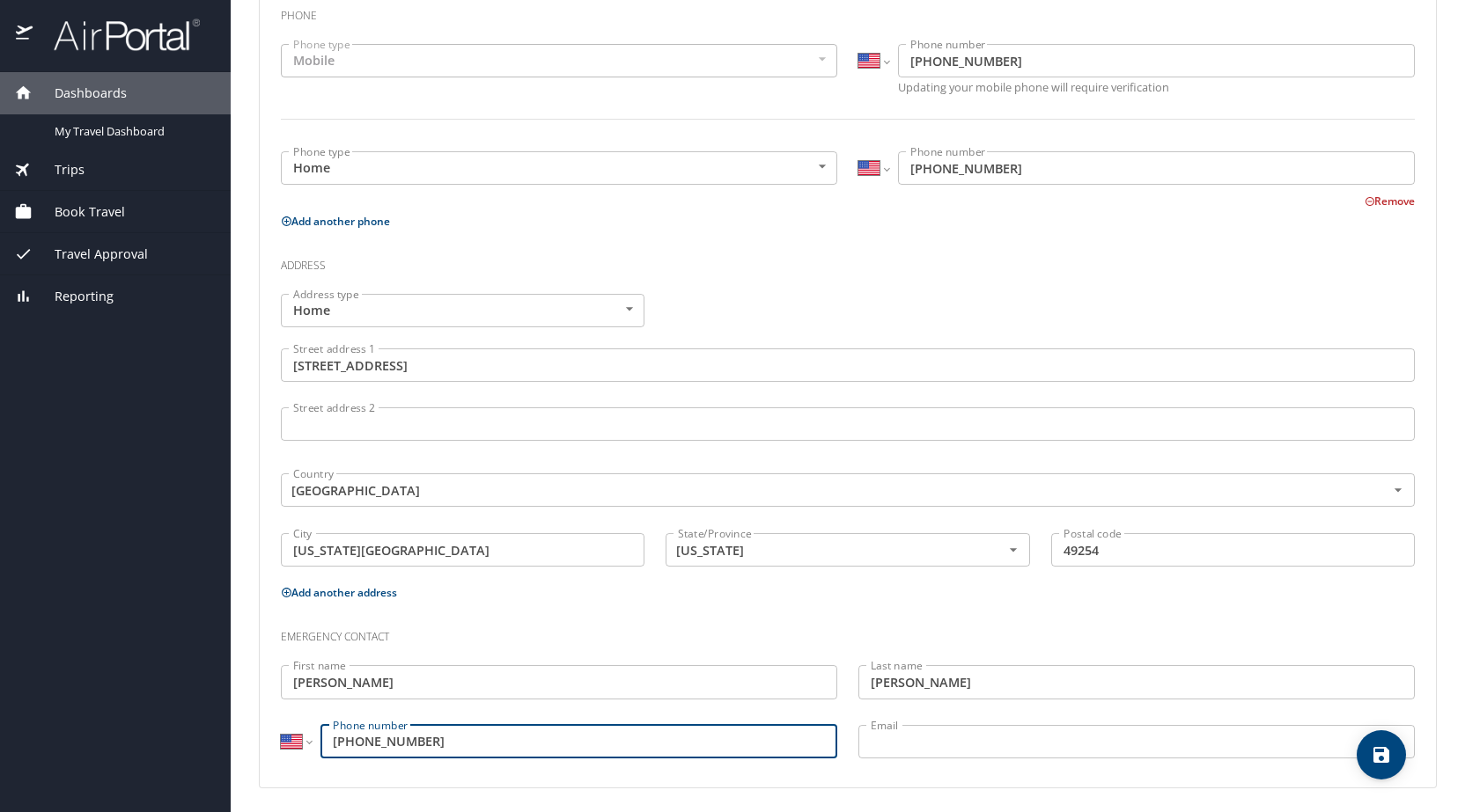
type input "(517) 206-4953"
click at [899, 740] on input "Email" at bounding box center [1136, 742] width 556 height 34
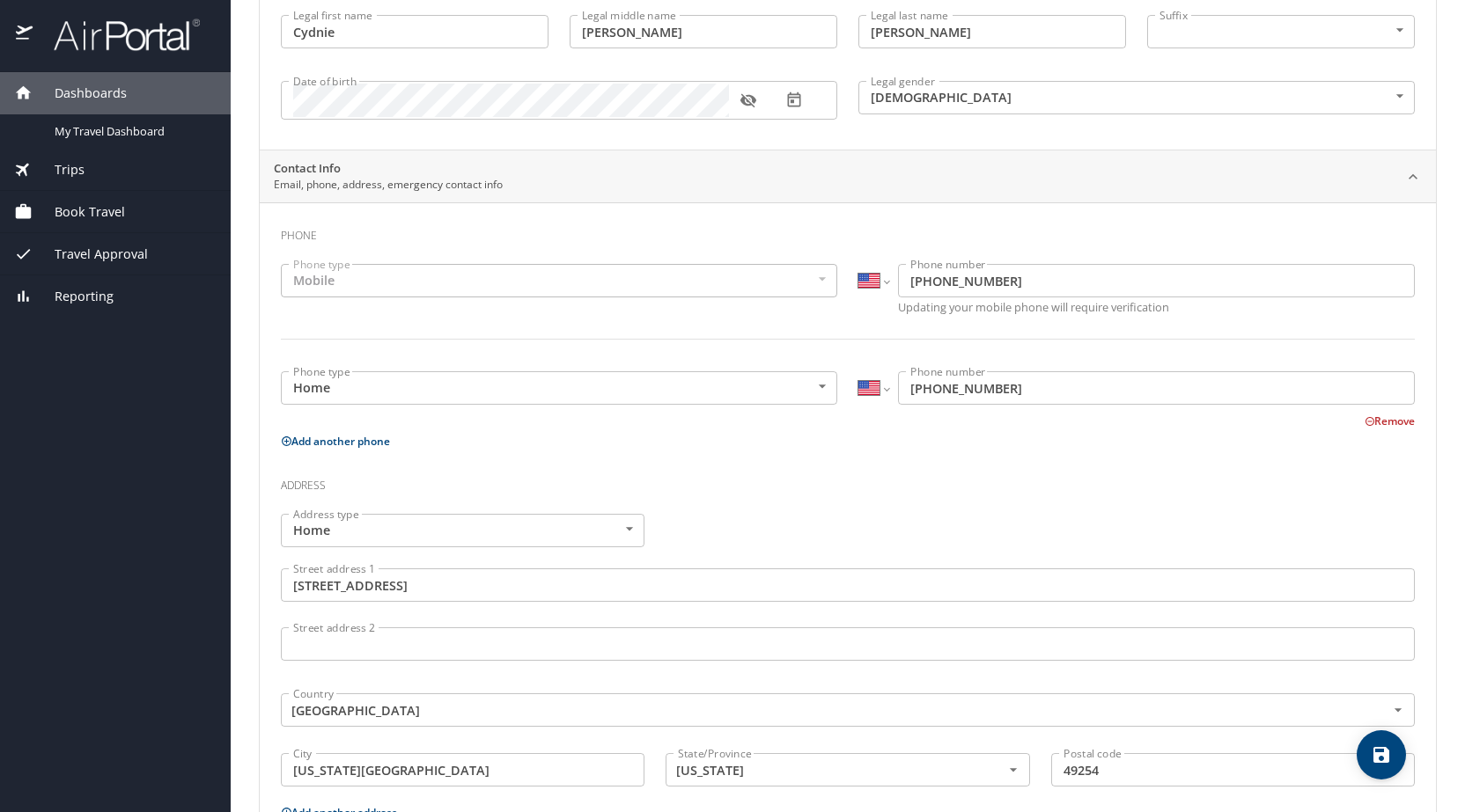
scroll to position [0, 0]
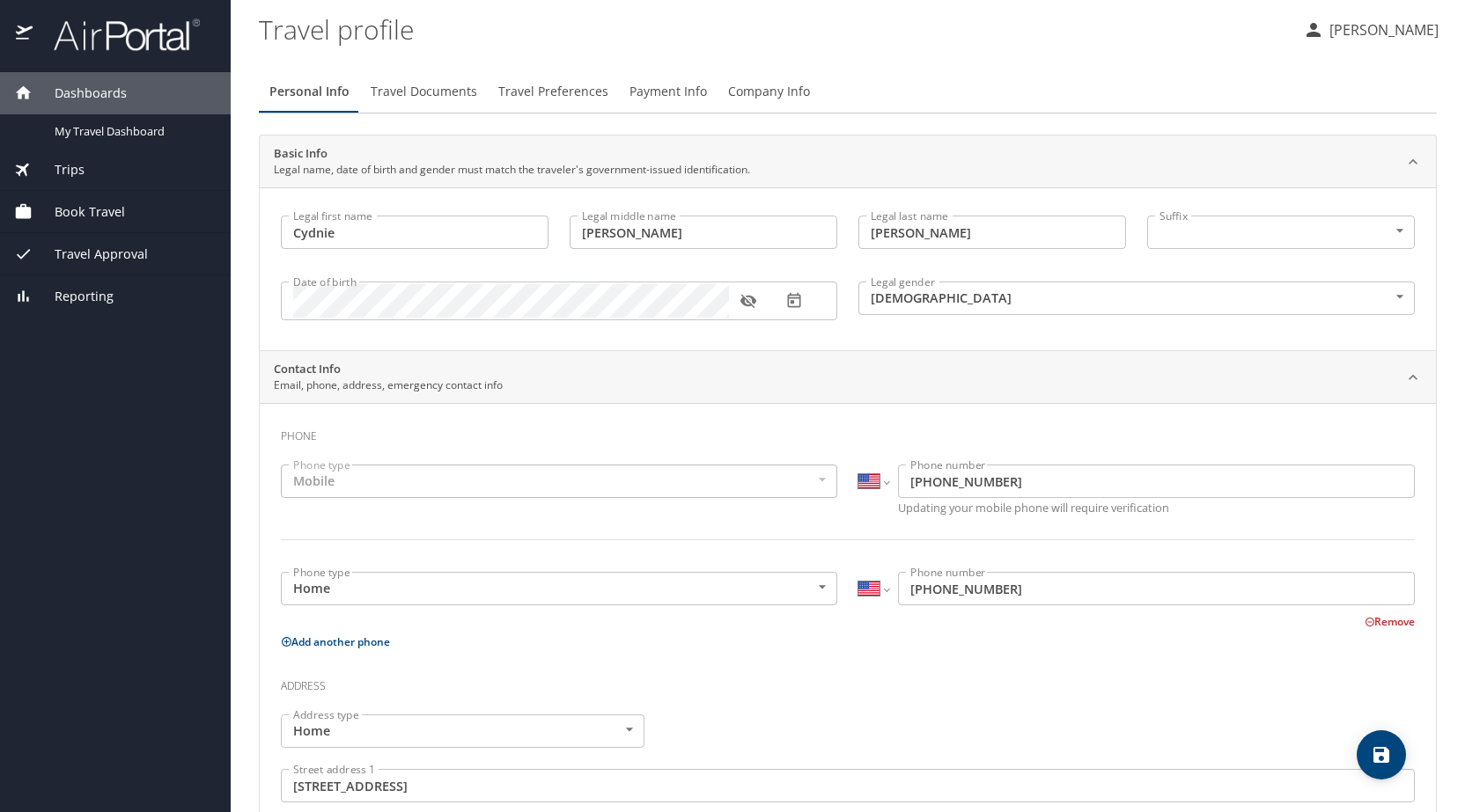
type input "jamietedrow@gmail.com"
click at [1168, 242] on body "Dashboards My Travel Dashboard Trips Current / Future Trips Past Trips Trips Mi…" at bounding box center [732, 406] width 1465 height 812
click at [1165, 228] on li at bounding box center [1269, 231] width 264 height 28
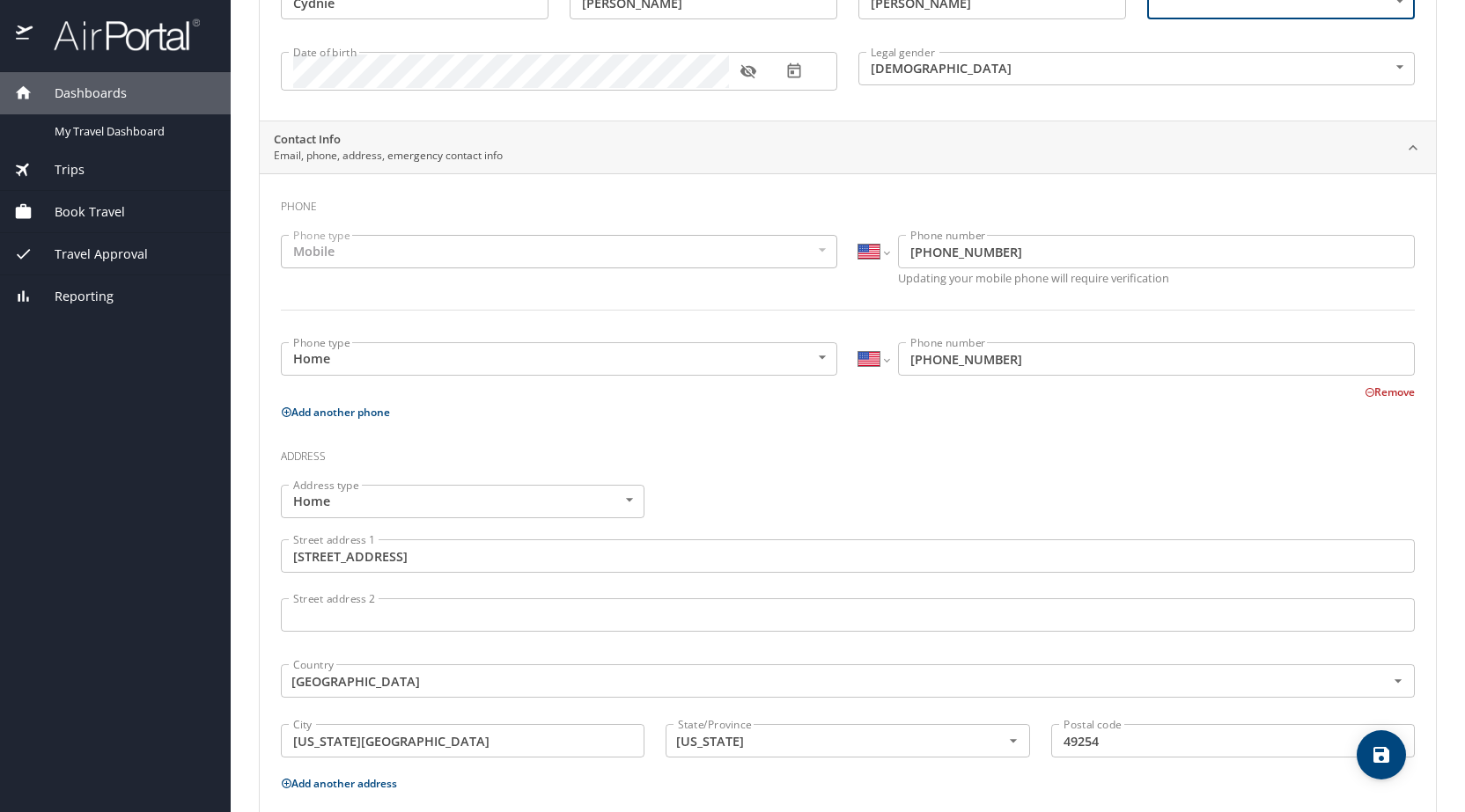
scroll to position [421, 0]
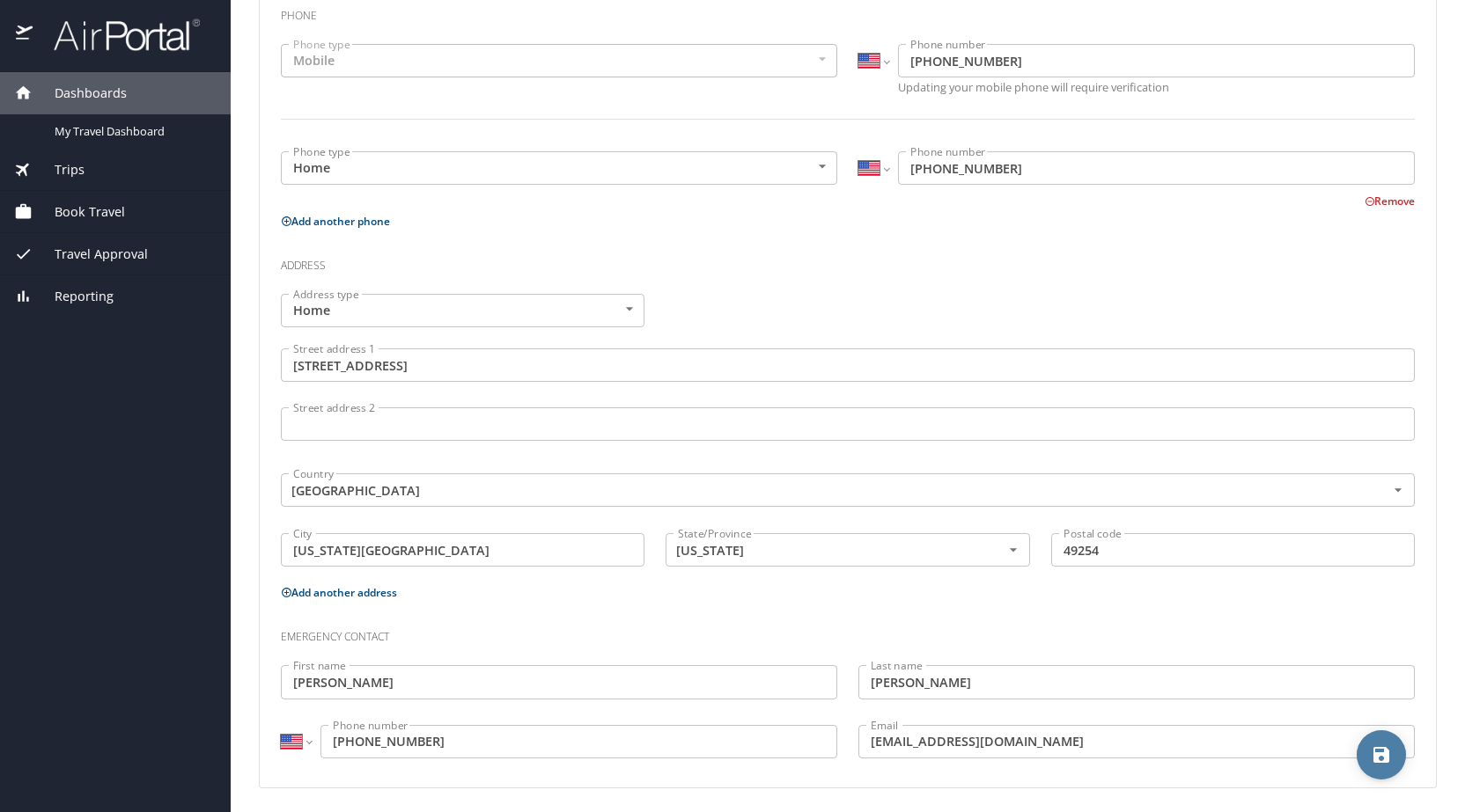
click at [1370, 761] on icon "save" at bounding box center [1380, 754] width 21 height 21
select select "US"
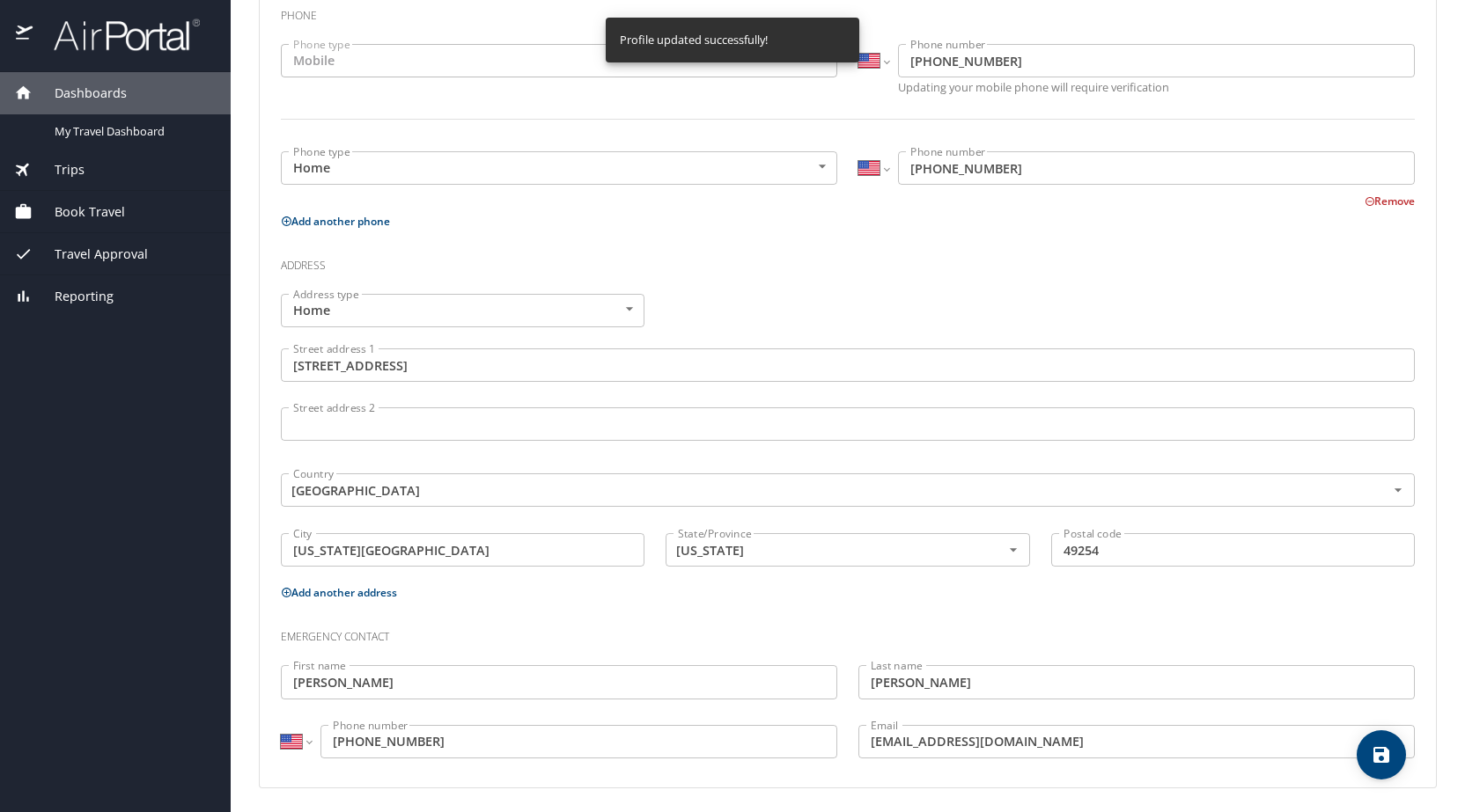
select select "US"
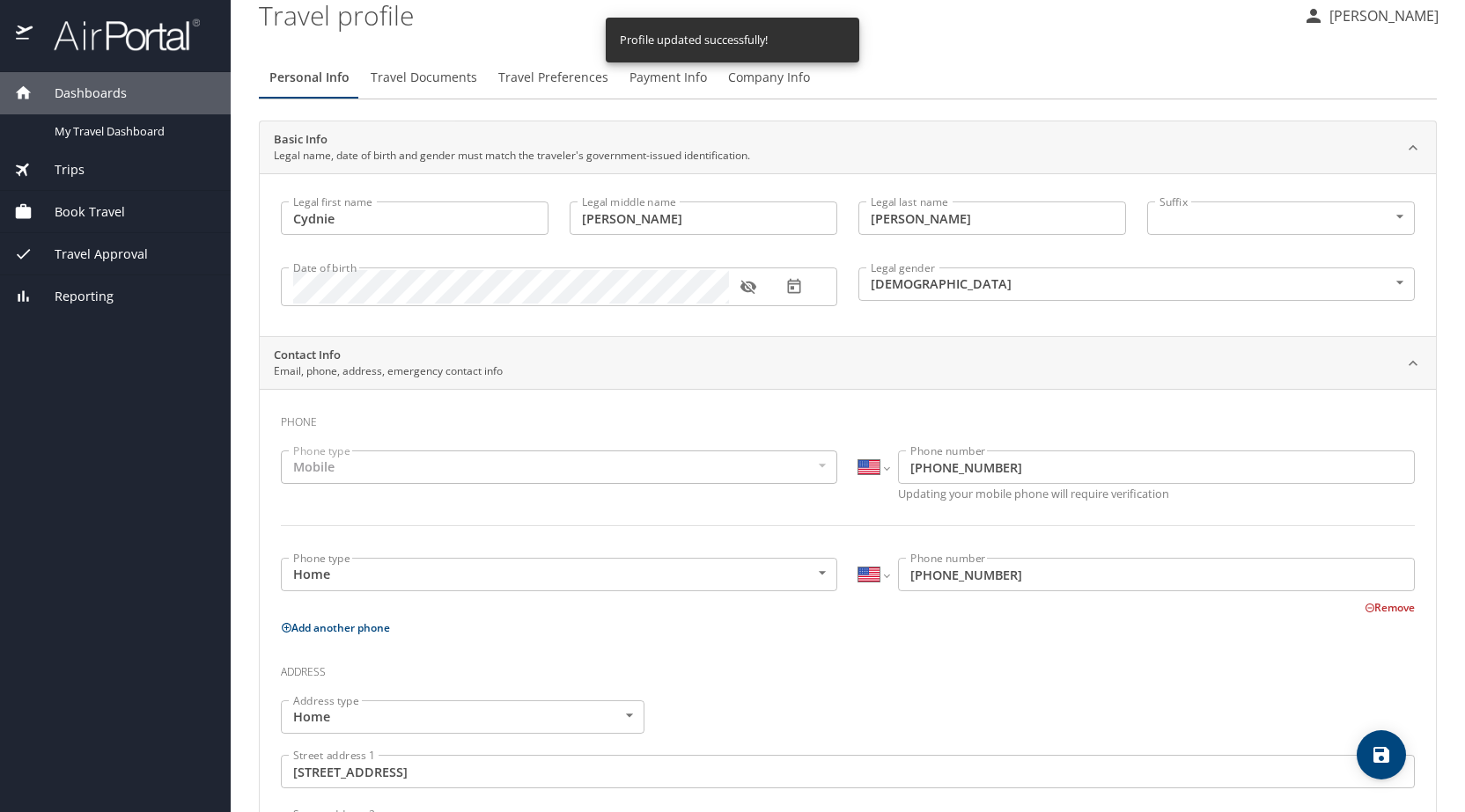
scroll to position [0, 0]
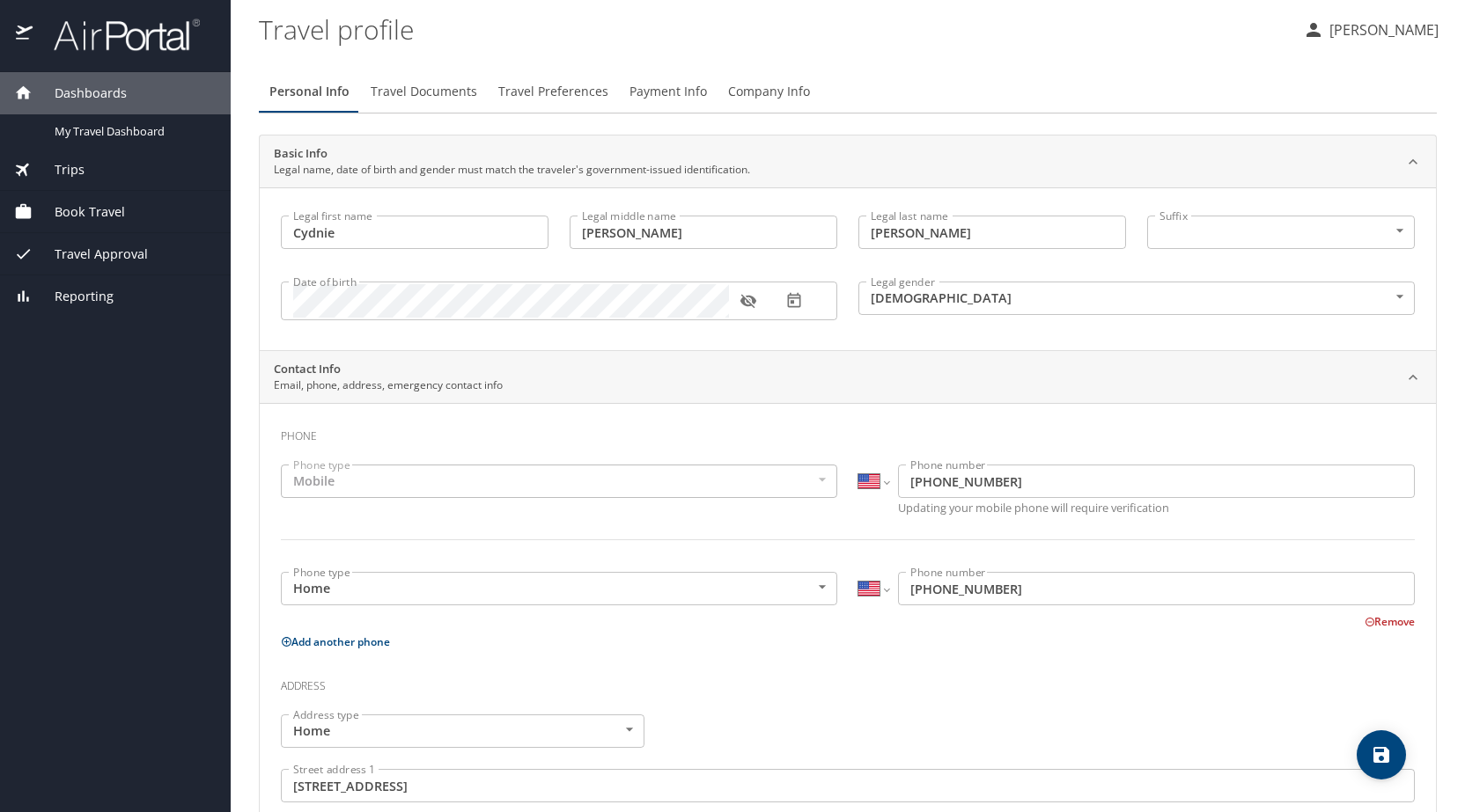
click at [410, 87] on span "Travel Documents" at bounding box center [423, 92] width 107 height 22
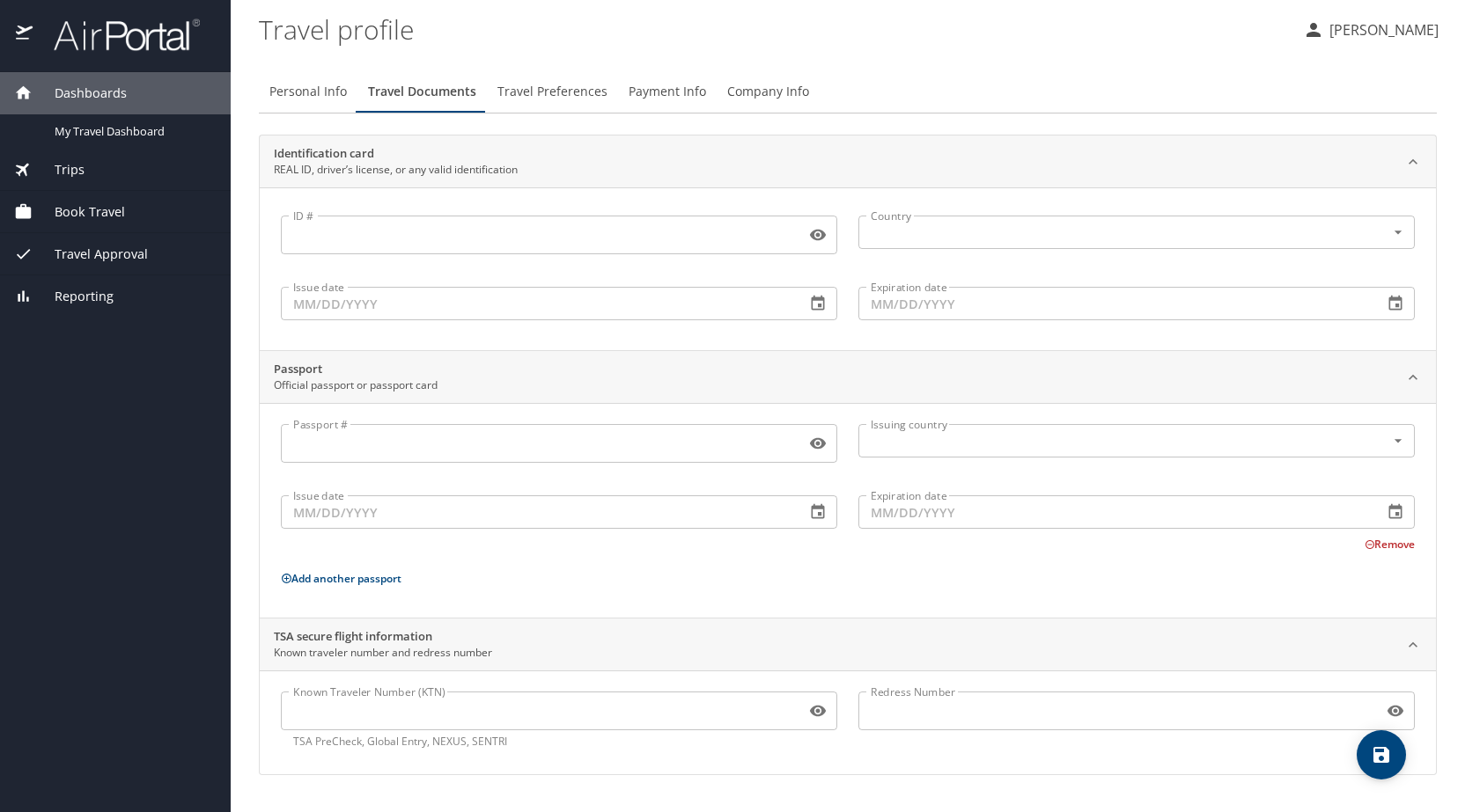
click at [472, 240] on input "ID #" at bounding box center [539, 235] width 518 height 34
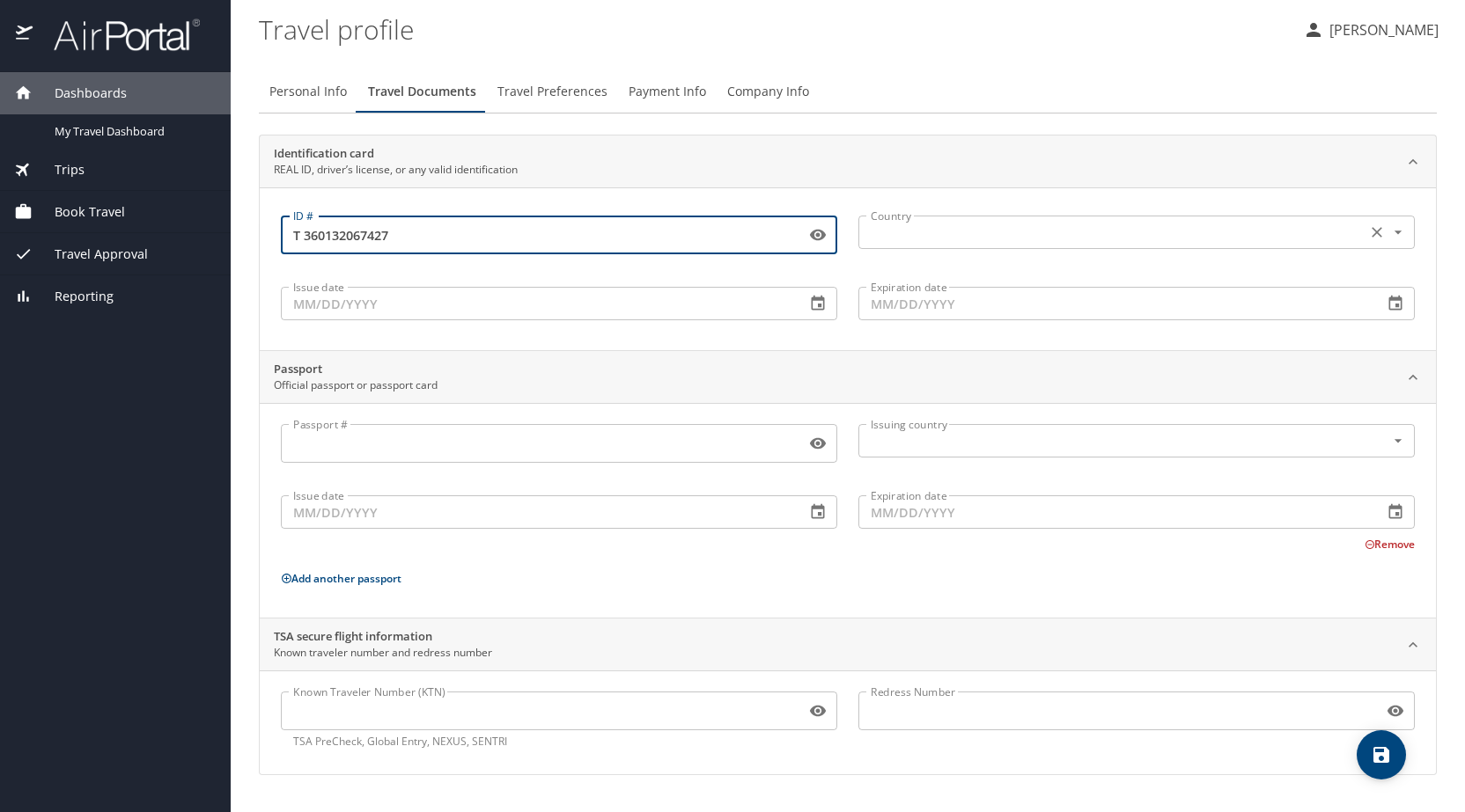
type input "T 360132067427"
click at [914, 240] on input "text" at bounding box center [1110, 231] width 494 height 23
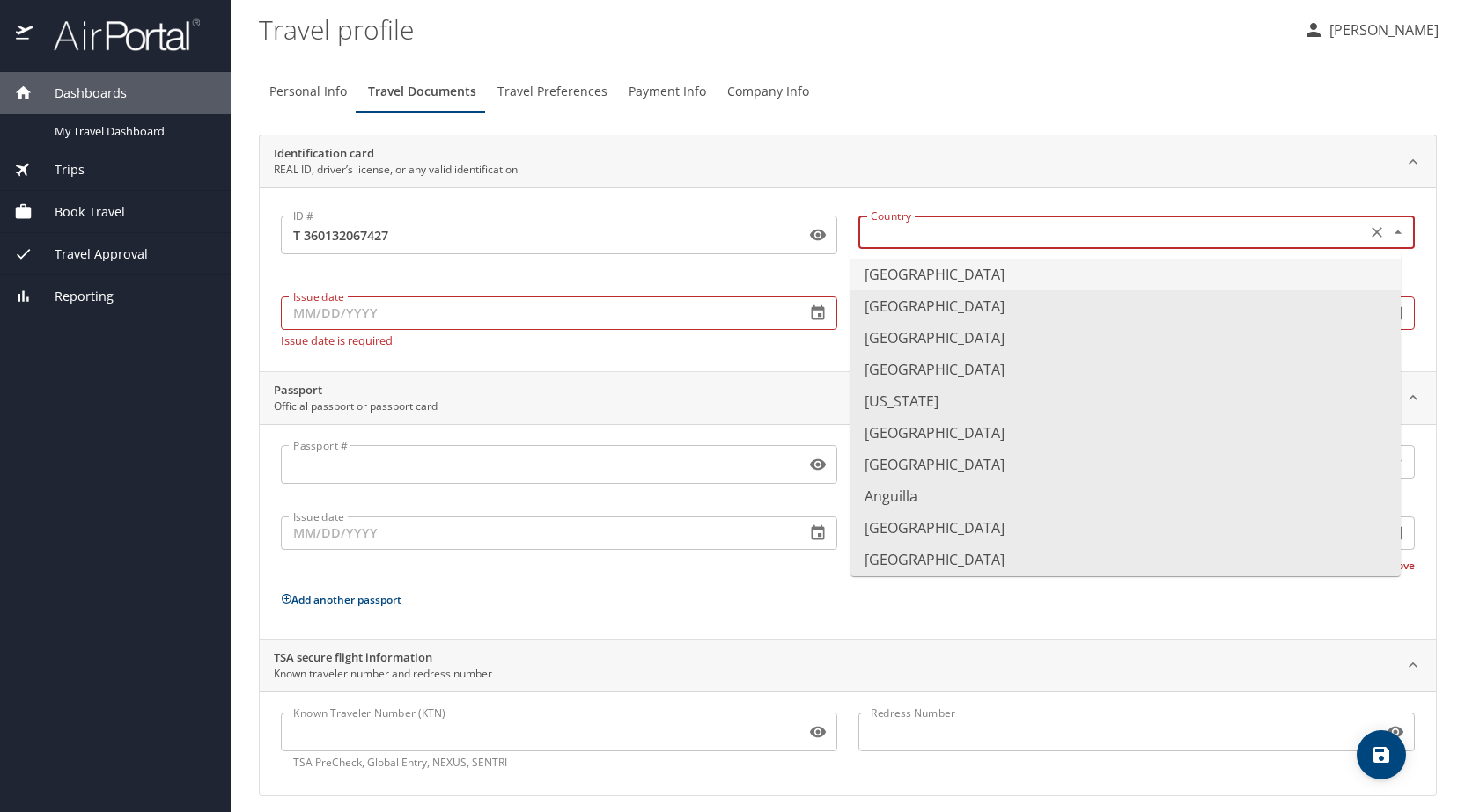
click at [910, 264] on li "United States of America" at bounding box center [1125, 274] width 550 height 32
type input "United States of America"
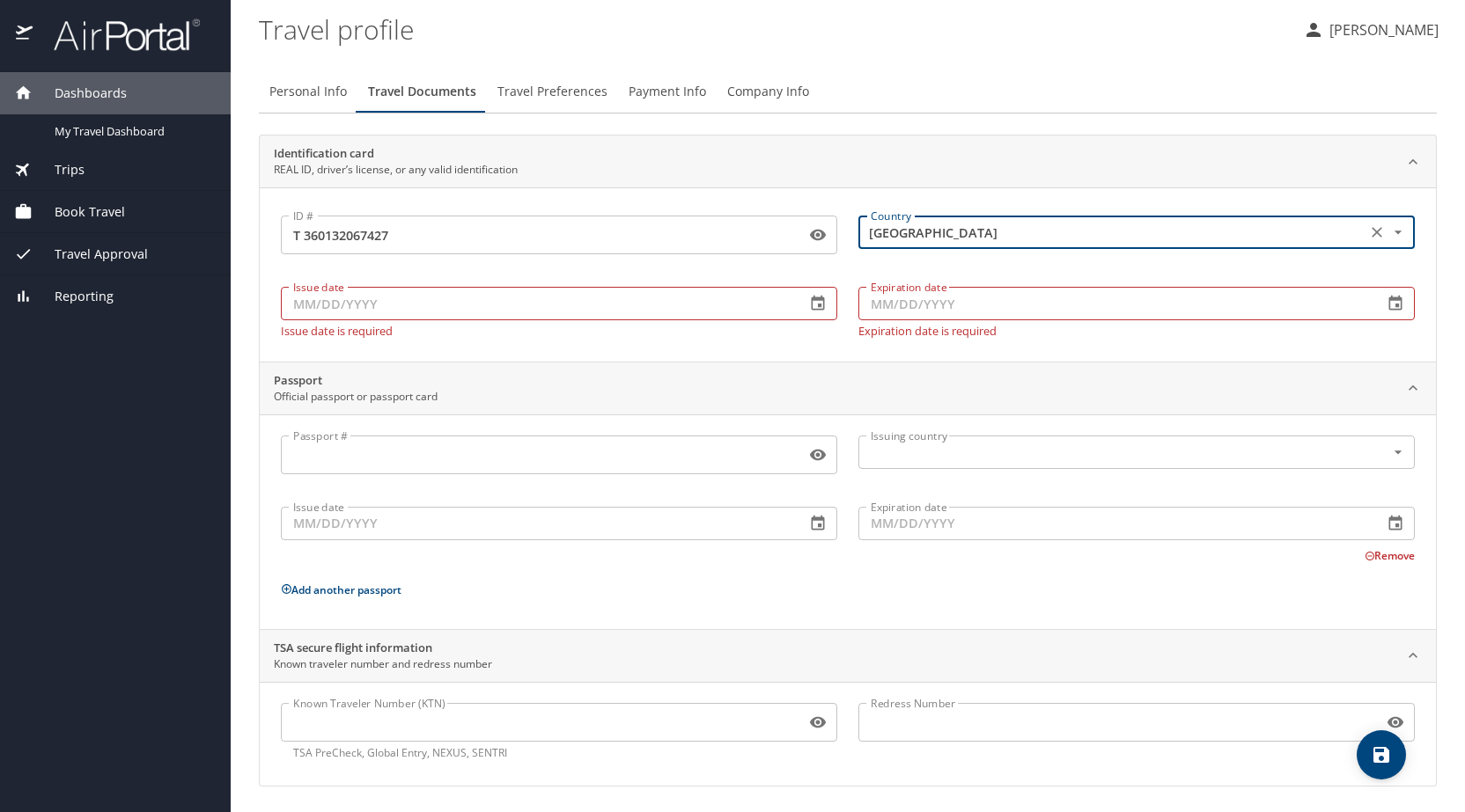
click at [471, 293] on input "Issue date" at bounding box center [536, 304] width 511 height 34
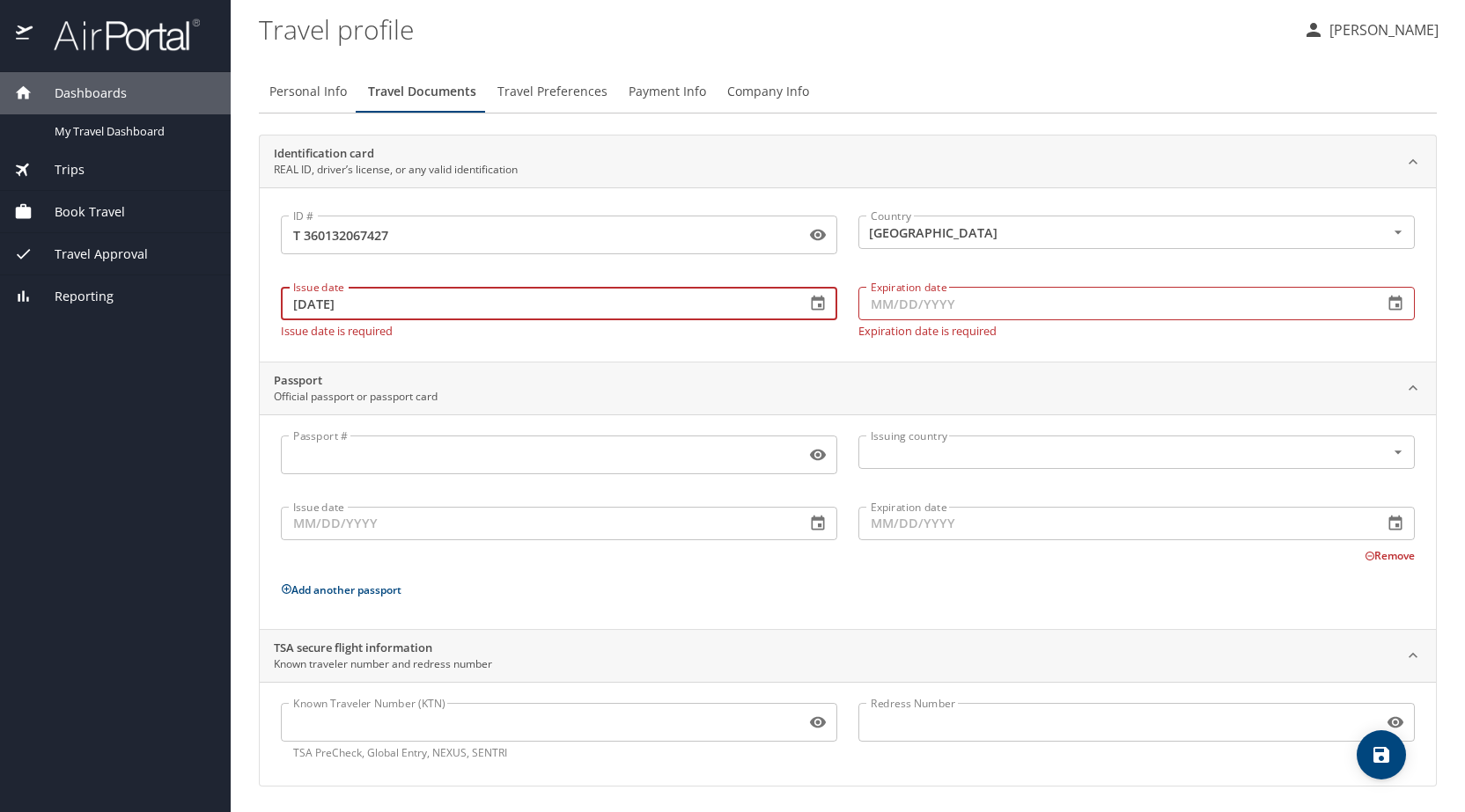
type input "03/10/2025"
click at [878, 309] on input "Expiration date" at bounding box center [1114, 304] width 511 height 34
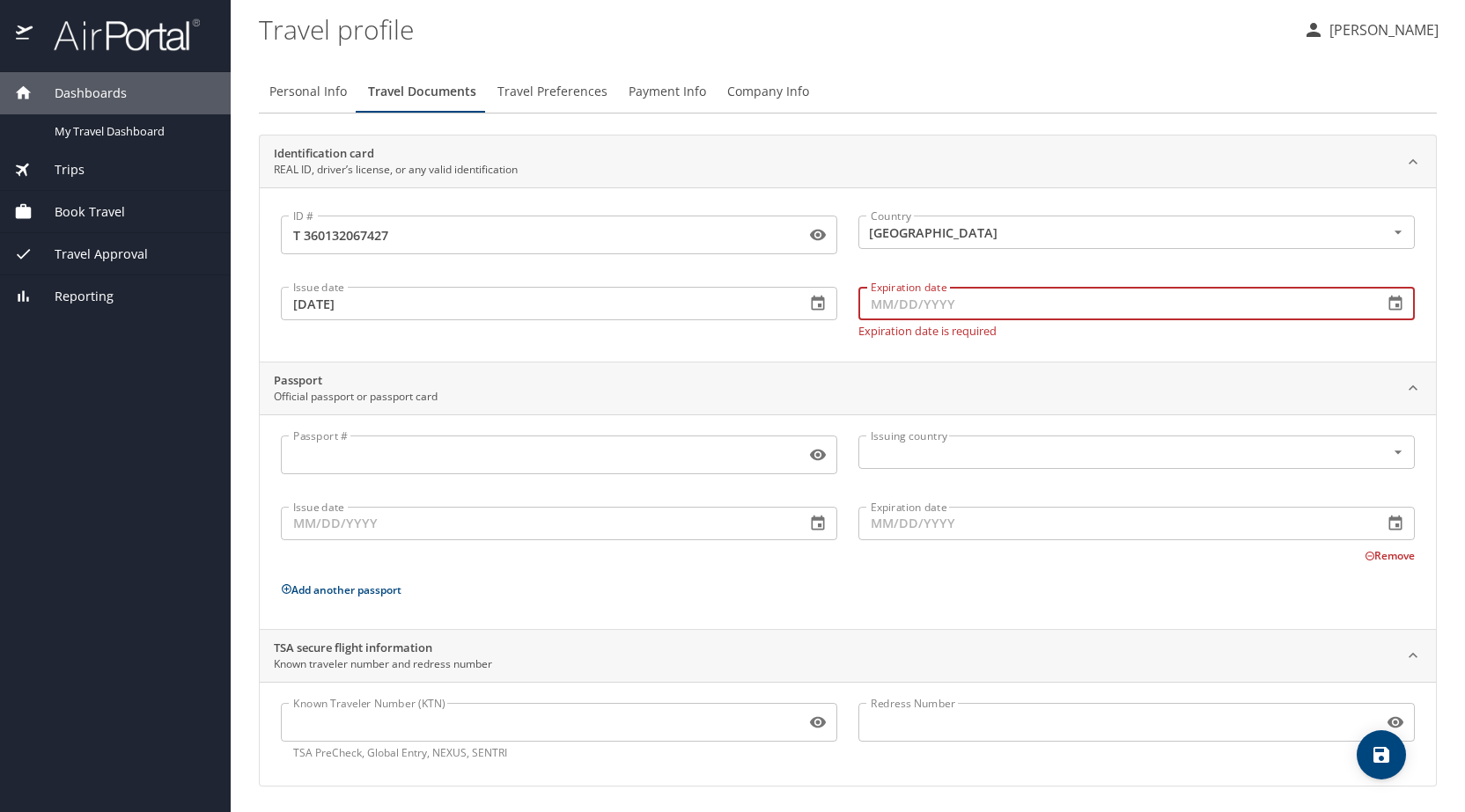
type input "6_/__/____"
type input "06/07/2029"
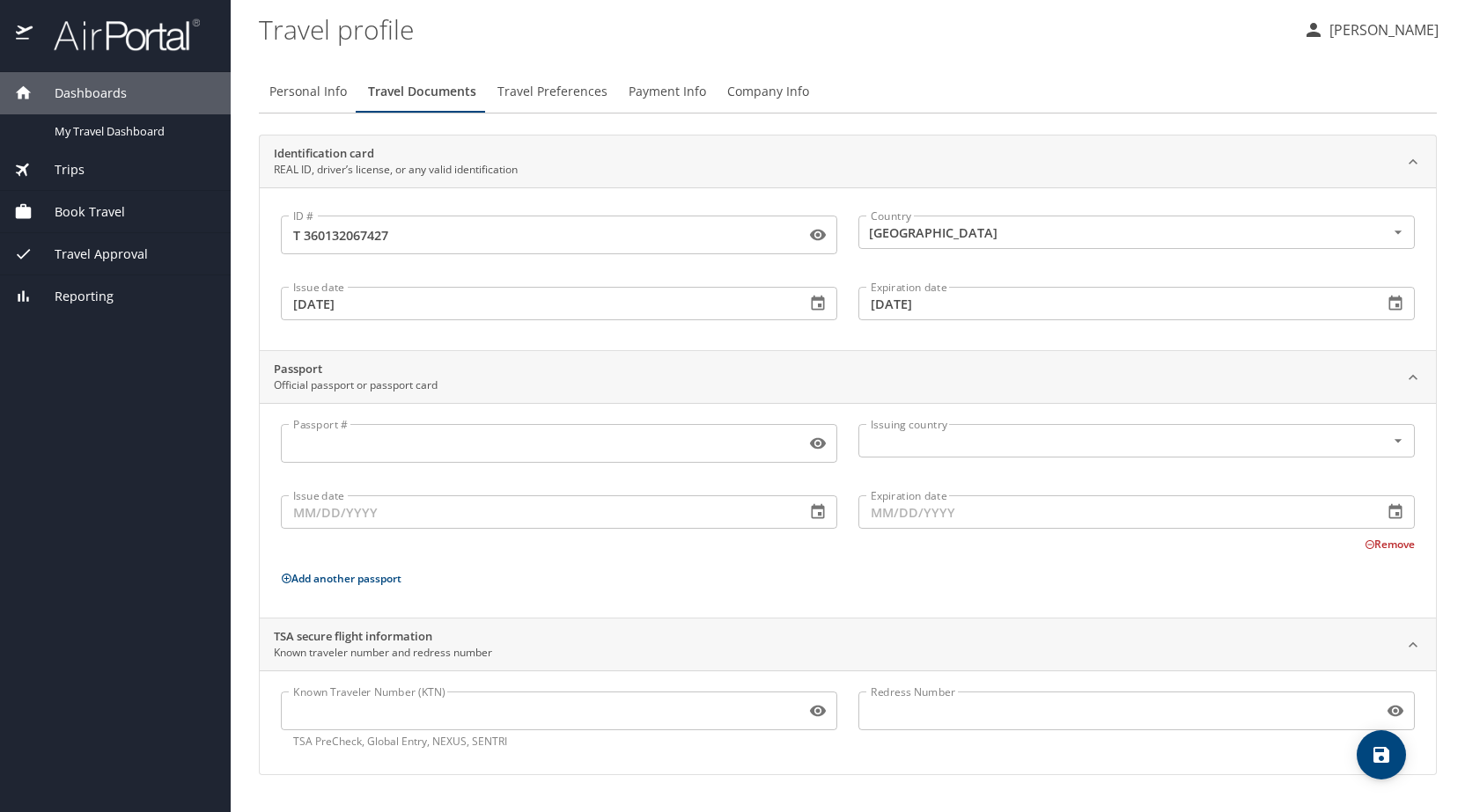
click at [1379, 557] on div "Passport # Passport # Issuing country Issuing country Issue date Issue date Exp…" at bounding box center [847, 514] width 1134 height 180
click at [1377, 545] on button "Remove" at bounding box center [1389, 544] width 50 height 15
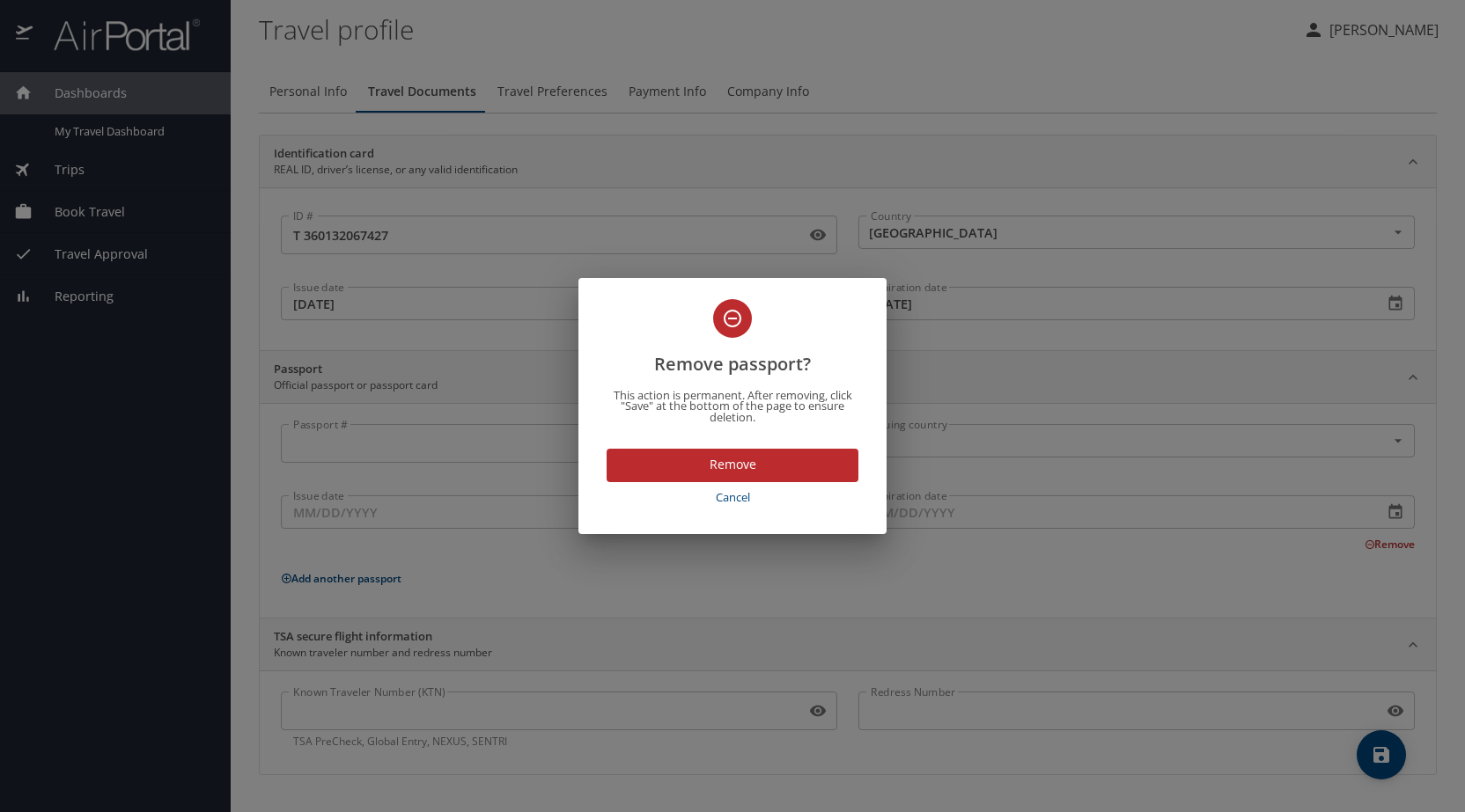
click at [770, 465] on span "Remove" at bounding box center [732, 465] width 224 height 22
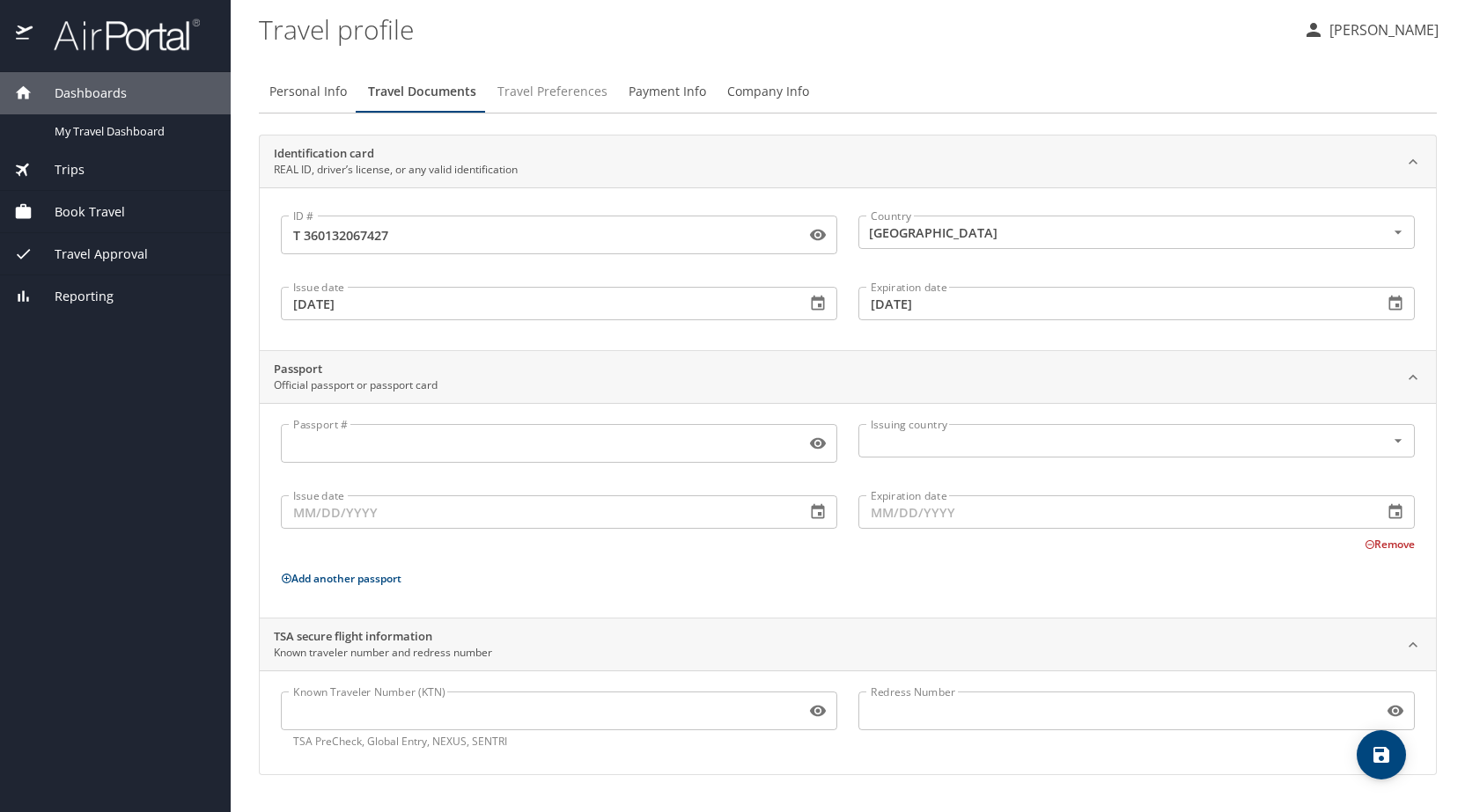
click at [550, 105] on button "Travel Preferences" at bounding box center [552, 92] width 131 height 42
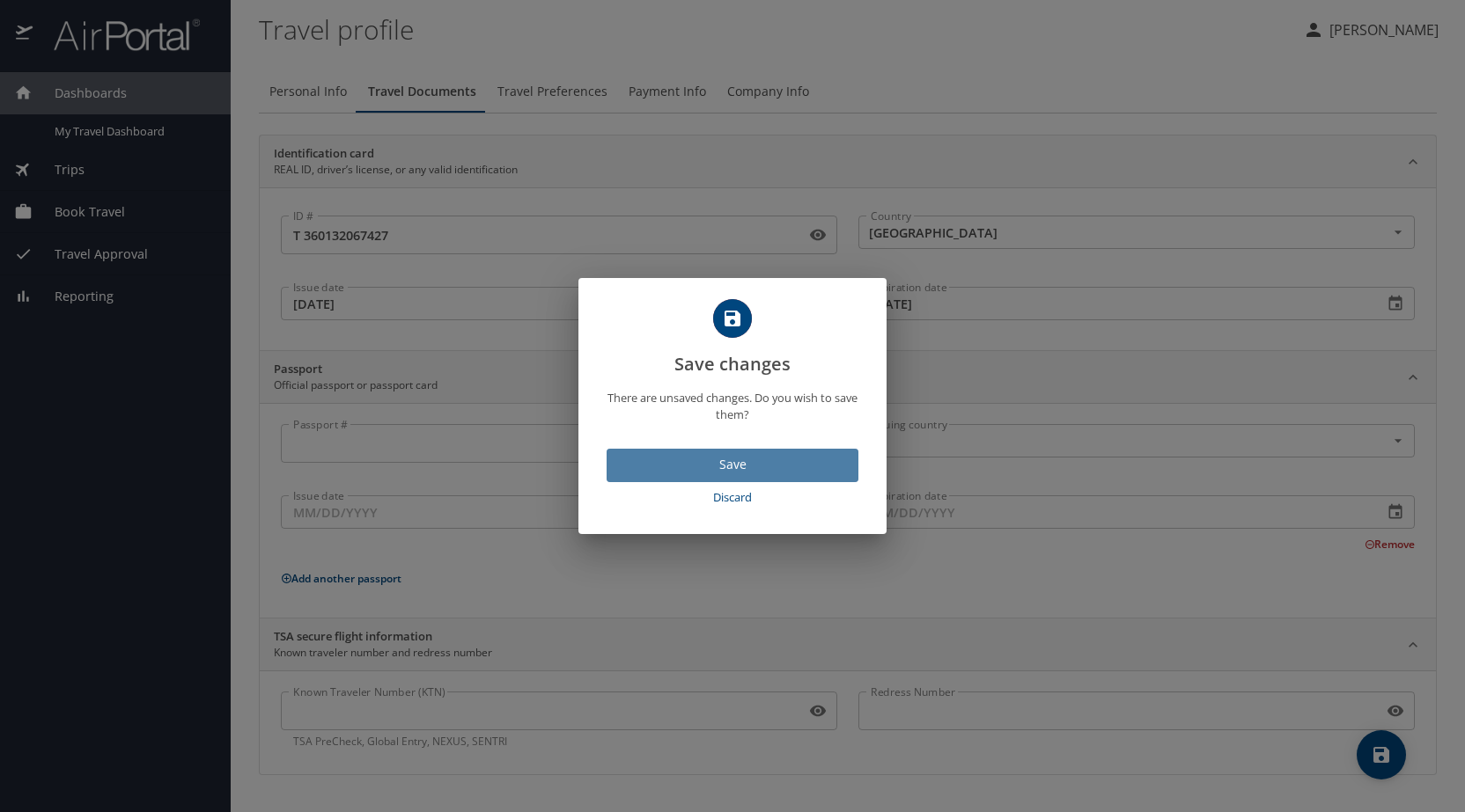
click at [744, 464] on span "Save" at bounding box center [732, 465] width 224 height 22
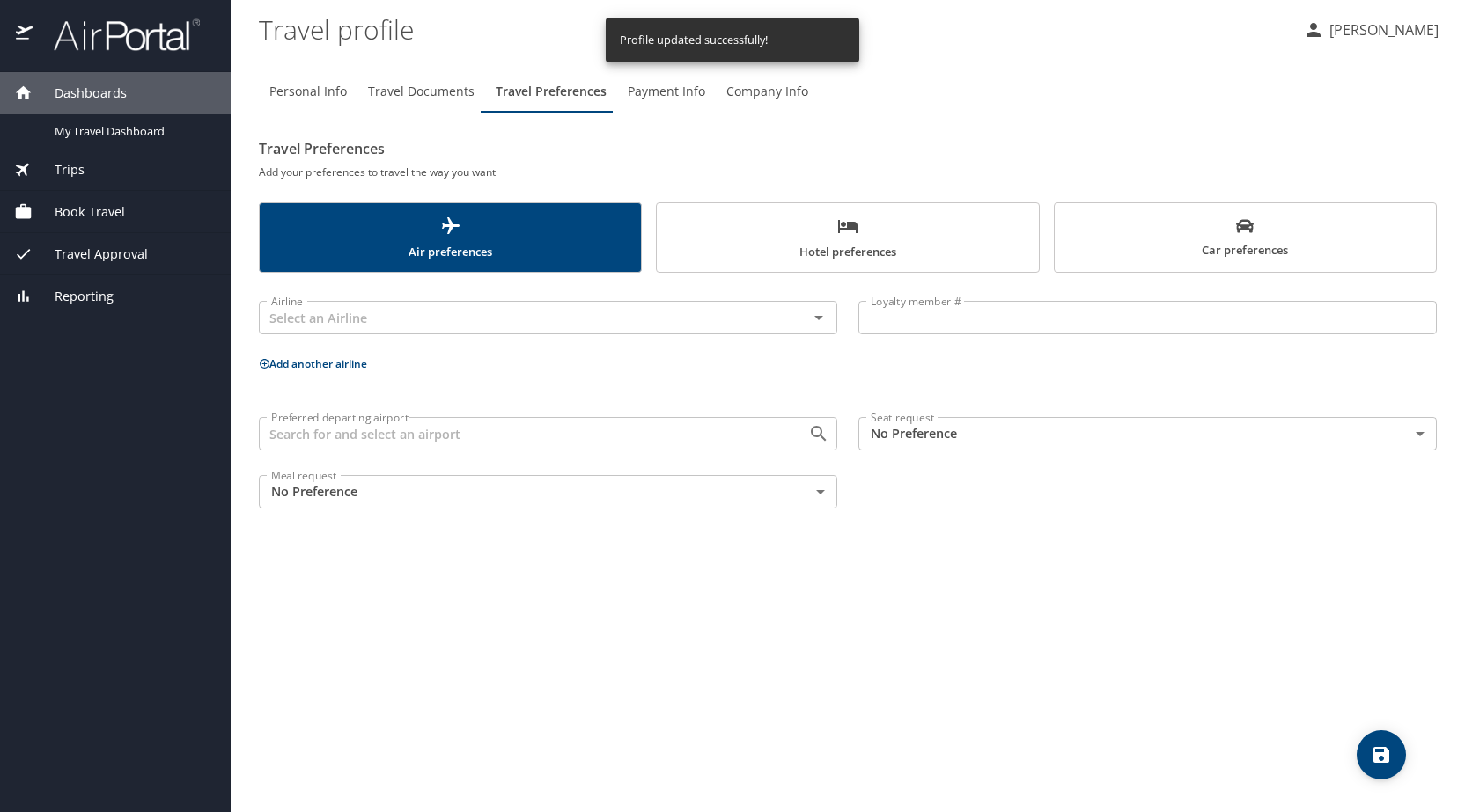
click at [685, 95] on span "Payment Info" at bounding box center [667, 92] width 78 height 22
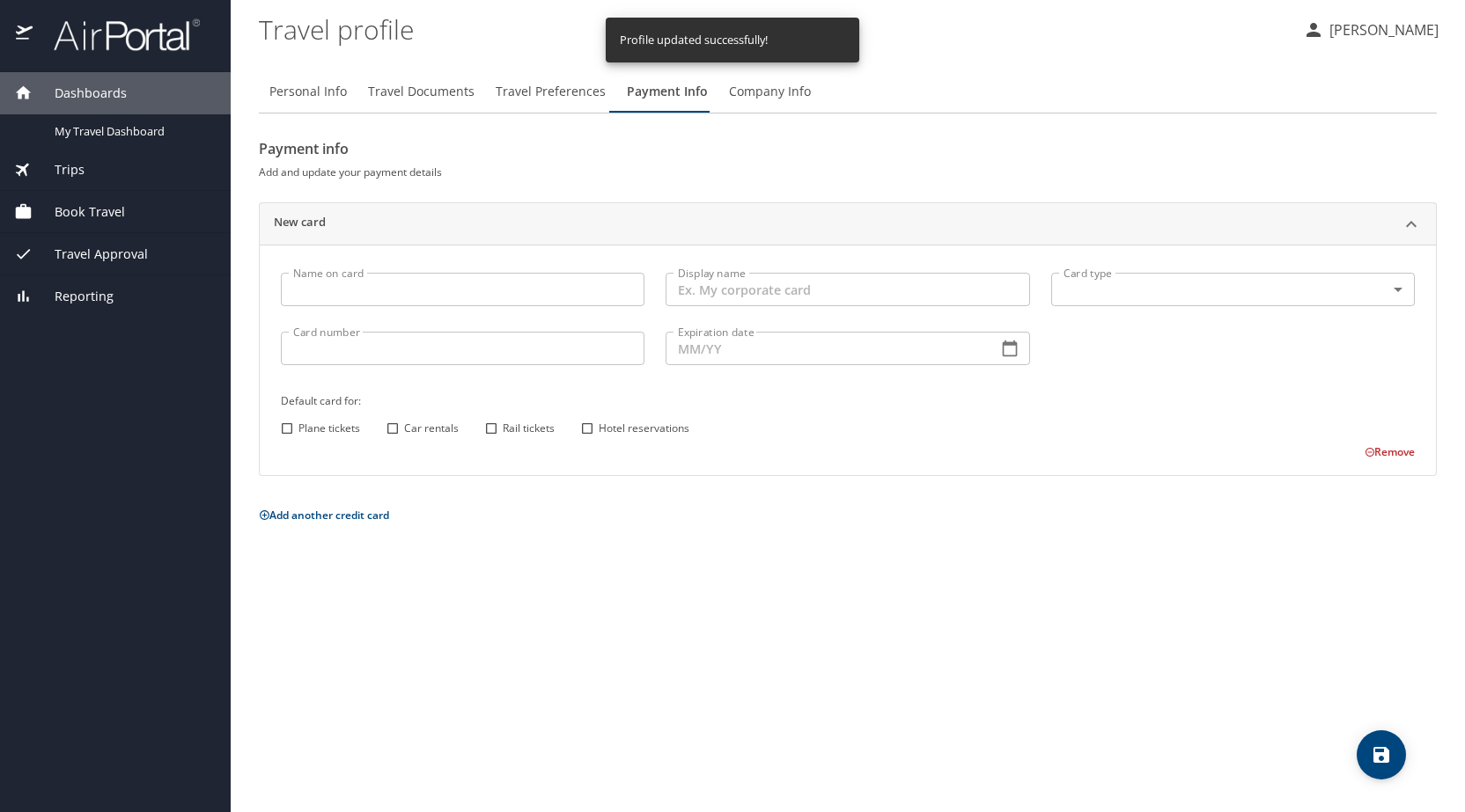
click at [748, 102] on button "Company Info" at bounding box center [769, 92] width 103 height 42
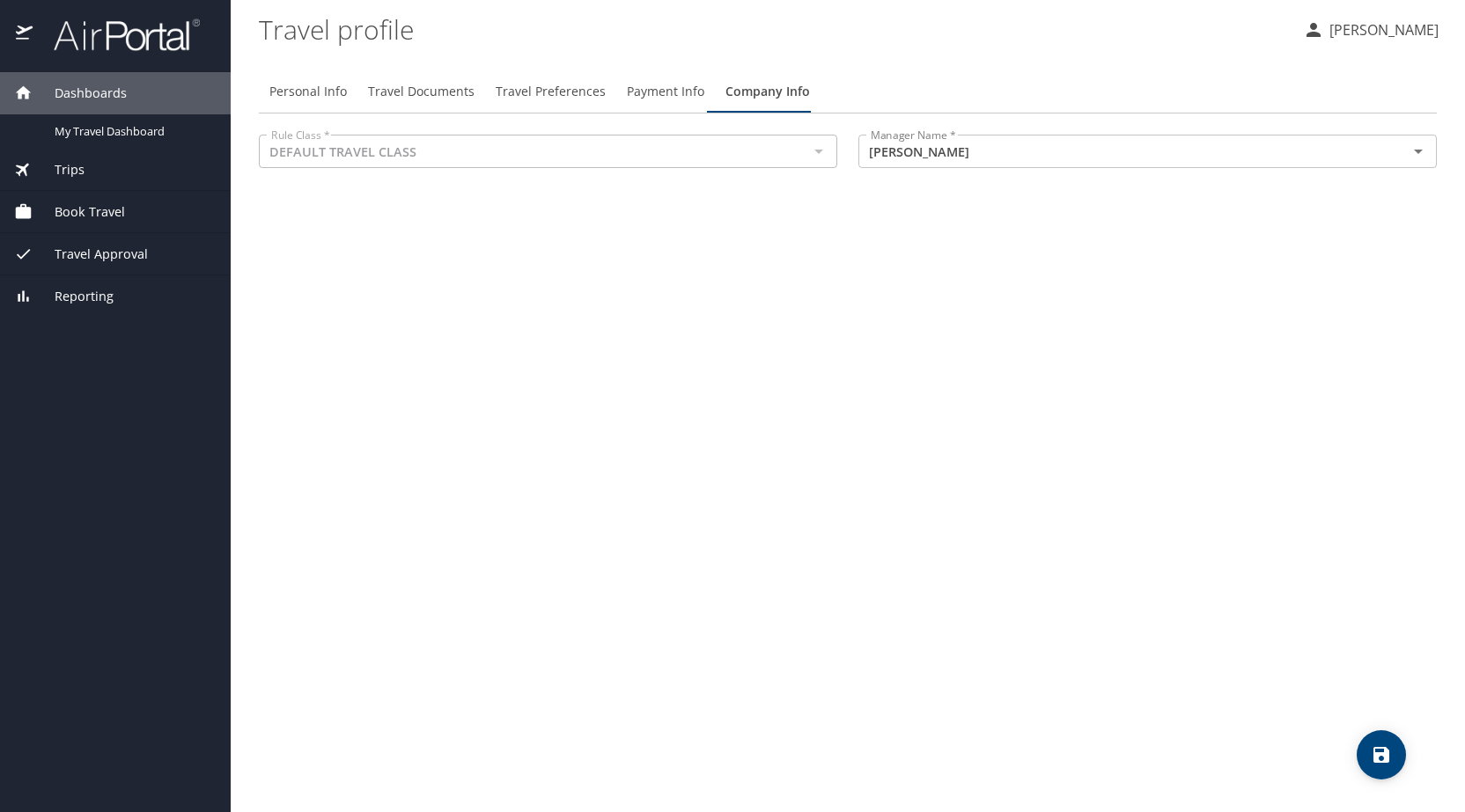
click at [648, 88] on span "Payment Info" at bounding box center [666, 92] width 78 height 22
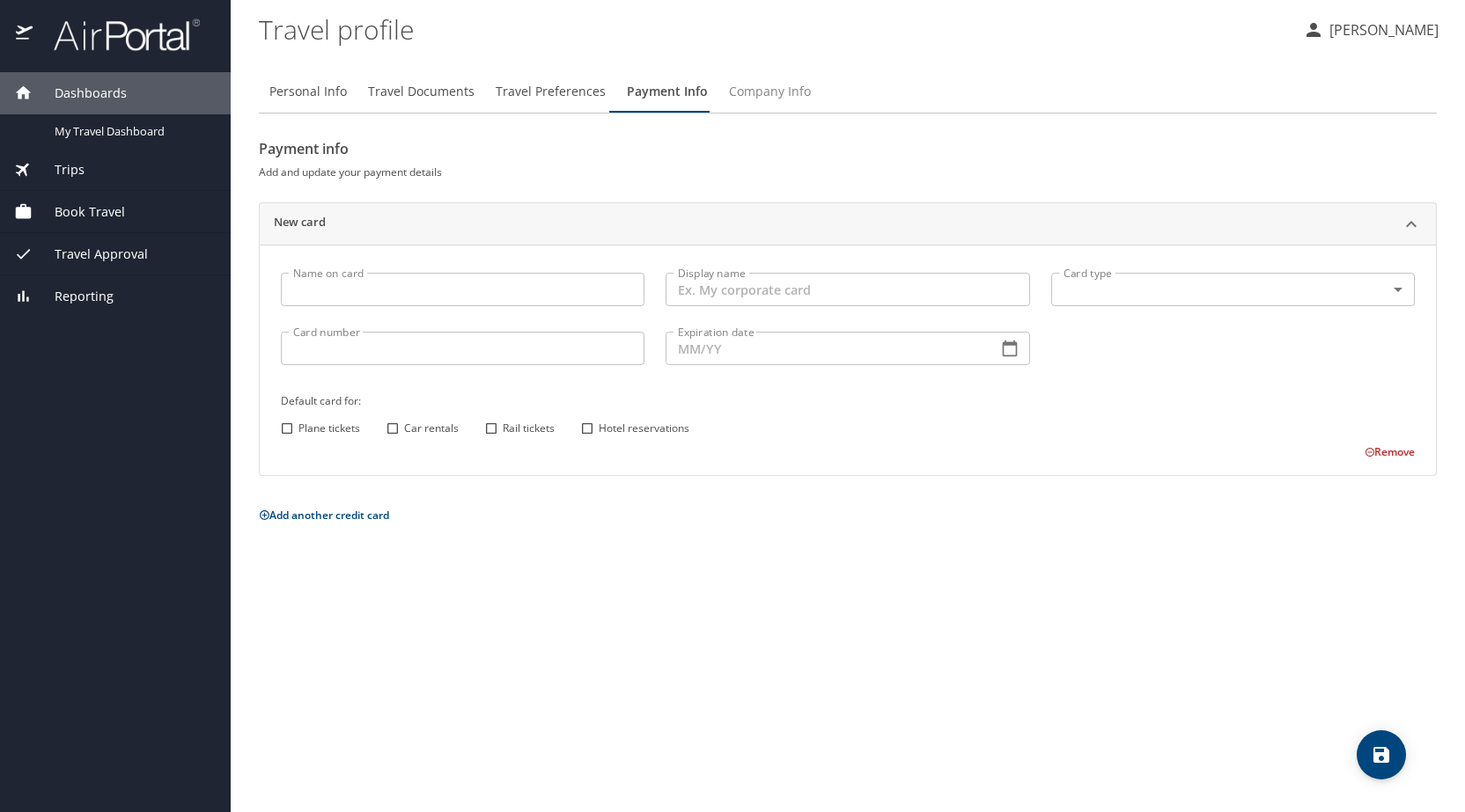
click at [744, 97] on span "Company Info" at bounding box center [769, 92] width 82 height 22
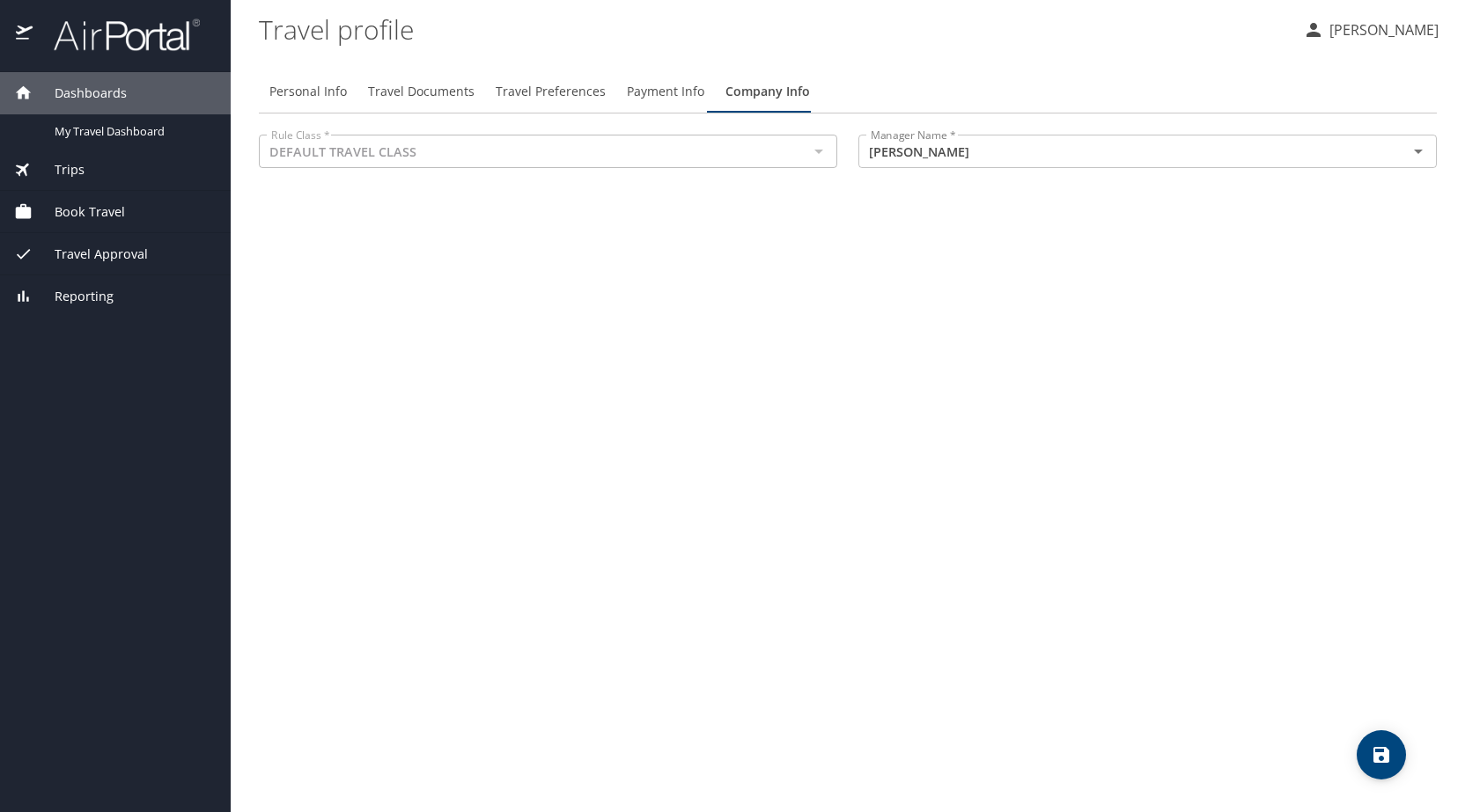
click at [102, 201] on div "Book Travel" at bounding box center [115, 211] width 231 height 42
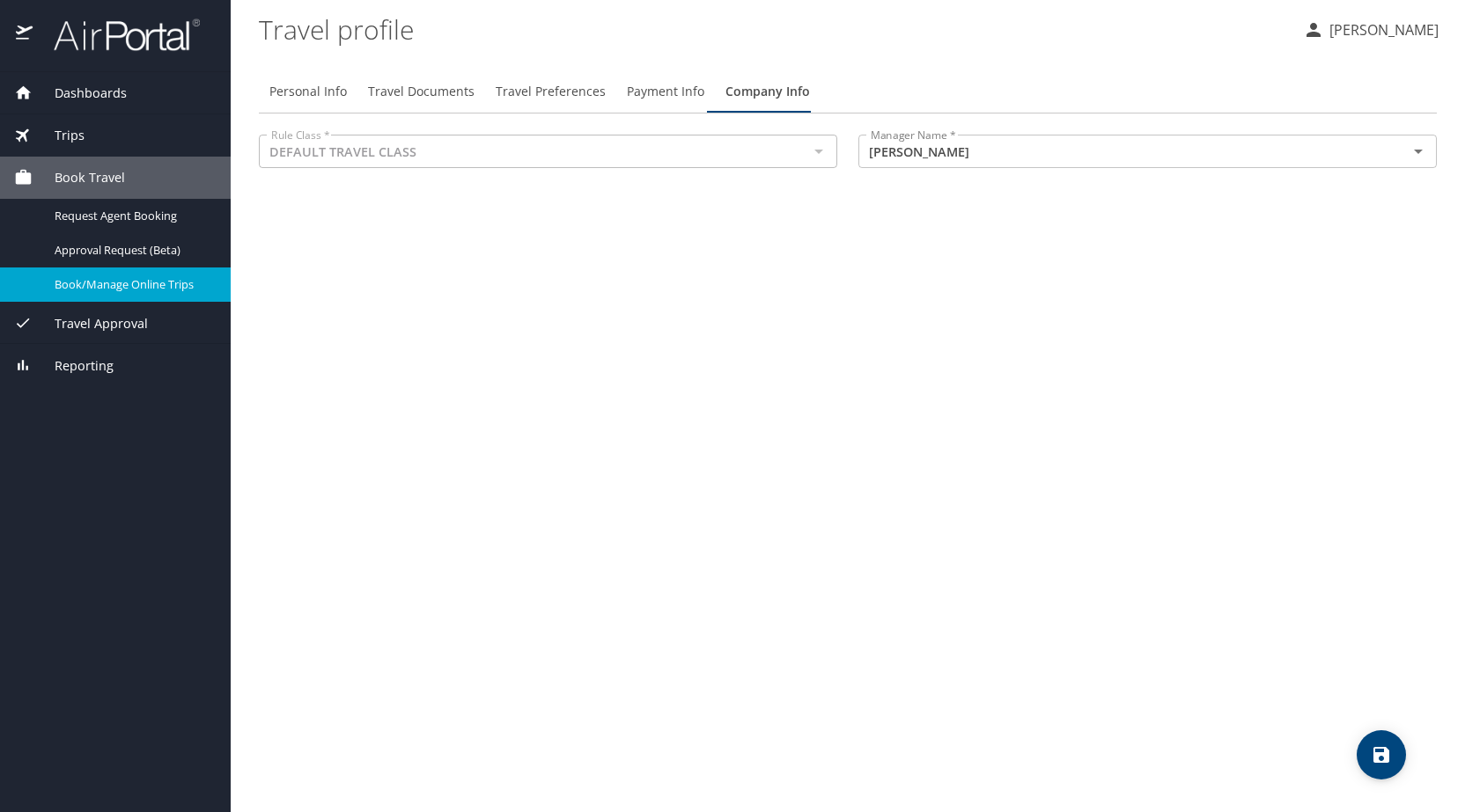
click at [97, 277] on span "Book/Manage Online Trips" at bounding box center [132, 284] width 155 height 17
click at [272, 240] on div "Personal Info Travel Documents Travel Preferences Payment Info Company Info Rul…" at bounding box center [847, 434] width 1178 height 756
click at [113, 179] on span "Book Travel" at bounding box center [79, 177] width 93 height 19
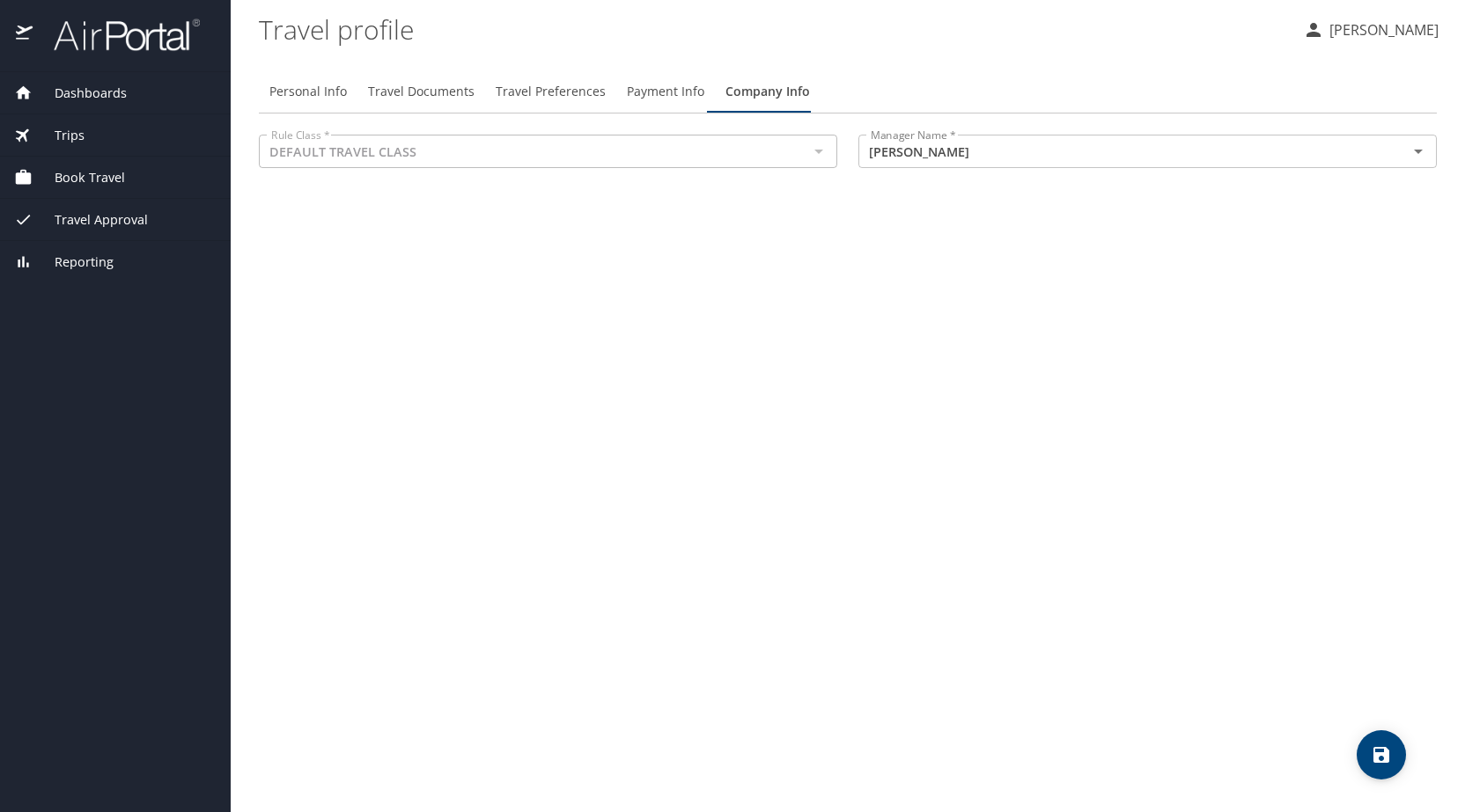
click at [113, 179] on span "Book Travel" at bounding box center [79, 177] width 93 height 19
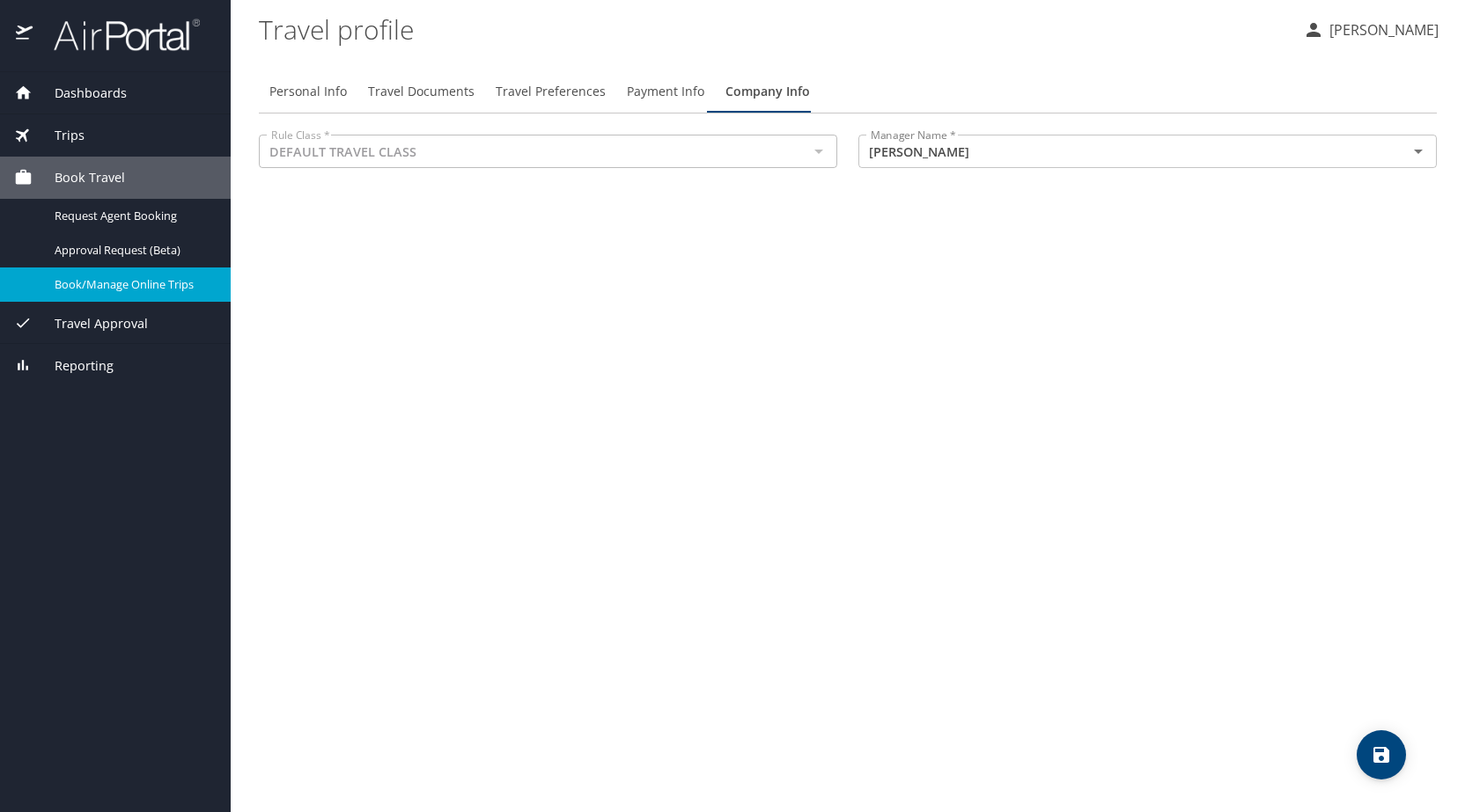
click at [130, 279] on span "Book/Manage Online Trips" at bounding box center [132, 284] width 155 height 17
